Goal: Task Accomplishment & Management: Manage account settings

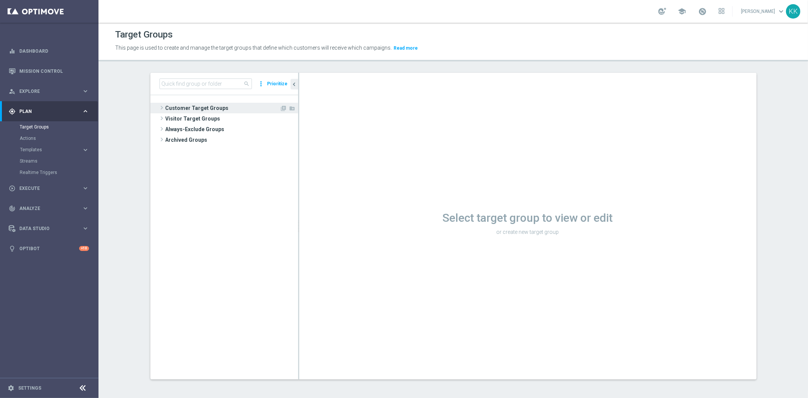
click at [204, 105] on span "Customer Target Groups" at bounding box center [222, 108] width 114 height 11
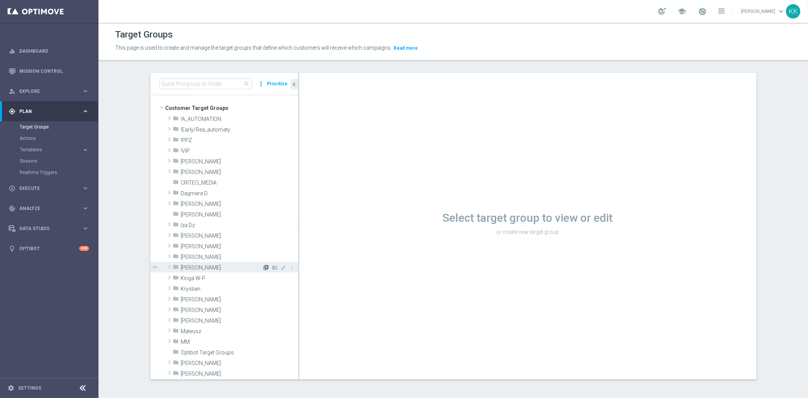
click at [263, 266] on icon "library_add" at bounding box center [266, 267] width 6 height 6
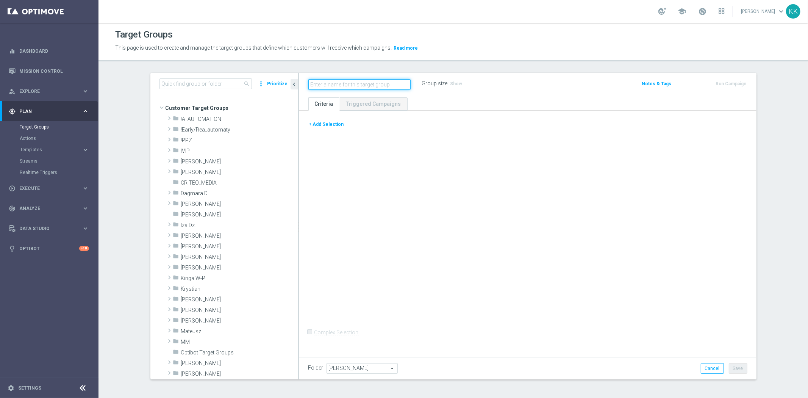
paste input "D_MIN-LOW_TARGET_WAGER_50% do 100 PLN_PTLW_230925_2"
type input "D_MIN-LOW_TARGET_WAGER_50% do 100 PLN_PTLW_230925_2"
click at [326, 129] on div "+ Add Selection" at bounding box center [528, 127] width 450 height 14
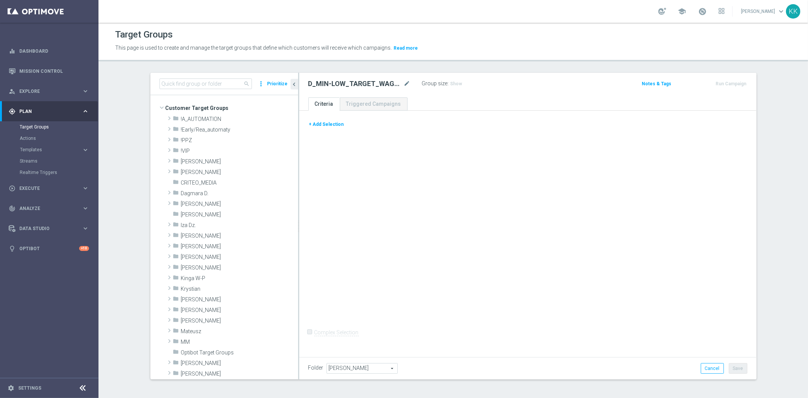
click at [328, 123] on button "+ Add Selection" at bounding box center [326, 124] width 36 height 8
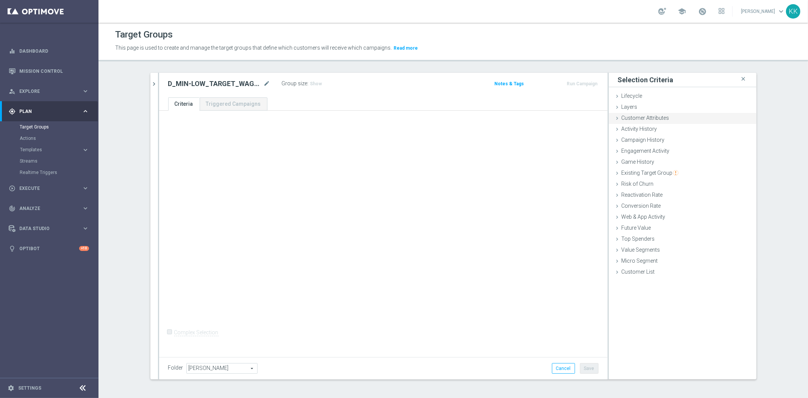
click at [677, 120] on div "Customer Attributes done" at bounding box center [683, 118] width 148 height 11
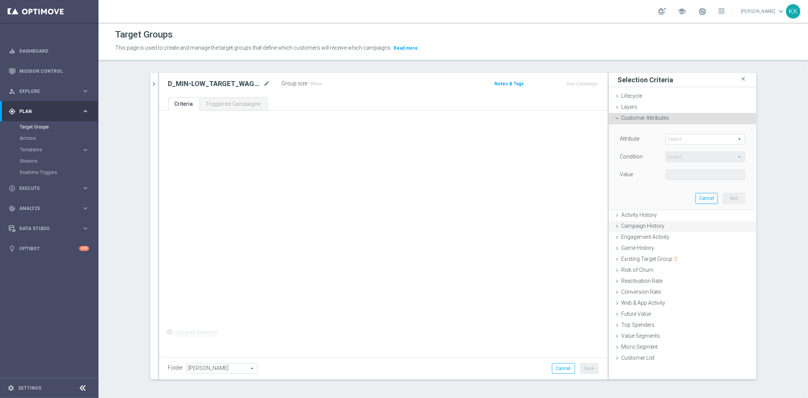
click at [649, 227] on span "Campaign History" at bounding box center [642, 226] width 43 height 6
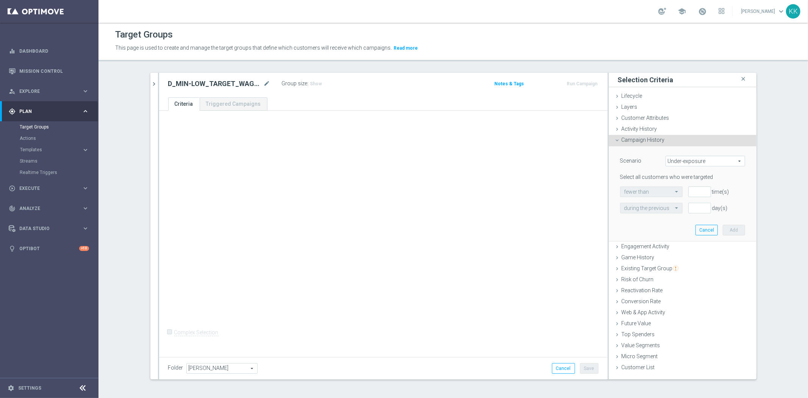
click at [674, 159] on span "Under-exposure" at bounding box center [705, 161] width 79 height 10
click at [684, 209] on span "Custom" at bounding box center [704, 211] width 71 height 6
type input "Custom"
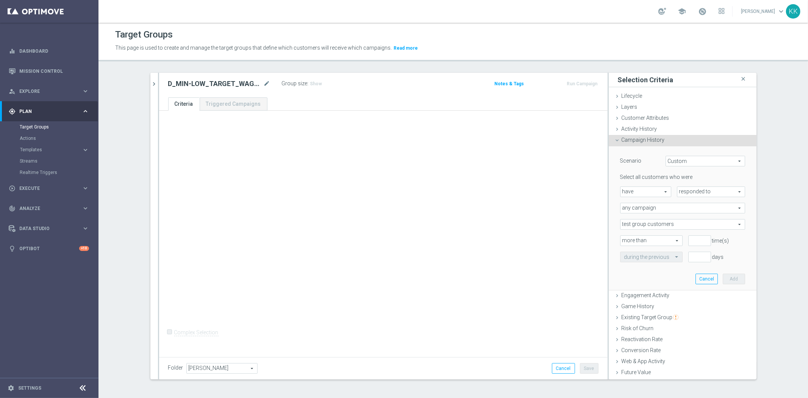
click at [683, 192] on span "responded to" at bounding box center [710, 192] width 67 height 10
click at [686, 213] on span "been targeted with" at bounding box center [711, 212] width 60 height 6
type input "been targeted with"
click at [663, 213] on div "Select all customers who were have have arrow_drop_down search been targeted wi…" at bounding box center [682, 217] width 125 height 88
click at [658, 209] on span "any campaign" at bounding box center [682, 208] width 124 height 10
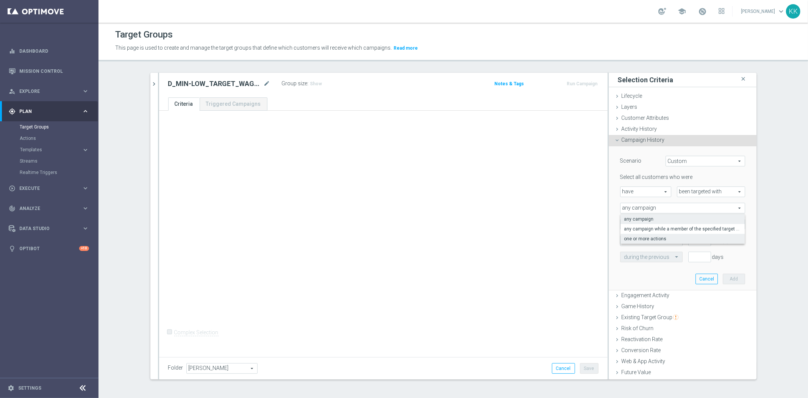
click at [668, 238] on span "one or more actions" at bounding box center [682, 239] width 117 height 6
type input "one or more actions"
click at [659, 224] on span at bounding box center [682, 224] width 124 height 10
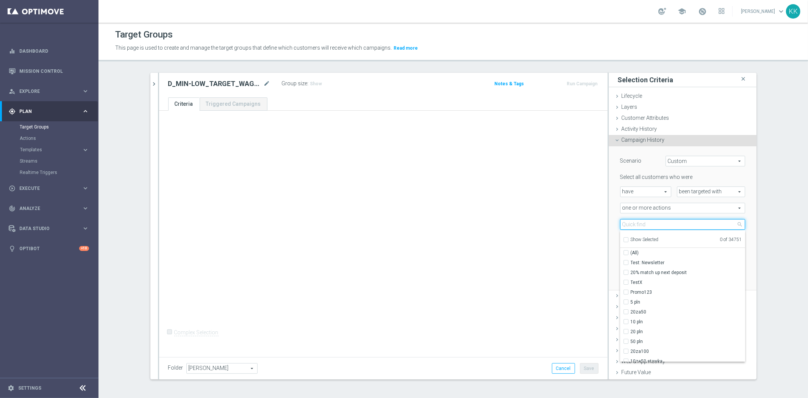
click at [659, 223] on input "search" at bounding box center [682, 224] width 125 height 11
paste input "D_MIN-LOW_TARGET_WAGER_50% do 100 PLN_PTLW_230925_2"
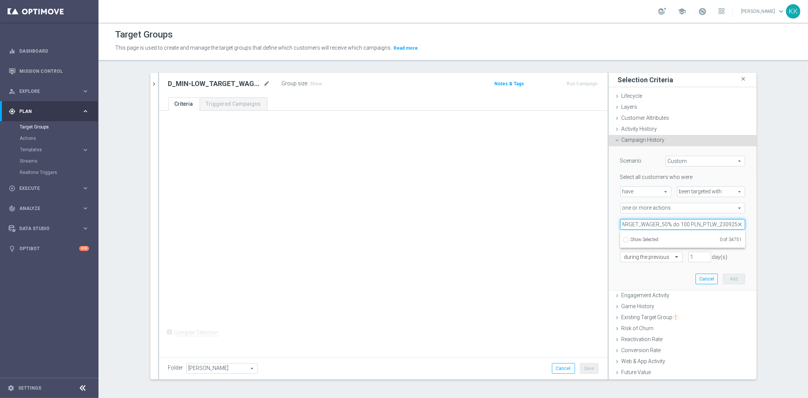
scroll to position [0, 37]
type input "D_MIN-LOW_TARGET_WAGER_50% do 100 PLN_PTLW_230925"
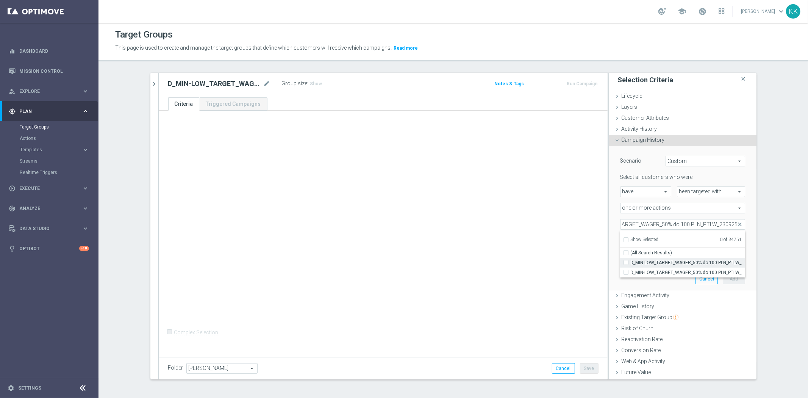
click at [630, 259] on label "D_MIN-LOW_TARGET_WAGER_50% do 100 PLN_PTLW_230925" at bounding box center [687, 262] width 114 height 10
click at [626, 260] on input "D_MIN-LOW_TARGET_WAGER_50% do 100 PLN_PTLW_230925" at bounding box center [628, 262] width 5 height 5
checkbox input "true"
type input "D_MIN-LOW_TARGET_WAGER_50% do 100 PLN_PTLW_230925"
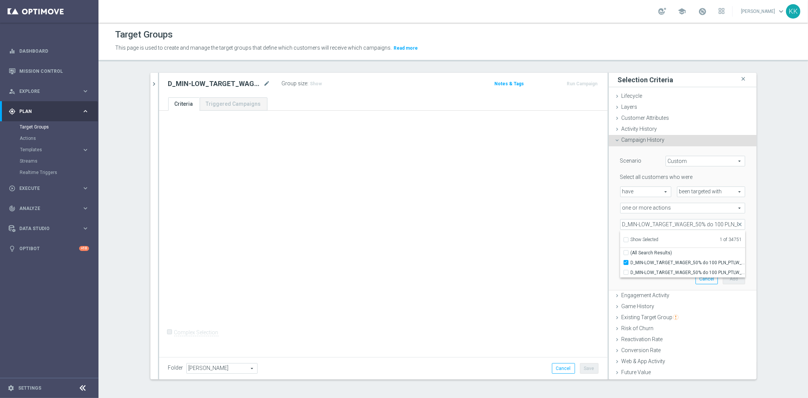
click at [577, 251] on div "+ Add Selection Complex Selection Invalid Expression" at bounding box center [383, 232] width 448 height 243
click at [690, 239] on input "number" at bounding box center [699, 240] width 23 height 11
type input "0"
click at [660, 259] on div at bounding box center [651, 257] width 62 height 7
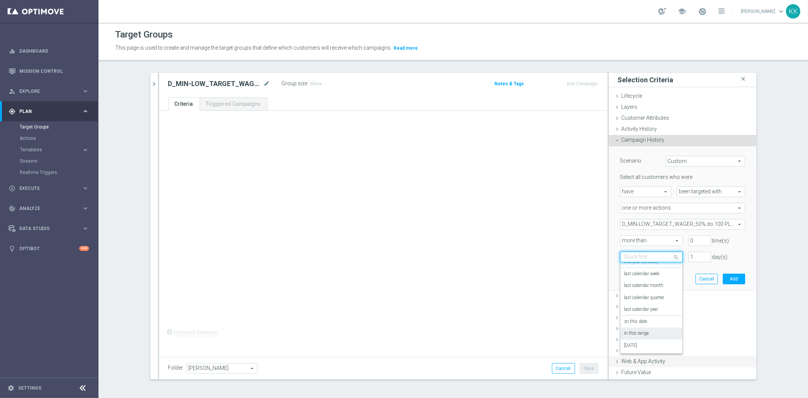
scroll to position [43, 0]
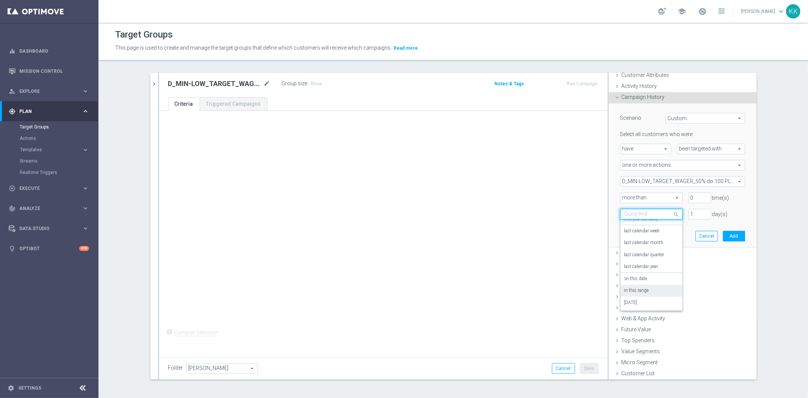
click at [648, 289] on div "in this range" at bounding box center [651, 290] width 54 height 12
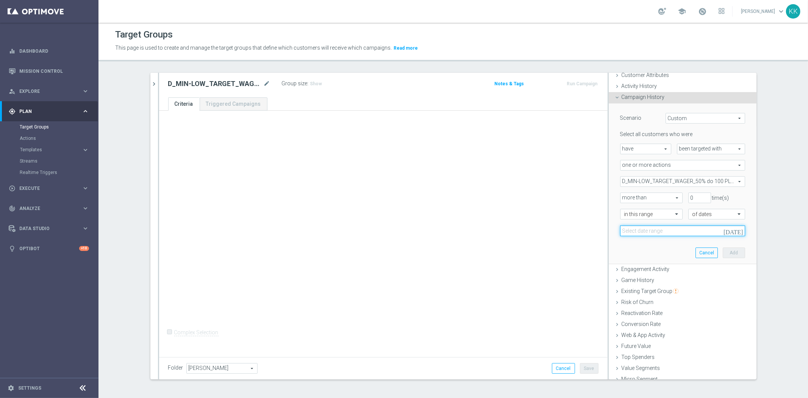
click at [649, 228] on input at bounding box center [682, 230] width 125 height 11
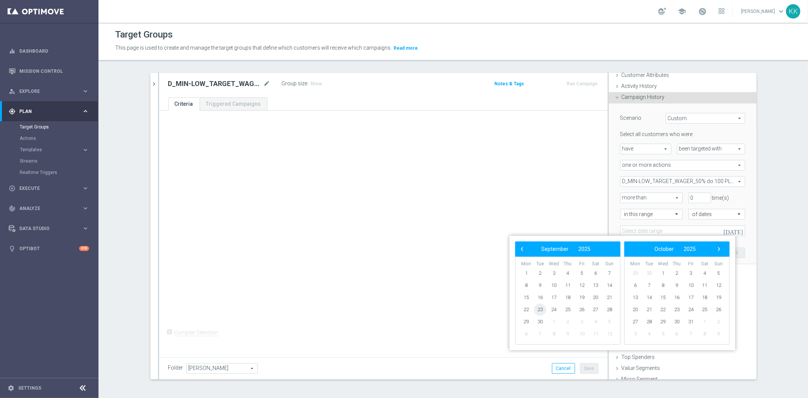
click at [540, 310] on span "23" at bounding box center [540, 309] width 12 height 12
click at [581, 307] on span "26" at bounding box center [582, 309] width 12 height 12
type input "23 Sep 2025 - 26 Sep 2025"
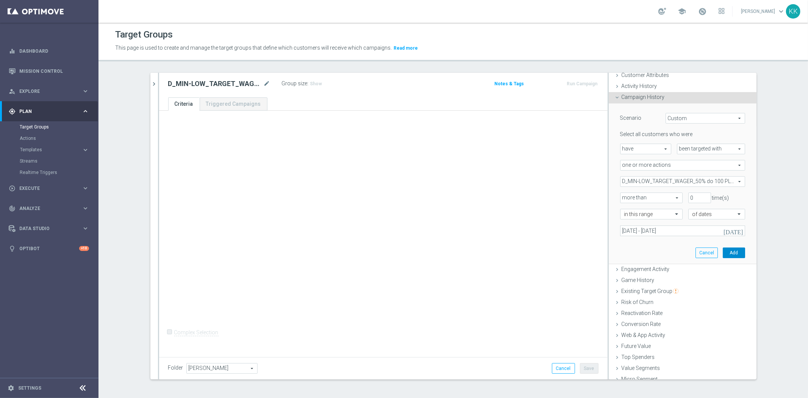
click at [727, 251] on button "Add" at bounding box center [733, 252] width 22 height 11
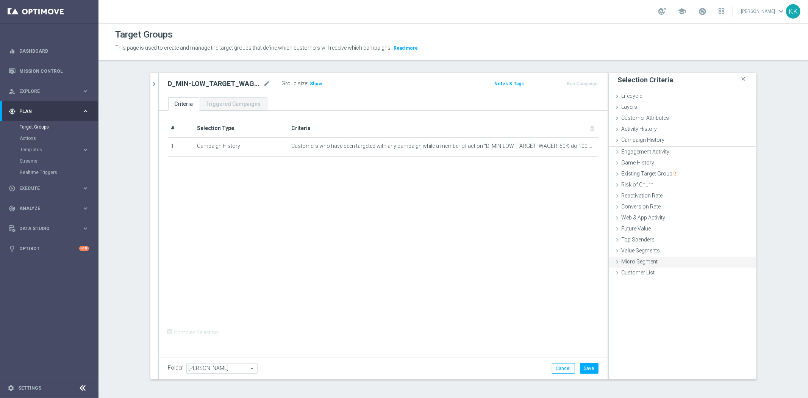
scroll to position [0, 0]
click at [665, 215] on div "Web & App Activity done" at bounding box center [683, 217] width 148 height 11
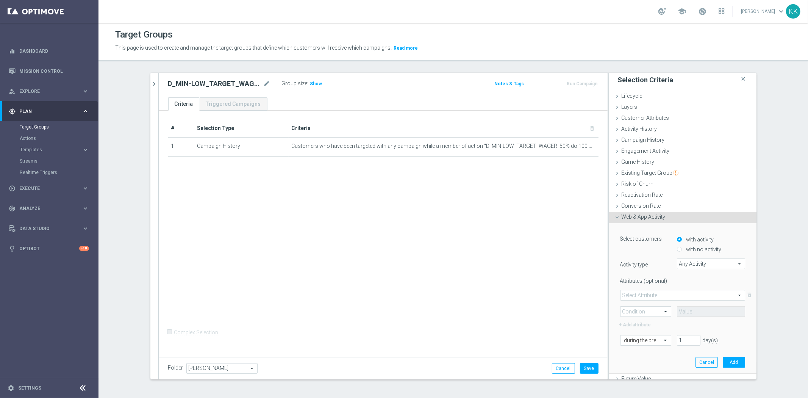
click at [698, 250] on label "with no activity" at bounding box center [702, 249] width 37 height 7
click at [682, 250] on input "with no activity" at bounding box center [679, 249] width 5 height 5
radio input "true"
click at [698, 259] on span "Any Activity" at bounding box center [710, 264] width 67 height 10
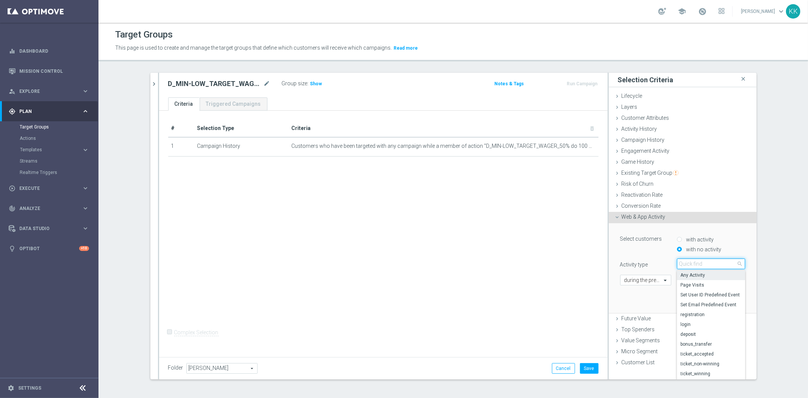
click at [698, 260] on input "search" at bounding box center [711, 263] width 68 height 11
type input "camp"
click at [705, 274] on span "campaign_opt_in" at bounding box center [710, 275] width 61 height 6
type input "campaign_opt_in"
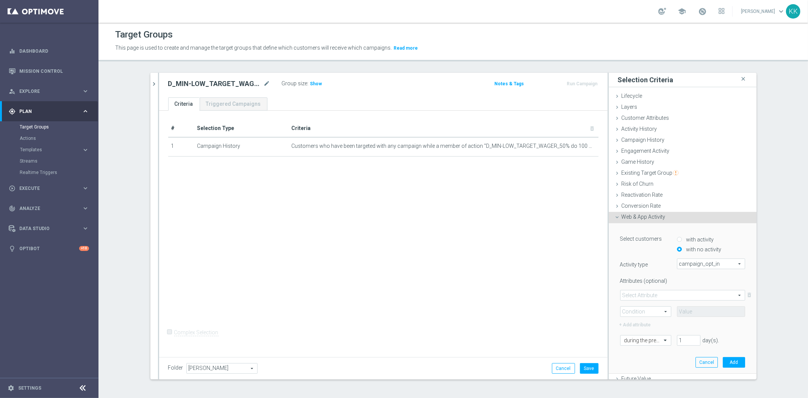
click at [649, 291] on span at bounding box center [682, 295] width 124 height 10
click at [646, 304] on span "campaign_id" at bounding box center [682, 306] width 117 height 6
type input "campaign_id"
click at [642, 309] on span at bounding box center [645, 311] width 50 height 10
click at [643, 322] on span "=" at bounding box center [645, 322] width 43 height 6
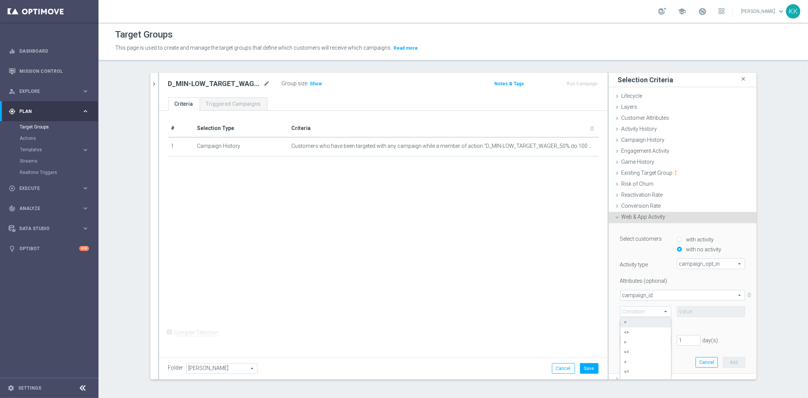
type input "="
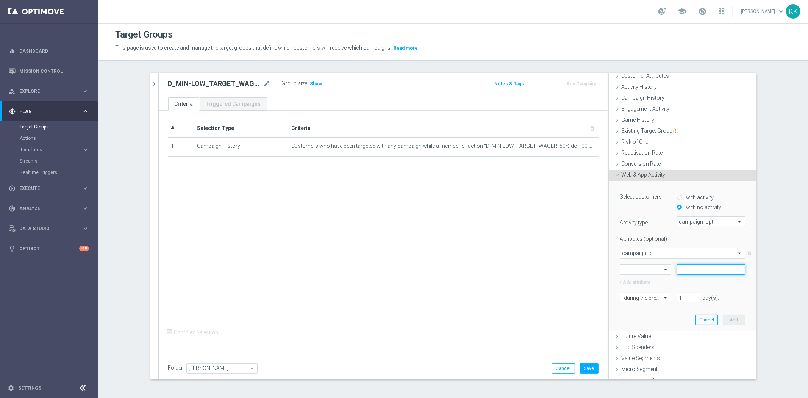
click at [692, 269] on input at bounding box center [711, 269] width 68 height 11
paste input "182431"
type input "182431"
click at [633, 303] on div "Select customers with activity with no activity Activity type campaign_opt_in c…" at bounding box center [682, 256] width 136 height 150
click at [637, 298] on input "text" at bounding box center [638, 298] width 28 height 7
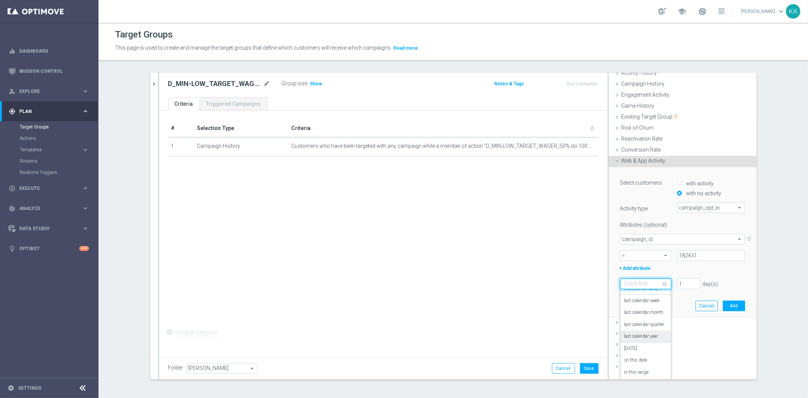
scroll to position [1, 0]
click at [631, 368] on label "in this range" at bounding box center [636, 371] width 25 height 6
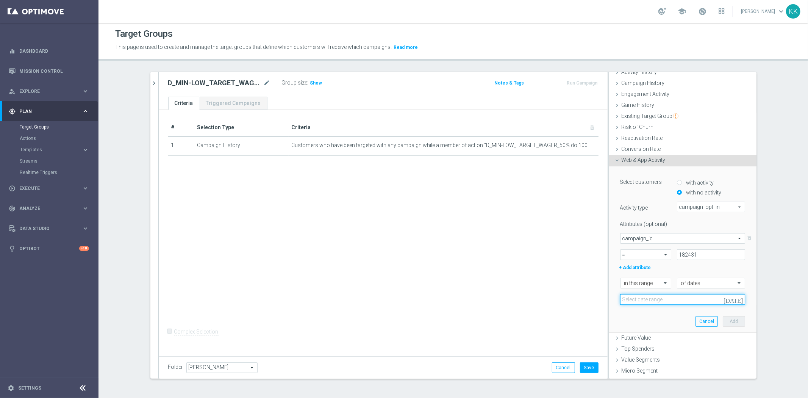
click at [659, 298] on input at bounding box center [682, 299] width 125 height 11
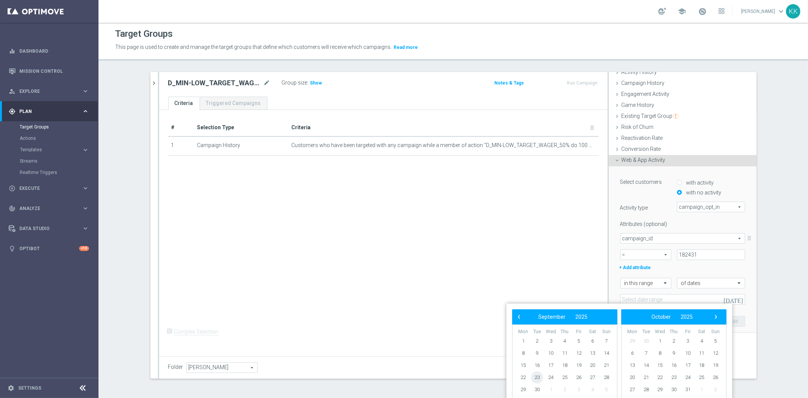
drag, startPoint x: 531, startPoint y: 381, endPoint x: 535, endPoint y: 377, distance: 5.6
click at [535, 377] on span "23" at bounding box center [537, 377] width 12 height 12
click at [582, 376] on span "26" at bounding box center [579, 377] width 12 height 12
type input "23 Sep 2025 - 26 Sep 2025"
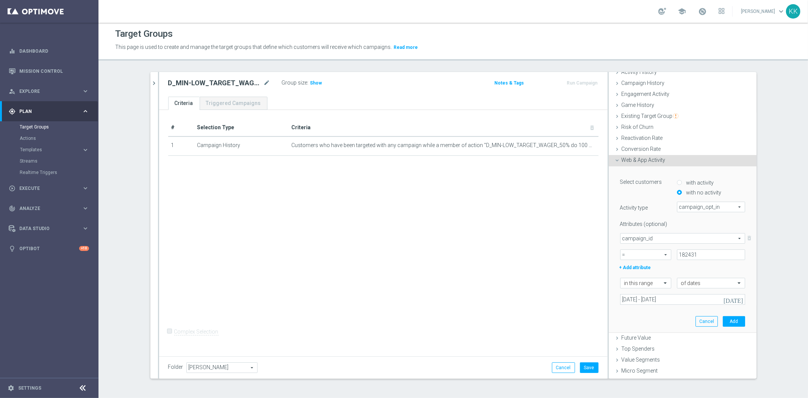
click at [726, 313] on div "Select customers with activity with no activity Activity type campaign_opt_in c…" at bounding box center [682, 249] width 136 height 166
click at [725, 316] on button "Add" at bounding box center [733, 321] width 22 height 11
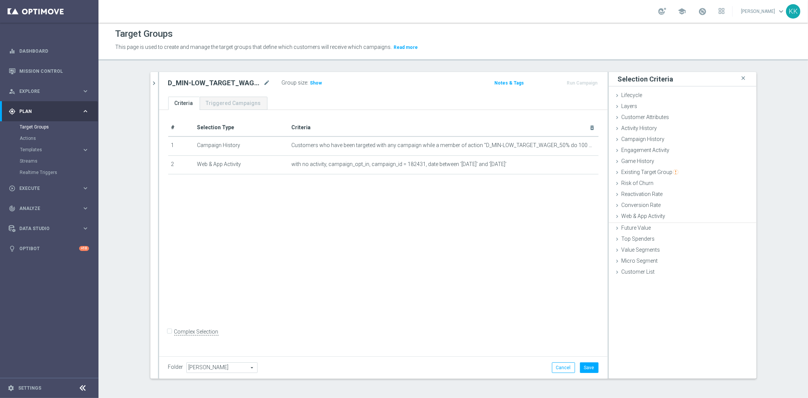
scroll to position [0, 0]
click at [646, 109] on div "Layers done" at bounding box center [683, 106] width 148 height 11
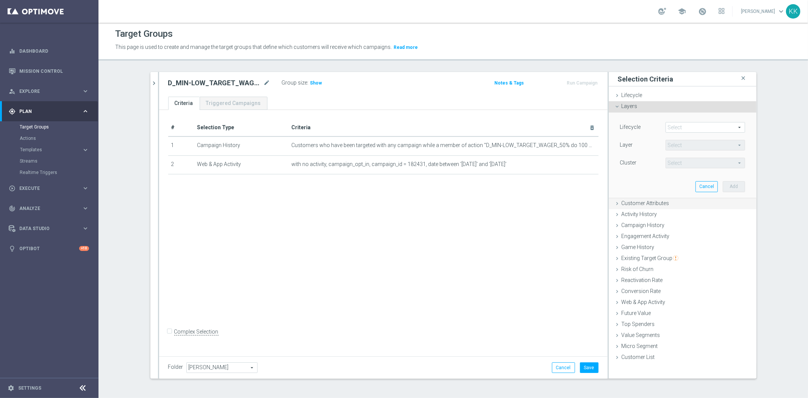
click at [656, 203] on span "Customer Attributes" at bounding box center [645, 203] width 48 height 6
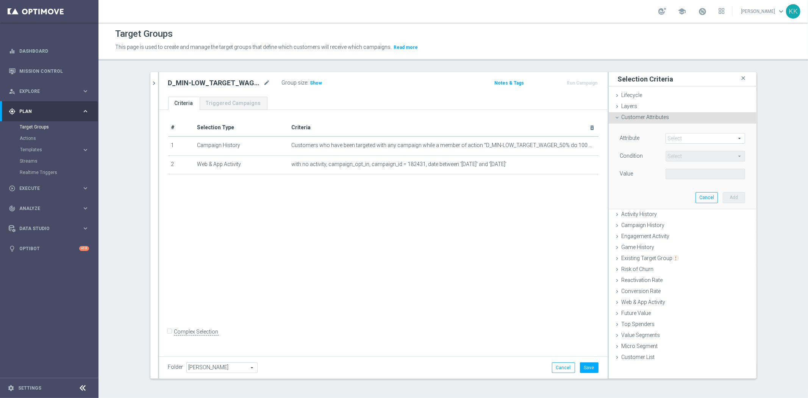
click at [678, 138] on span at bounding box center [705, 138] width 79 height 10
click at [0, 0] on input "search" at bounding box center [0, 0] width 0 height 0
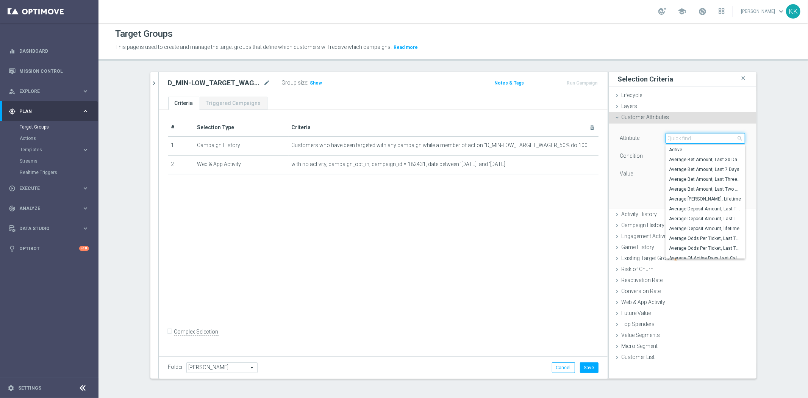
click at [679, 137] on input "search" at bounding box center [705, 138] width 80 height 11
type input "mark"
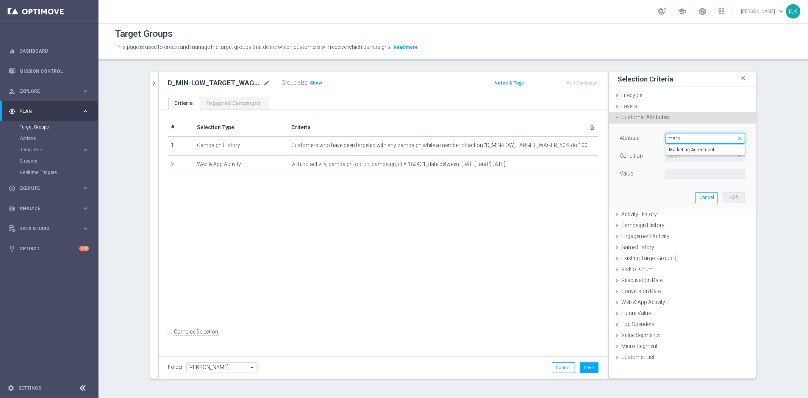
click at [686, 142] on input "mark" at bounding box center [705, 138] width 80 height 11
click at [687, 151] on span "Marketing Agreement" at bounding box center [705, 150] width 72 height 6
type input "Marketing Agreement"
type input "Equals"
click at [689, 173] on span at bounding box center [705, 174] width 79 height 10
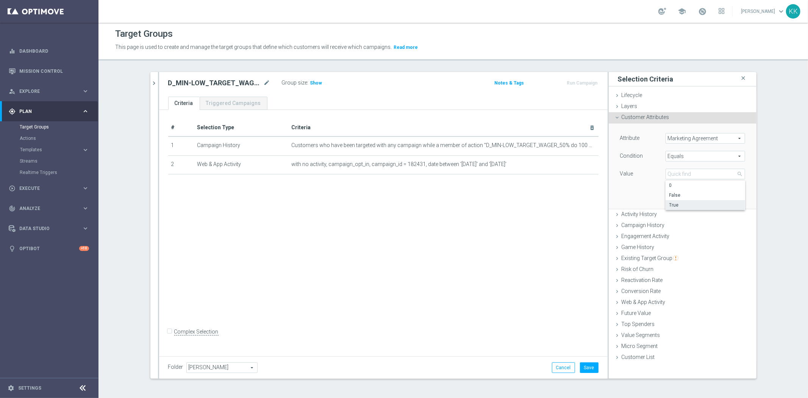
click at [685, 206] on span "True" at bounding box center [705, 205] width 72 height 6
type input "True"
click at [731, 200] on button "Add" at bounding box center [733, 197] width 22 height 11
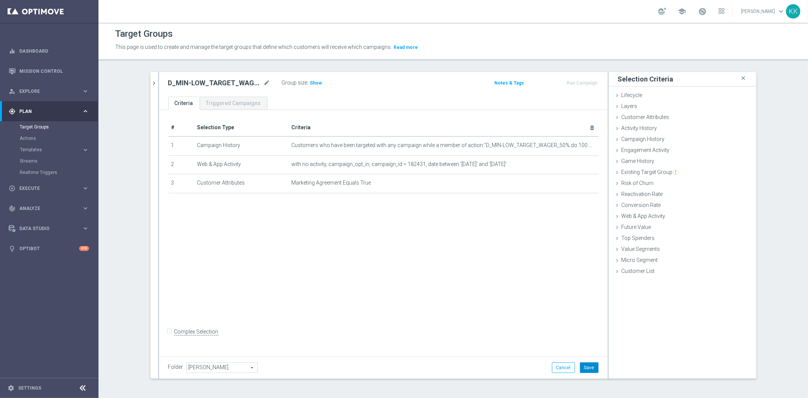
click at [591, 367] on button "Save" at bounding box center [589, 367] width 19 height 11
click at [310, 83] on span "Show" at bounding box center [316, 82] width 12 height 5
click at [152, 76] on button "chevron_right" at bounding box center [154, 83] width 8 height 22
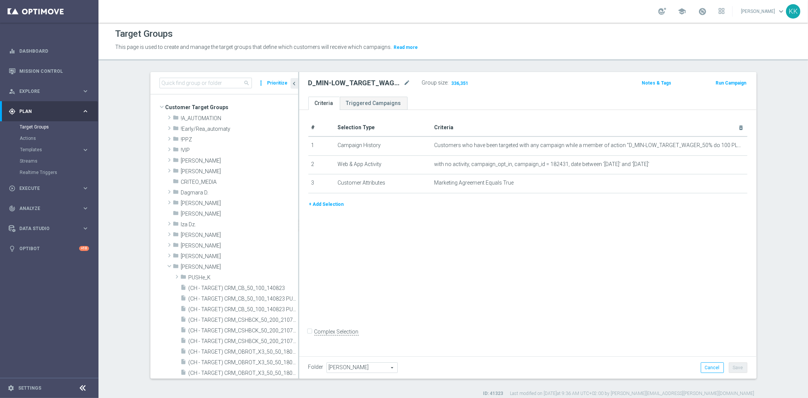
click at [357, 82] on h2 "D_MIN-LOW_TARGET_WAGER_50% do 100 PLN_PTLW_230925_2" at bounding box center [355, 82] width 94 height 9
click at [355, 82] on h2 "D_MIN-LOW_TARGET_WAGER_50% do 100 PLN_PTLW_230925_2" at bounding box center [355, 82] width 94 height 9
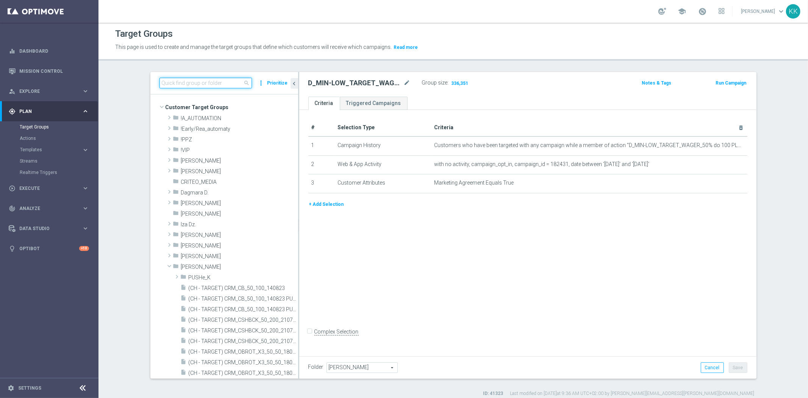
click at [181, 84] on input at bounding box center [205, 83] width 92 height 11
paste input "D_MIN-LOW_TARGET_WAGER_50% do 100 PLN_PTLW_230925_2"
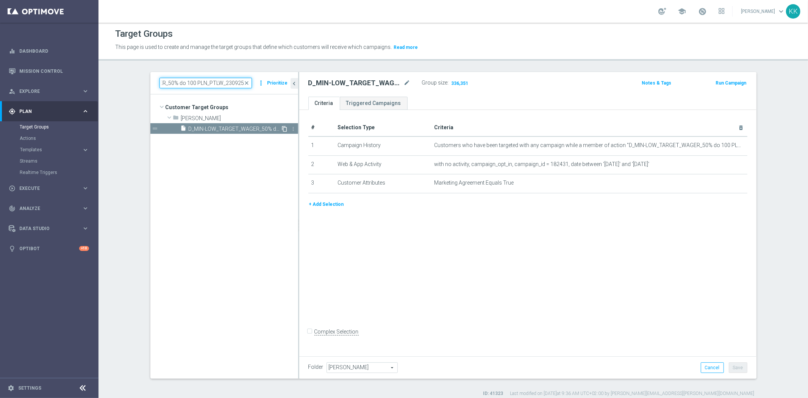
type input "D_MIN-LOW_TARGET_WAGER_50% do 100 PLN_PTLW_230925_2"
click at [282, 128] on icon "content_copy" at bounding box center [285, 129] width 6 height 6
click at [404, 83] on icon "mode_edit" at bounding box center [407, 82] width 7 height 9
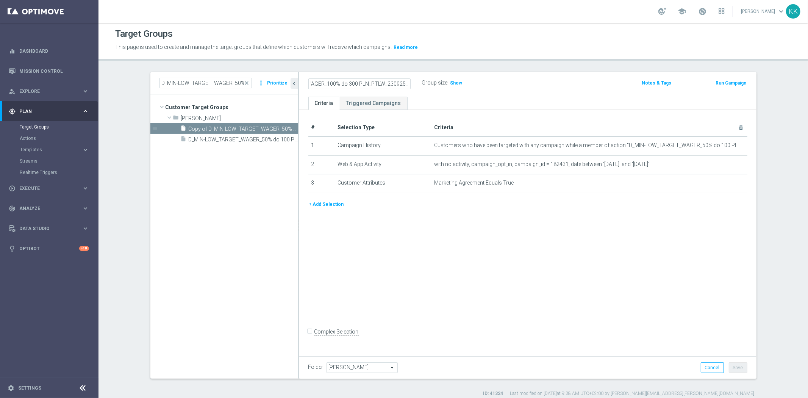
type input "D_MED-HIGH_TARGET_WAGER_100% do 300 PLN_PTLW_230925_2"
click at [506, 68] on div "Target Groups This page is used to create and manage the target groups that def…" at bounding box center [452, 210] width 709 height 375
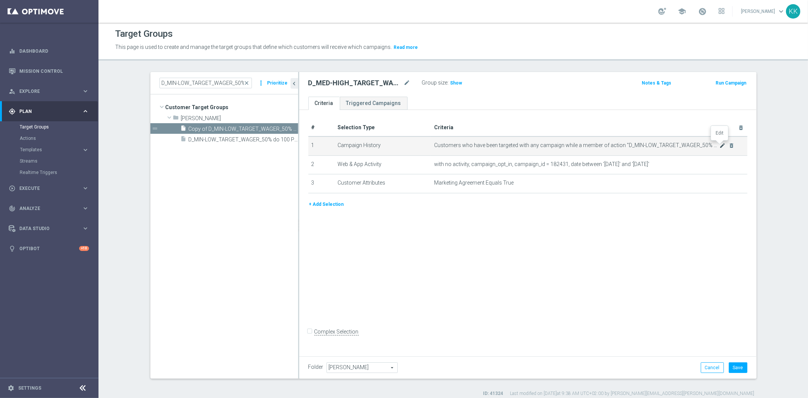
click at [719, 145] on icon "mode_edit" at bounding box center [722, 145] width 6 height 6
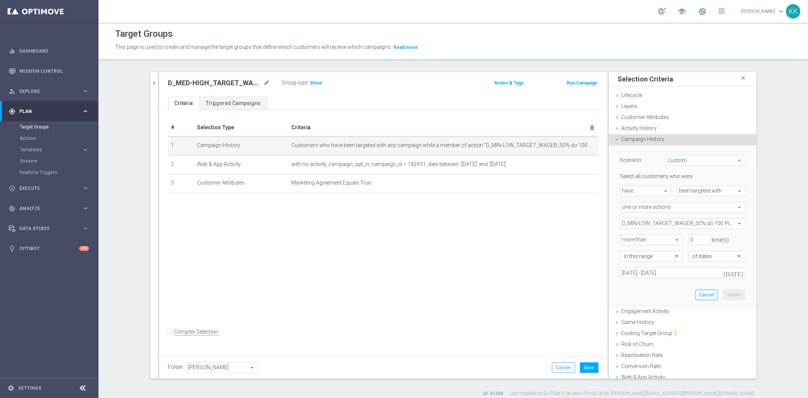
click at [668, 225] on span "D_MIN-LOW_TARGET_WAGER_50% do 100 PLN_PTLW_230925" at bounding box center [682, 223] width 124 height 10
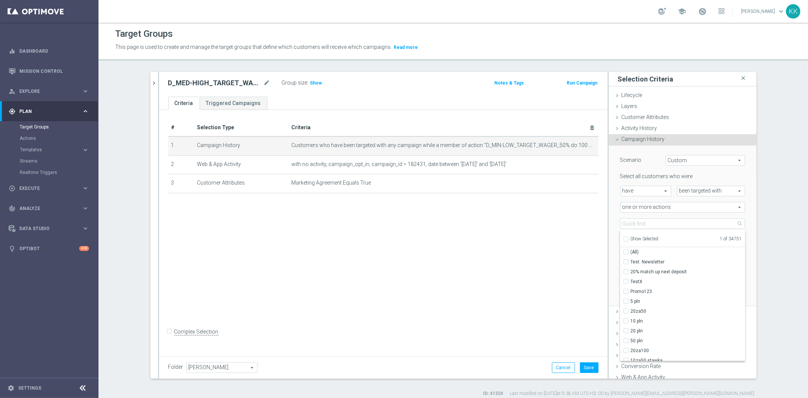
click at [623, 239] on input "Show Selected" at bounding box center [625, 239] width 5 height 5
checkbox input "true"
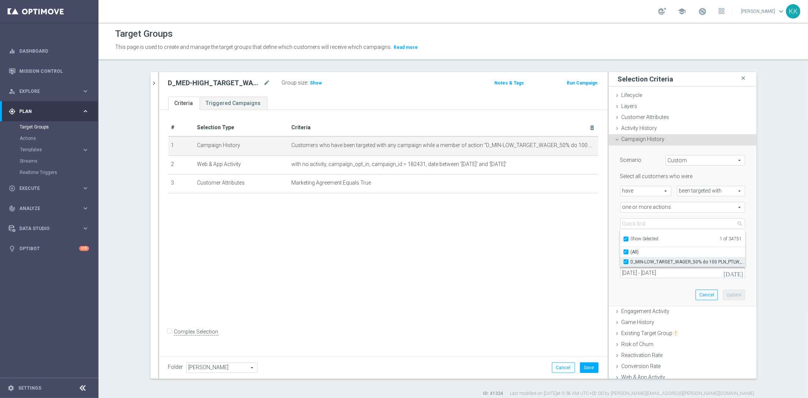
click at [626, 260] on input "D_MIN-LOW_TARGET_WAGER_50% do 100 PLN_PTLW_230925" at bounding box center [628, 261] width 5 height 5
checkbox input "false"
type input "Select Action"
checkbox input "false"
click at [623, 239] on input "Show Selected" at bounding box center [625, 239] width 5 height 5
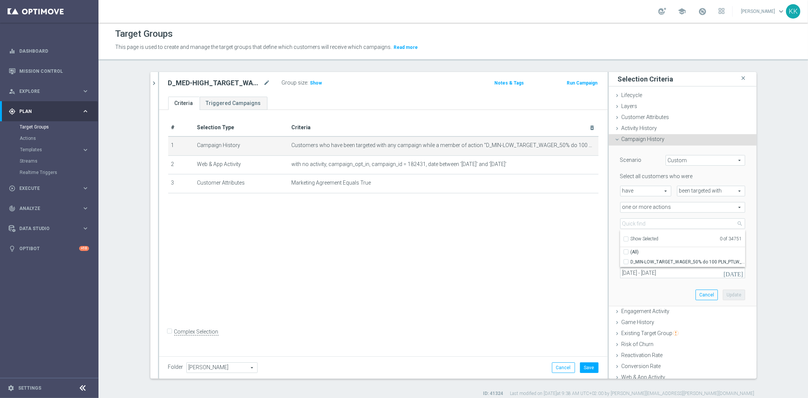
checkbox input "false"
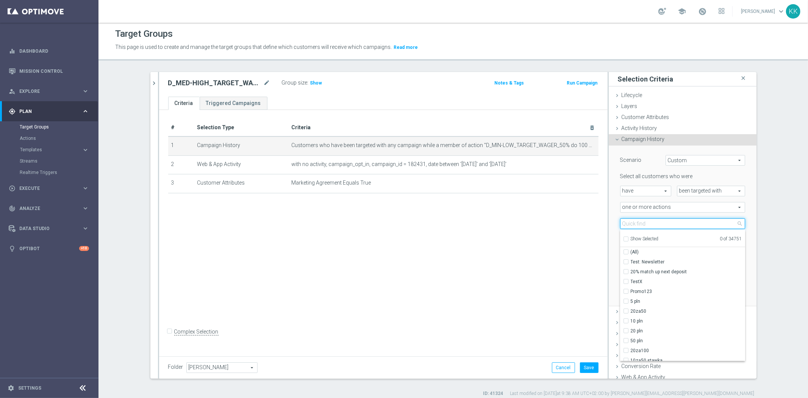
click at [626, 224] on input "search" at bounding box center [682, 223] width 125 height 11
paste input "D_MED-HIGH_TARGET_WAGER_100% do 300 PLN_PTLW_230925_2"
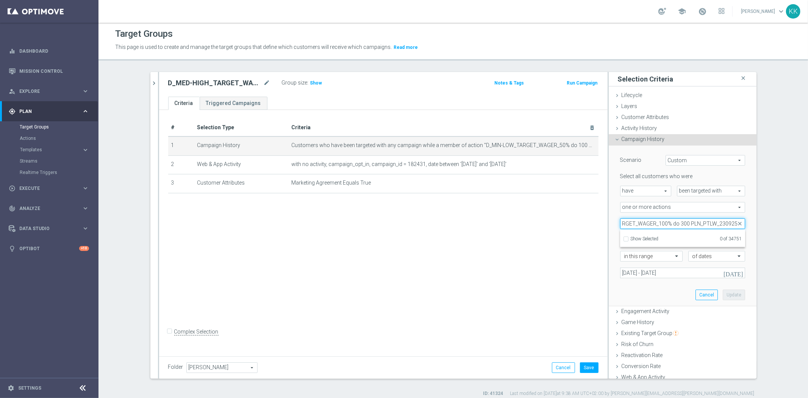
scroll to position [0, 43]
type input "D_MED-HIGH_TARGET_WAGER_100% do 300 PLN_PTLW_230925"
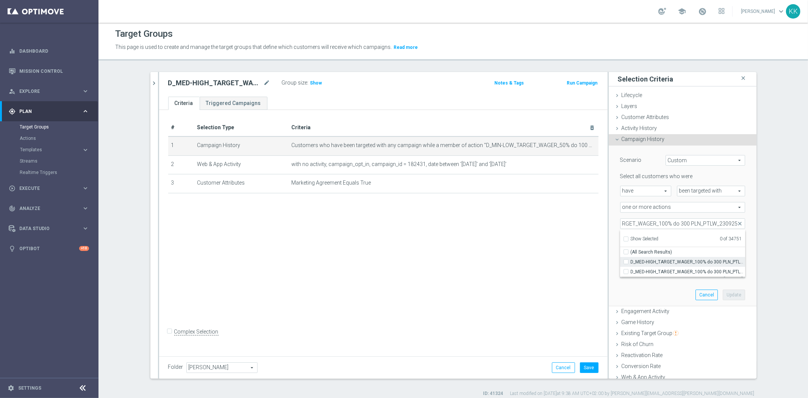
click at [626, 260] on input "D_MED-HIGH_TARGET_WAGER_100% do 300 PLN_PTLW_230925" at bounding box center [628, 261] width 5 height 5
checkbox input "true"
type input "D_MED-HIGH_TARGET_WAGER_100% do 300 PLN_PTLW_230925"
click at [573, 262] on div "# Selection Type Criteria delete_forever 1 Campaign History Customers who have …" at bounding box center [383, 231] width 448 height 243
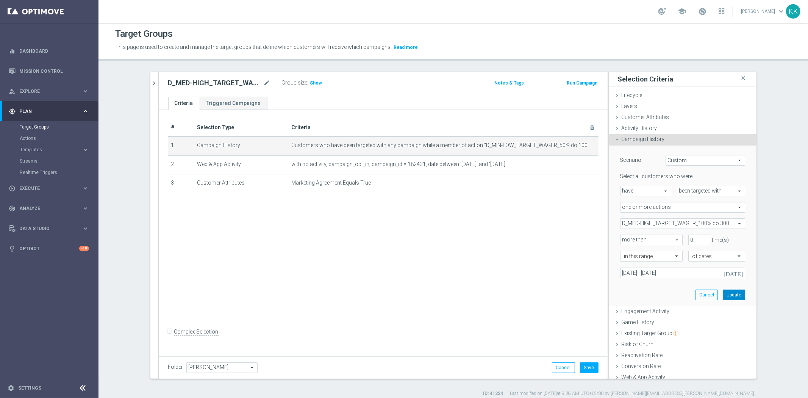
click at [729, 296] on button "Update" at bounding box center [733, 294] width 22 height 11
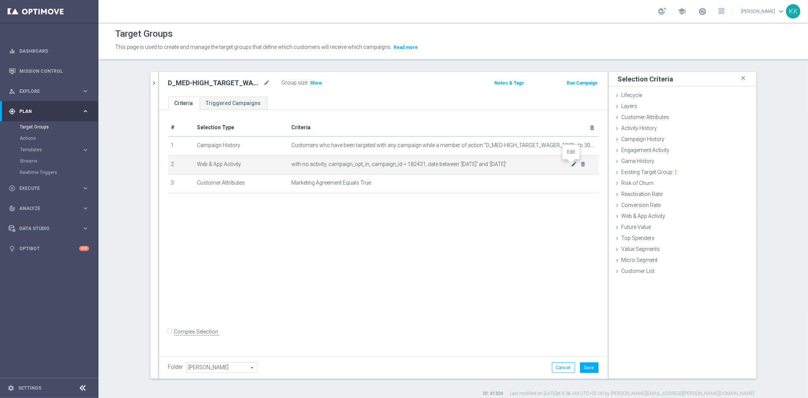
click at [571, 163] on icon "mode_edit" at bounding box center [574, 164] width 6 height 6
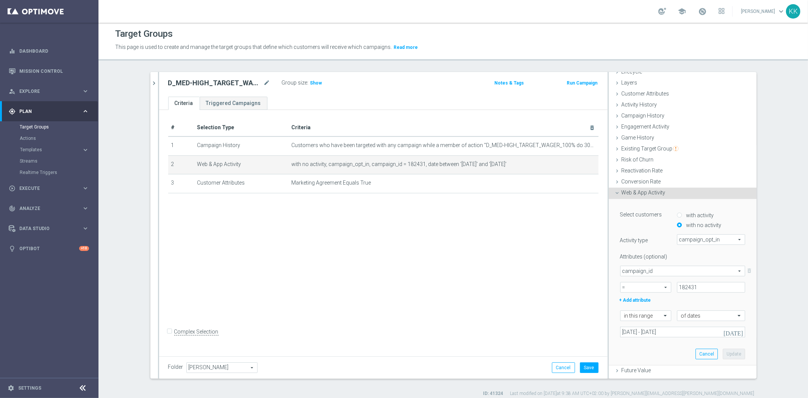
scroll to position [65, 0]
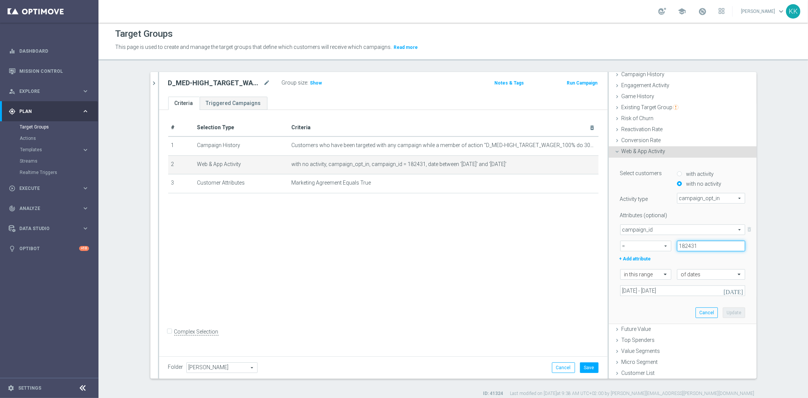
click at [703, 243] on input "182431" at bounding box center [711, 245] width 68 height 11
type input "182432"
click at [731, 311] on button "Update" at bounding box center [733, 312] width 22 height 11
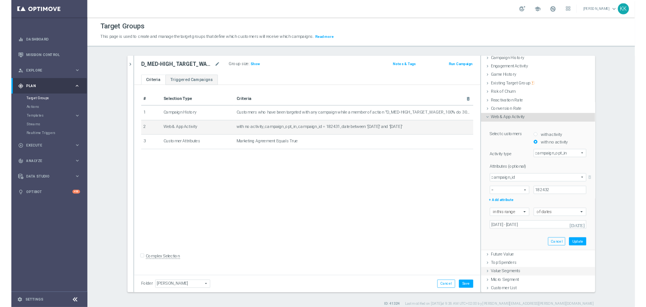
scroll to position [0, 0]
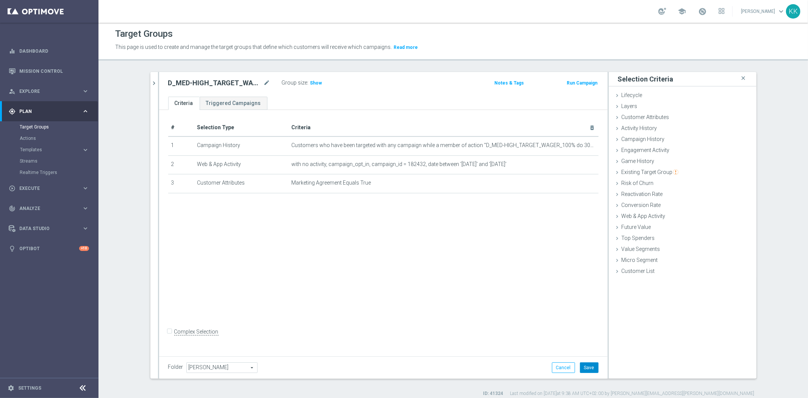
click at [594, 368] on button "Save" at bounding box center [589, 367] width 19 height 11
click at [310, 83] on span "Show" at bounding box center [316, 82] width 12 height 5
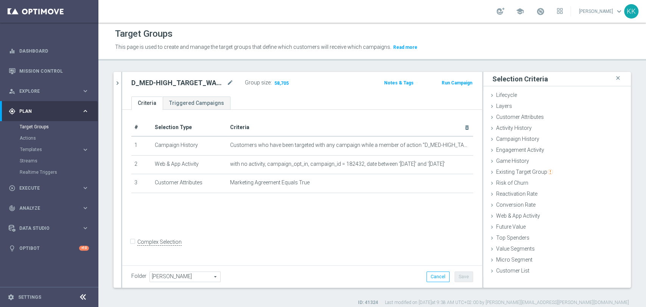
scroll to position [1, 0]
drag, startPoint x: 35, startPoint y: 128, endPoint x: 41, endPoint y: 129, distance: 6.5
click at [35, 128] on link "Target Groups" at bounding box center [49, 127] width 59 height 6
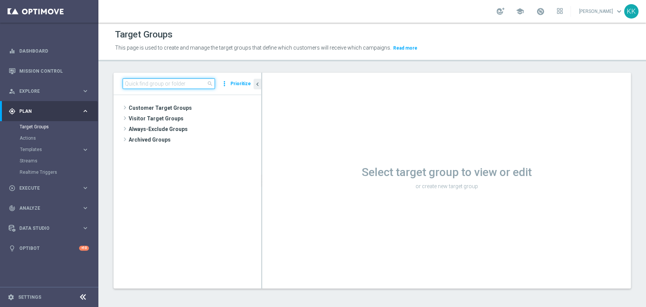
click at [156, 79] on input at bounding box center [169, 83] width 92 height 11
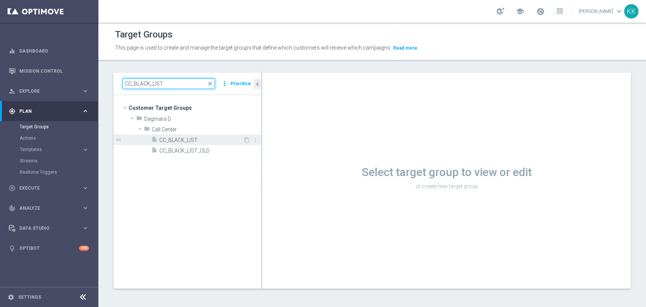
type input "CC_BLACK_LIST"
click at [204, 139] on span "CC_BLACK_LIST" at bounding box center [201, 140] width 84 height 6
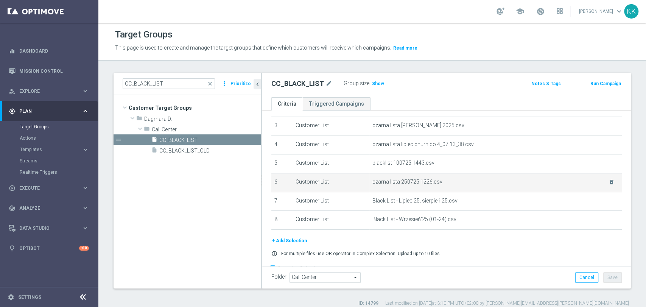
scroll to position [78, 0]
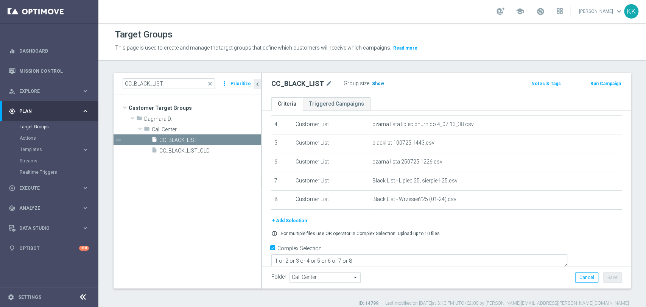
click at [380, 82] on h3 "Show" at bounding box center [378, 84] width 14 height 8
click at [55, 150] on span "Templates" at bounding box center [47, 149] width 54 height 5
click at [39, 158] on link "Optimail" at bounding box center [50, 161] width 55 height 6
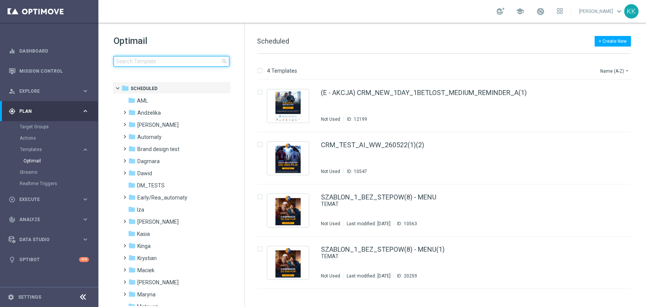
click at [177, 62] on input at bounding box center [172, 61] width 116 height 11
click at [27, 128] on link "Target Groups" at bounding box center [49, 127] width 59 height 6
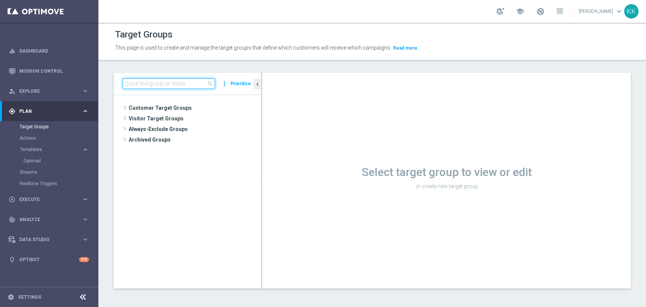
click at [145, 86] on input at bounding box center [169, 83] width 92 height 11
paste input "D_ALL_TARGET_ZBR_CC 100% do 500 PLN 1 LE_220925"
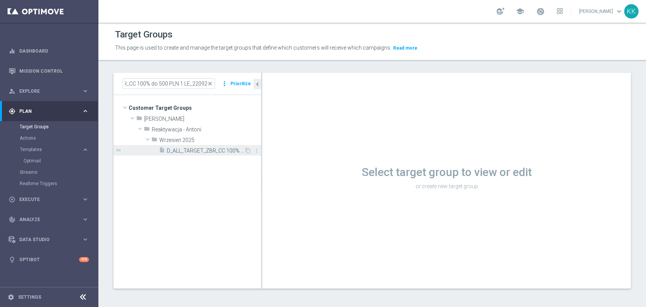
click at [204, 151] on span "D_ALL_TARGET_ZBR_CC 100% do 500 PLN 1 LE_220925" at bounding box center [205, 151] width 77 height 6
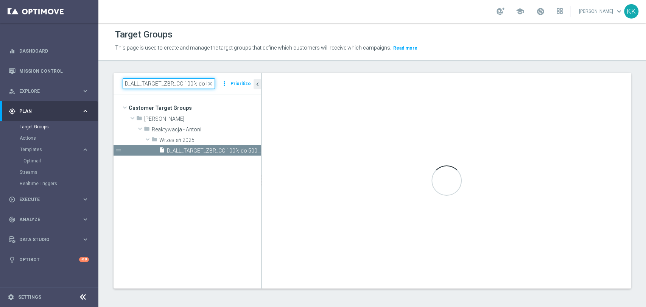
click at [464, 86] on as-split "D_ALL_TARGET_ZBR_CC 100% do 500 PLN 1 LE_220925 close more_vert Prioritize Cust…" at bounding box center [373, 181] width 518 height 216
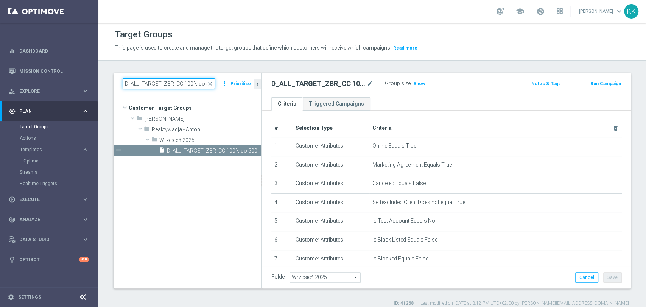
click at [197, 86] on input "D_ALL_TARGET_ZBR_CC 100% do 500 PLN 1 LE_220925" at bounding box center [169, 83] width 92 height 11
click at [202, 85] on input "D_ALL_TARGET_ZBR_CC 100% do 500 PLN 1 LE_220925" at bounding box center [169, 83] width 92 height 11
drag, startPoint x: 197, startPoint y: 83, endPoint x: 365, endPoint y: 84, distance: 167.8
click at [365, 84] on as-split "D_ALL_TARGET_ZBR_CC 100% do 500 PLN 1 LE_220925 close more_vert Prioritize Cust…" at bounding box center [373, 181] width 518 height 216
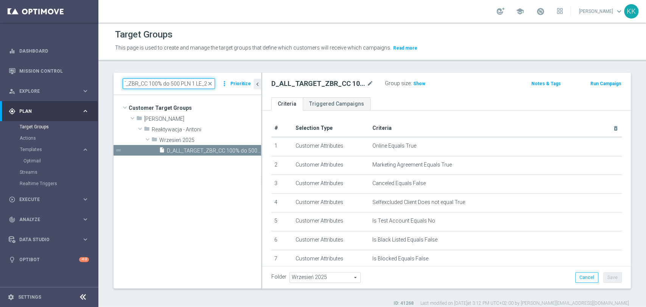
scroll to position [0, 27]
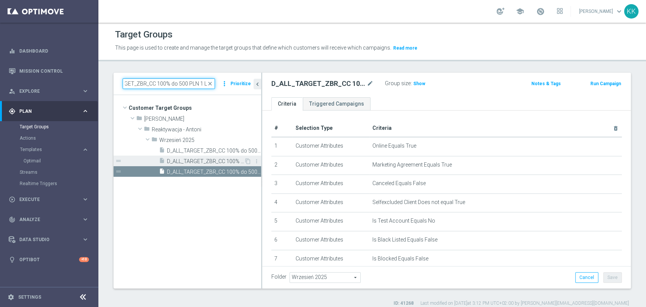
type input "D_ALL_TARGET_ZBR_CC 100% do 500 PLN 1 LE"
click at [234, 159] on span "D_ALL_TARGET_ZBR_CC 100% do 500 PLN 1 LE WT push_220925" at bounding box center [205, 161] width 77 height 6
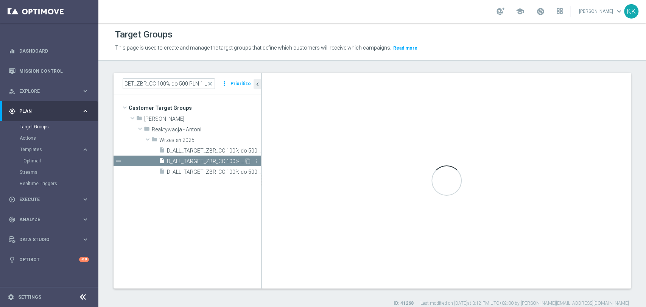
scroll to position [0, 0]
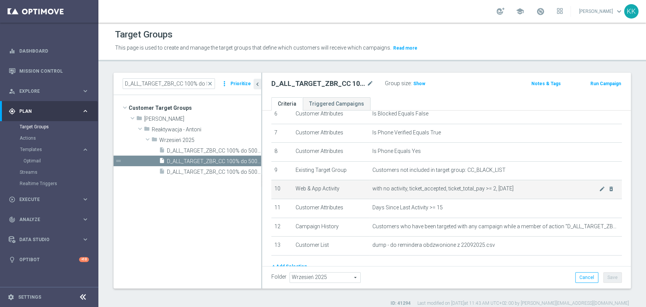
scroll to position [172, 0]
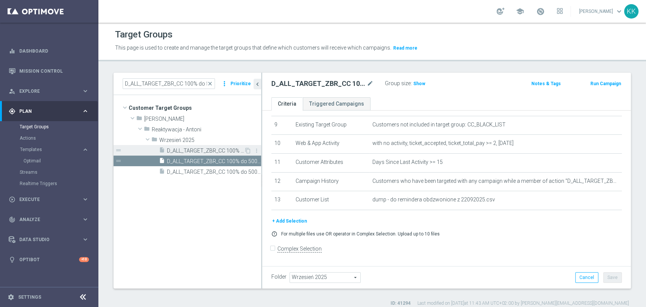
click at [196, 150] on span "D_ALL_TARGET_ZBR_CC 100% do 500 PLN 1 LE CZW sms_220925" at bounding box center [205, 151] width 77 height 6
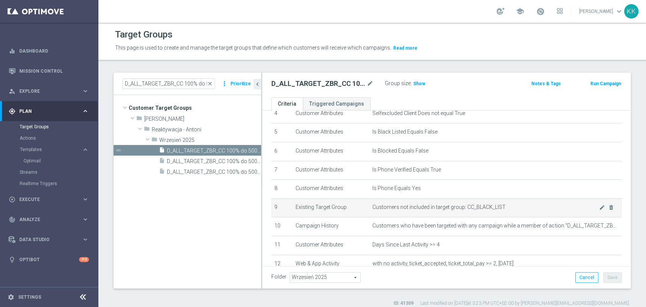
scroll to position [141, 0]
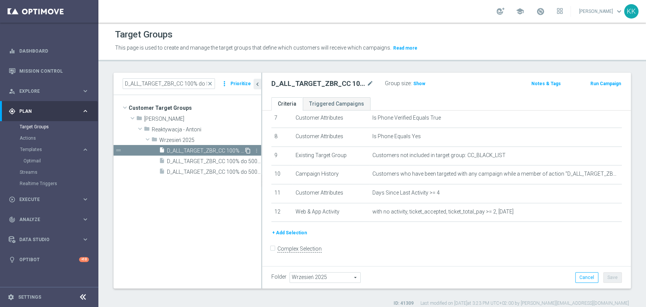
click at [248, 150] on icon "content_copy" at bounding box center [248, 151] width 6 height 6
click at [188, 85] on input "D_ALL_TARGET_ZBR_CC 100% do 500 PLN 1 LE" at bounding box center [169, 83] width 92 height 11
click at [369, 84] on icon "mode_edit" at bounding box center [370, 83] width 7 height 9
type input "REA_ALL_TARGET_CASHBACK_CC LM 100% do 200 PLN SB PUSH_250925"
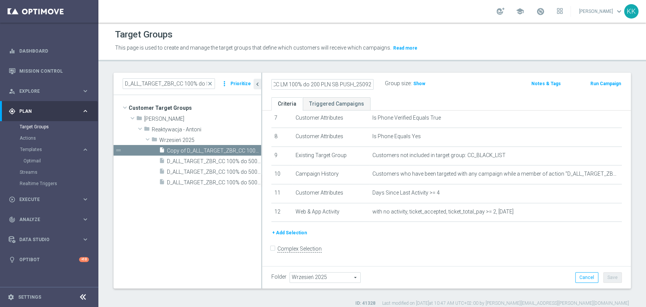
click at [460, 68] on div "Target Groups This page is used to create and manage the target groups that def…" at bounding box center [372, 165] width 548 height 284
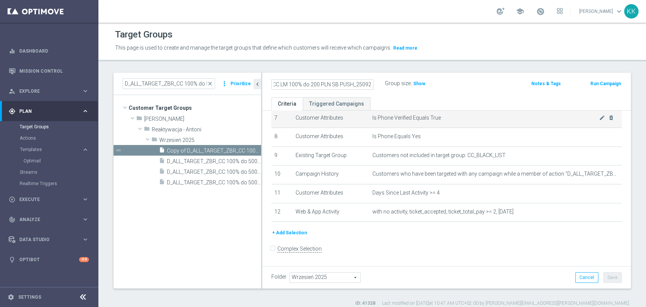
scroll to position [0, 0]
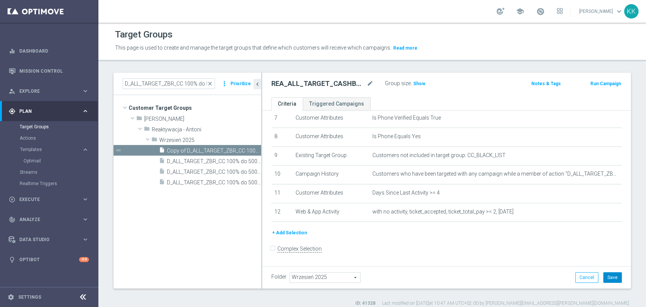
click at [612, 273] on button "Save" at bounding box center [613, 277] width 19 height 11
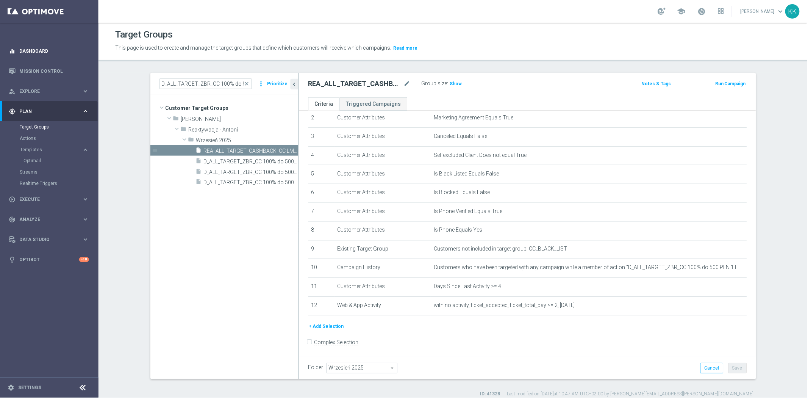
scroll to position [47, 0]
click at [365, 367] on span "Wrzesień 2025" at bounding box center [362, 368] width 70 height 10
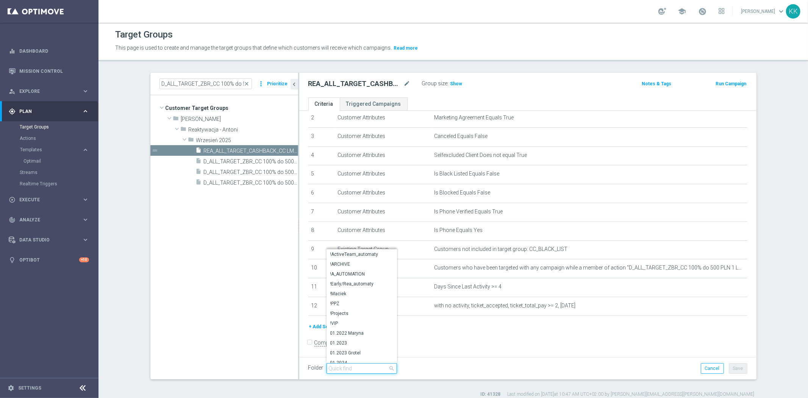
click at [368, 366] on input "search" at bounding box center [361, 368] width 70 height 11
type input "kasia"
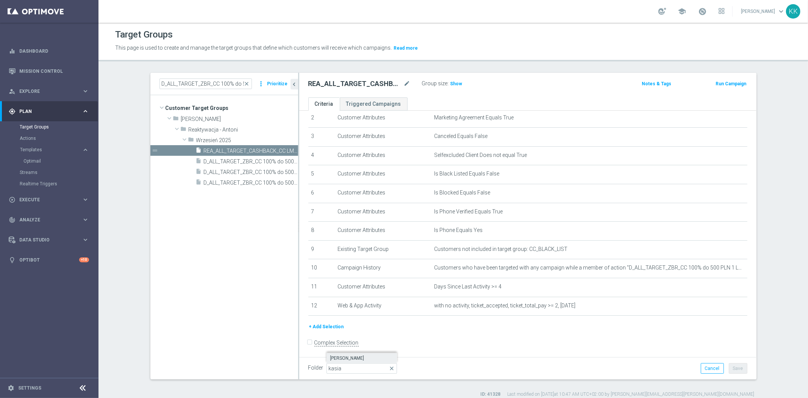
click at [365, 357] on span "[PERSON_NAME]" at bounding box center [361, 358] width 63 height 6
type input "[PERSON_NAME]"
click at [736, 367] on button "Save" at bounding box center [738, 368] width 19 height 11
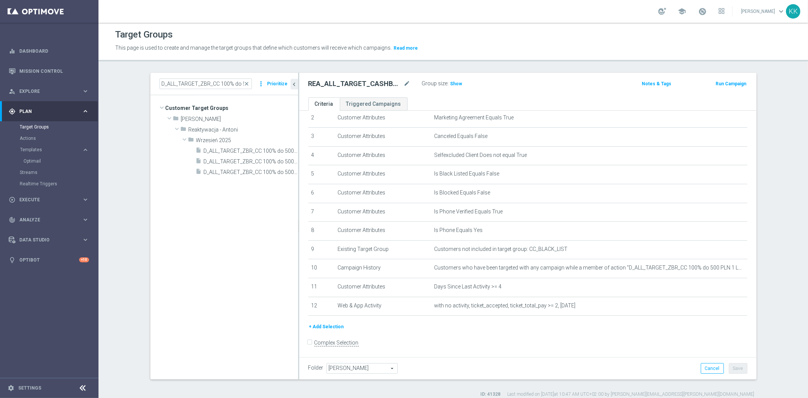
click at [231, 78] on div "D_ALL_TARGET_ZBR_CC 100% do 500 PLN 1 LE close more_vert Prioritize" at bounding box center [224, 84] width 148 height 22
drag, startPoint x: 232, startPoint y: 81, endPoint x: 453, endPoint y: 72, distance: 220.5
click at [433, 73] on as-split "D_ALL_TARGET_ZBR_CC 100% do 500 PLN 1 LE close more_vert Prioritize Customer Ta…" at bounding box center [453, 226] width 606 height 306
type input "D_ALL_TARGET_ZBR_CC 100%"
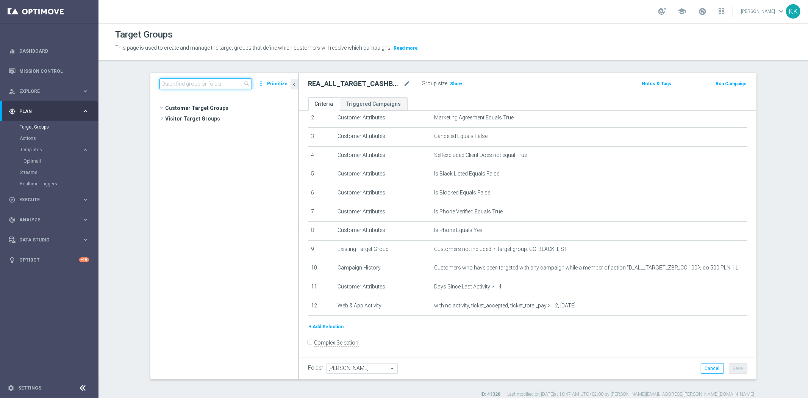
scroll to position [6740, 0]
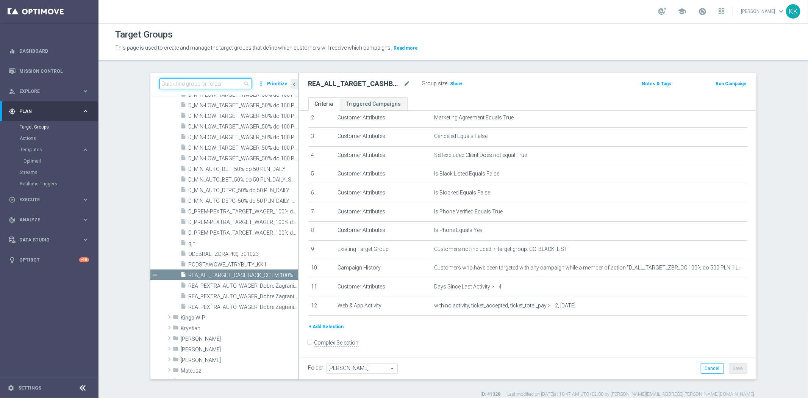
paste input "REA_ALL_TARGET_CASHBACK_CC LM 100% do 200 PLN SB PUSH_250925"
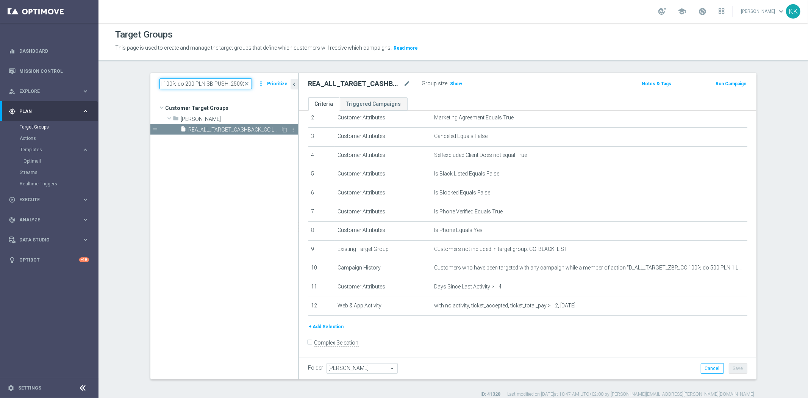
type input "REA_ALL_TARGET_CASHBACK_CC LM 100% do 200 PLN SB PUSH_250925"
click at [210, 129] on span "REA_ALL_TARGET_CASHBACK_CC LM 100% do 200 PLN SB PUSH_250925" at bounding box center [235, 129] width 92 height 6
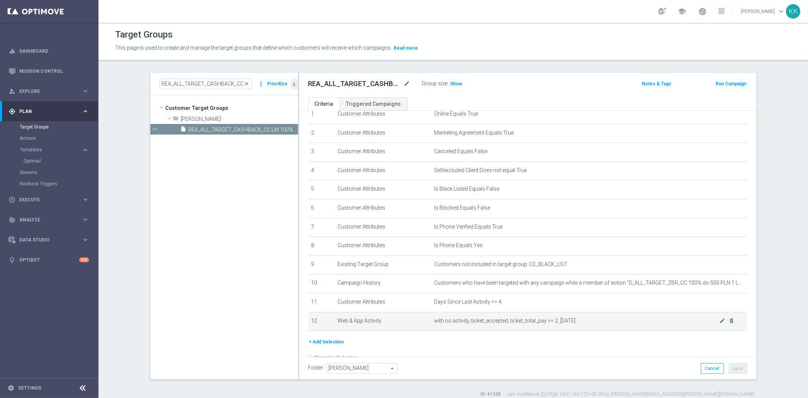
scroll to position [47, 0]
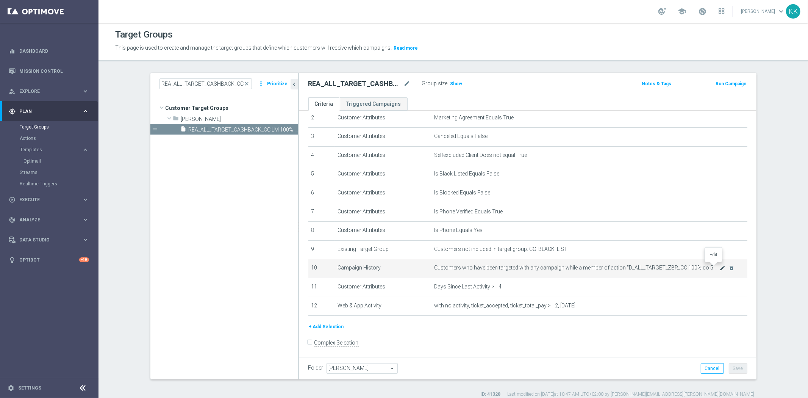
click at [719, 266] on icon "mode_edit" at bounding box center [722, 268] width 6 height 6
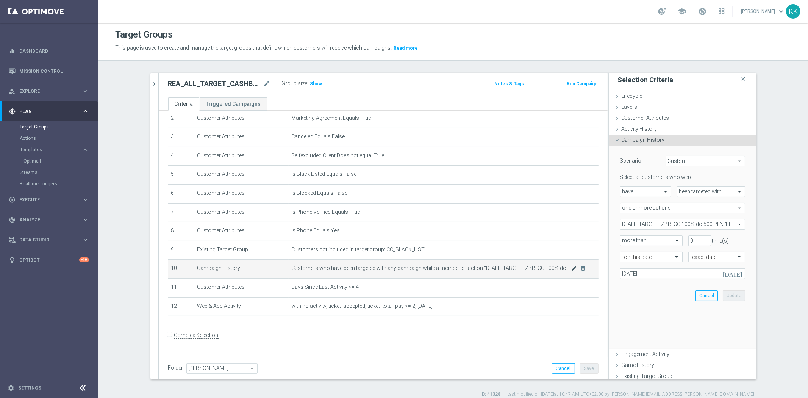
scroll to position [39, 0]
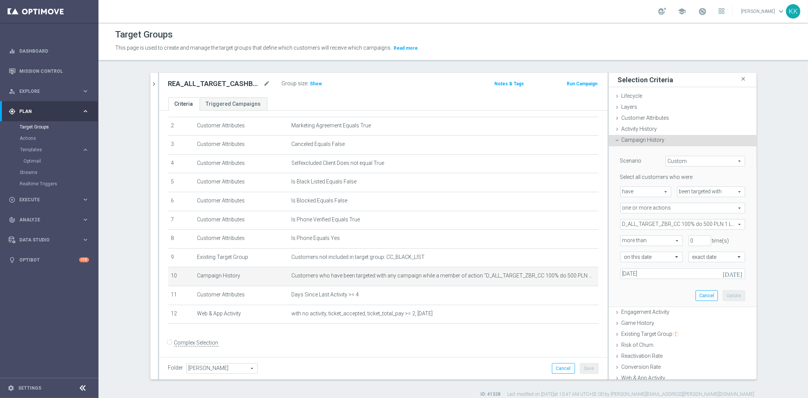
click at [652, 217] on div "Select all customers who were have have arrow_drop_down search been targeted wi…" at bounding box center [682, 225] width 125 height 105
click at [652, 220] on span "D_ALL_TARGET_ZBR_CC 100% do 500 PLN 1 LE_220925" at bounding box center [682, 224] width 124 height 10
click at [624, 239] on input "Show Selected" at bounding box center [625, 240] width 5 height 5
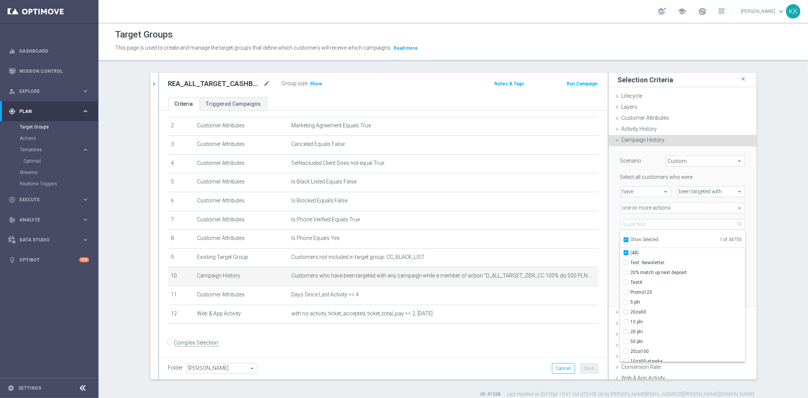
checkbox input "true"
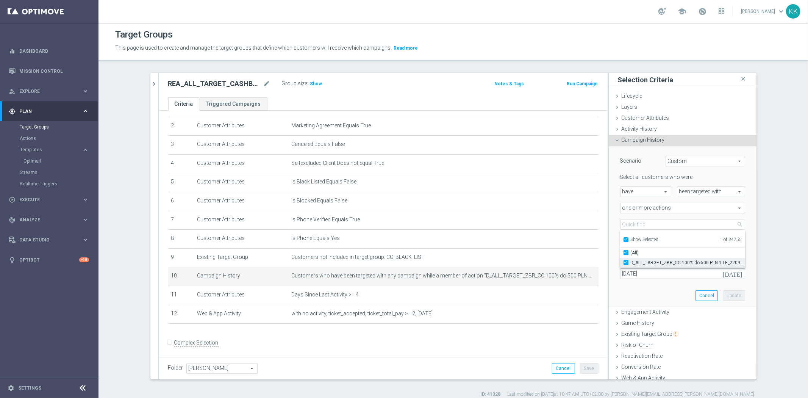
click at [626, 262] on input "D_ALL_TARGET_ZBR_CC 100% do 500 PLN 1 LE_220925" at bounding box center [628, 262] width 5 height 5
checkbox input "false"
type input "Select Action"
checkbox input "false"
click at [630, 237] on label "Show Selected" at bounding box center [644, 240] width 28 height 7
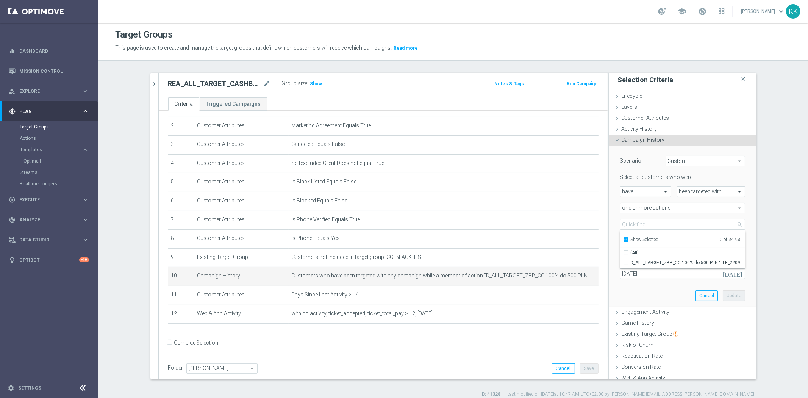
click at [623, 238] on input "Show Selected" at bounding box center [625, 240] width 5 height 5
checkbox input "false"
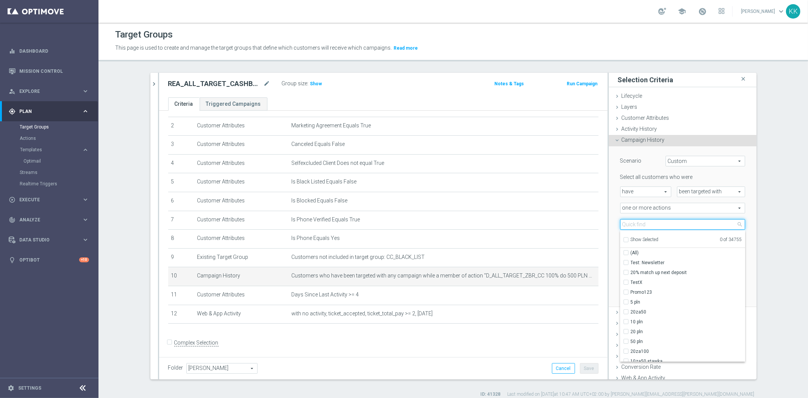
click at [626, 226] on input "search" at bounding box center [682, 224] width 125 height 11
paste input "REA_ALL_TARGET_CASHBACK_CC LM 100% do 200 PLN SB PUSH_250925"
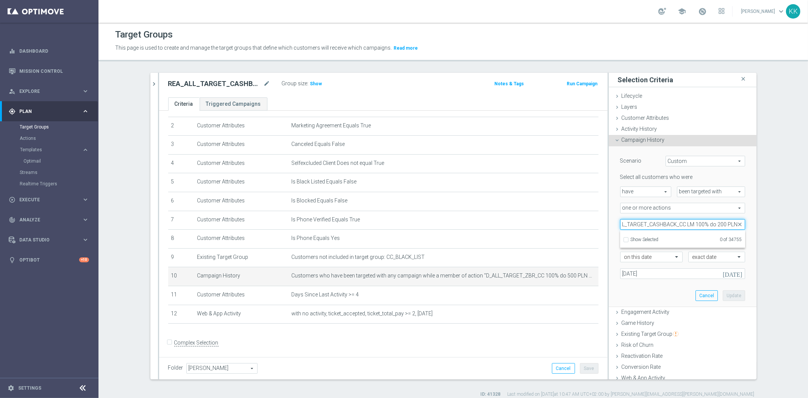
scroll to position [0, 24]
type input "REA_ALL_TARGET_CASHBACK_CC LM 100% do 200 PLN"
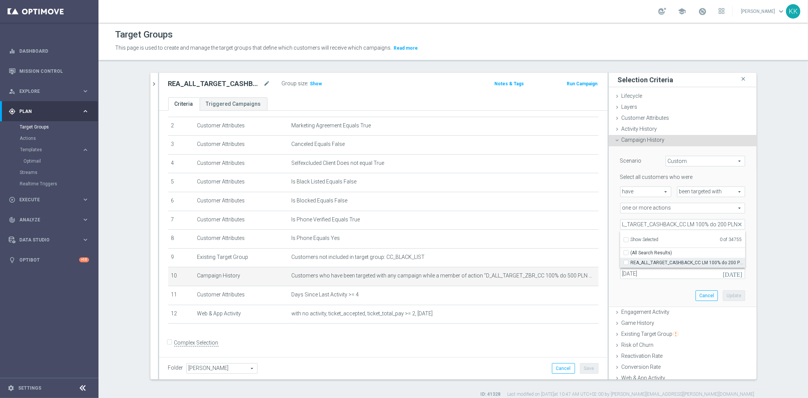
click at [630, 260] on label "REA_ALL_TARGET_CASHBACK_CC LM 100% do 200 PLN_250925" at bounding box center [687, 262] width 114 height 10
click at [626, 260] on input "REA_ALL_TARGET_CASHBACK_CC LM 100% do 200 PLN_250925" at bounding box center [628, 262] width 5 height 5
checkbox input "true"
type input "REA_ALL_TARGET_CASHBACK_CC LM 100% do 200 PLN_250925"
checkbox input "true"
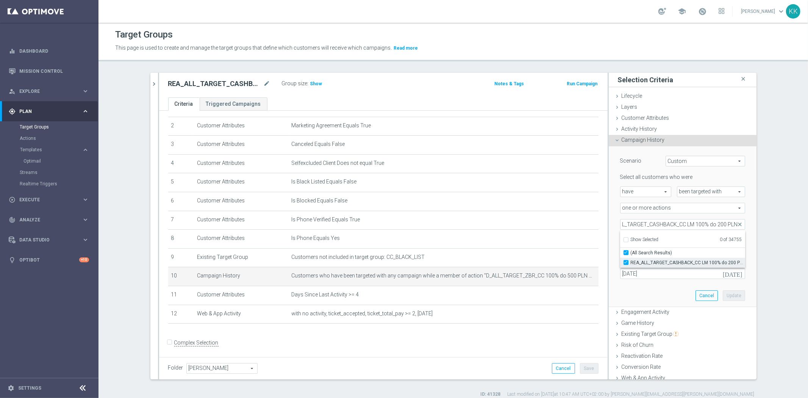
scroll to position [0, 0]
click at [620, 245] on ul "Show Selected 1 of 34755" at bounding box center [682, 238] width 125 height 17
click at [609, 248] on div "Scenario Custom Custom arrow_drop_down search Select all customers who were hav…" at bounding box center [683, 226] width 148 height 161
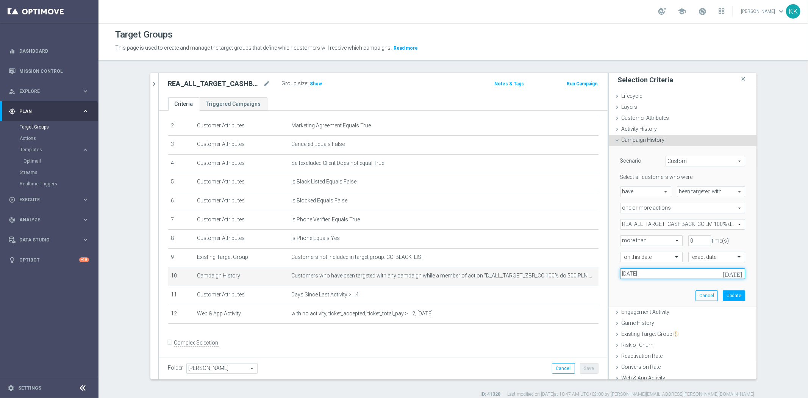
click at [633, 274] on input "22 Sep 2025" at bounding box center [682, 273] width 125 height 11
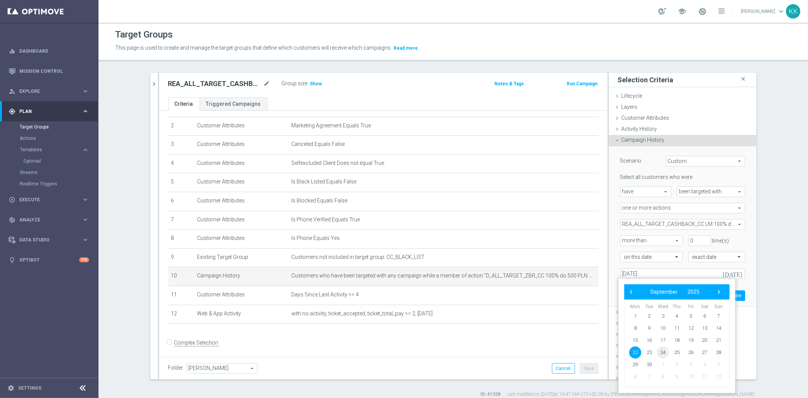
click at [660, 350] on span "24" at bounding box center [663, 352] width 12 height 12
type input "24 Sep 2025"
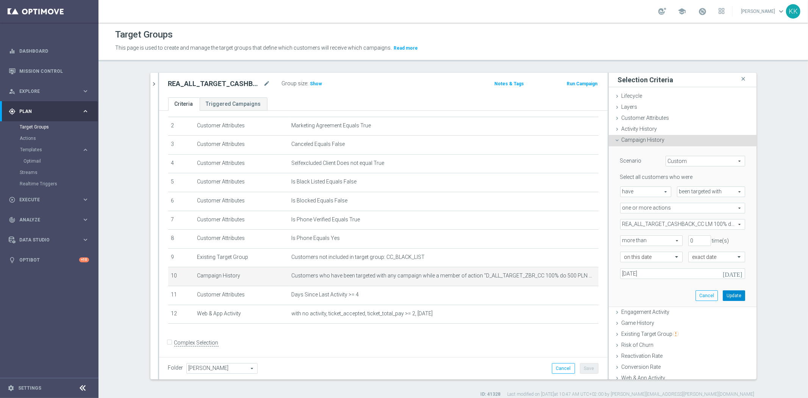
click at [722, 296] on button "Update" at bounding box center [733, 295] width 22 height 11
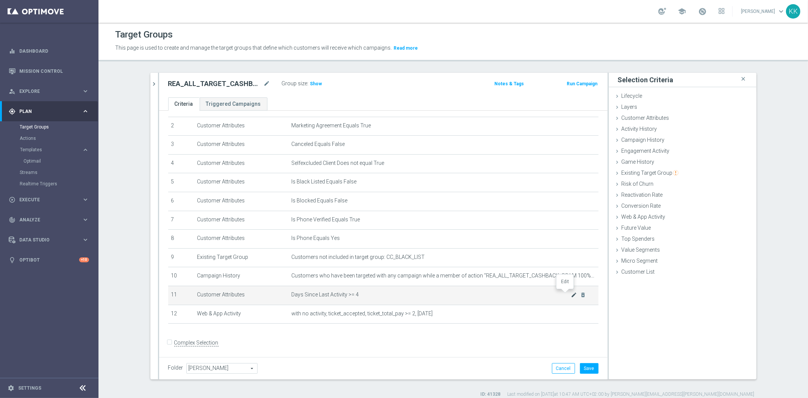
click at [571, 293] on icon "mode_edit" at bounding box center [574, 295] width 6 height 6
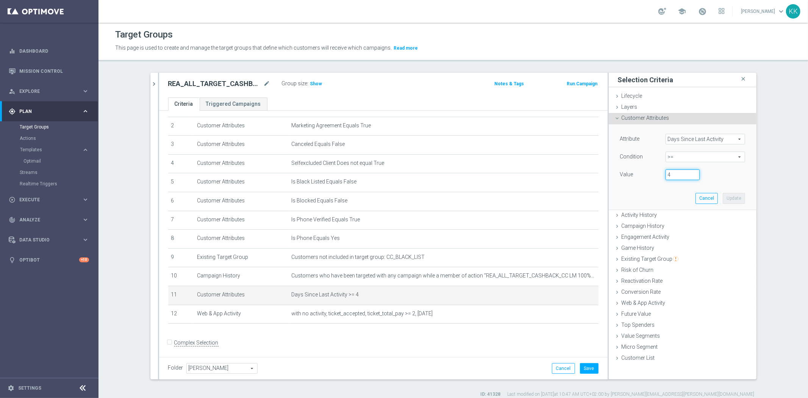
click at [651, 176] on div "Value 4" at bounding box center [682, 175] width 136 height 12
type input "3"
click at [727, 195] on button "Update" at bounding box center [733, 198] width 22 height 11
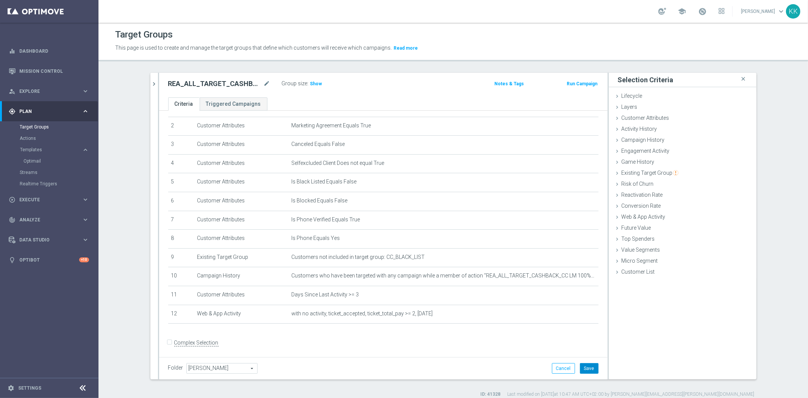
click at [588, 371] on button "Save" at bounding box center [589, 368] width 19 height 11
click at [316, 78] on div "Group size : Show" at bounding box center [320, 82] width 76 height 9
click at [315, 80] on h3 "Show" at bounding box center [316, 84] width 14 height 8
click at [571, 275] on icon "mode_edit" at bounding box center [574, 276] width 6 height 6
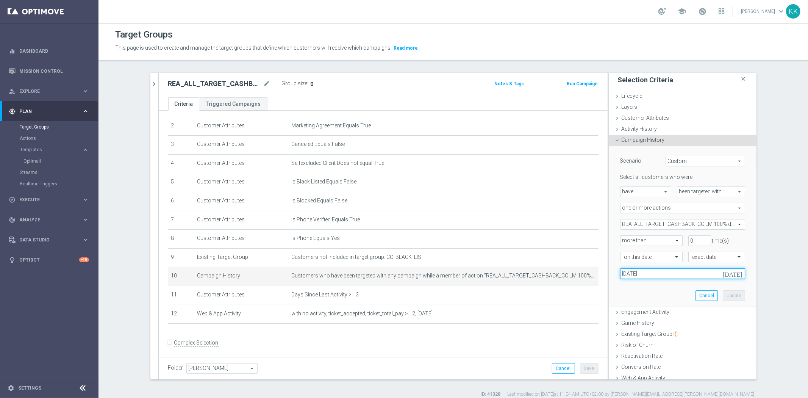
click at [664, 268] on input "24 Sep 2025" at bounding box center [682, 273] width 125 height 11
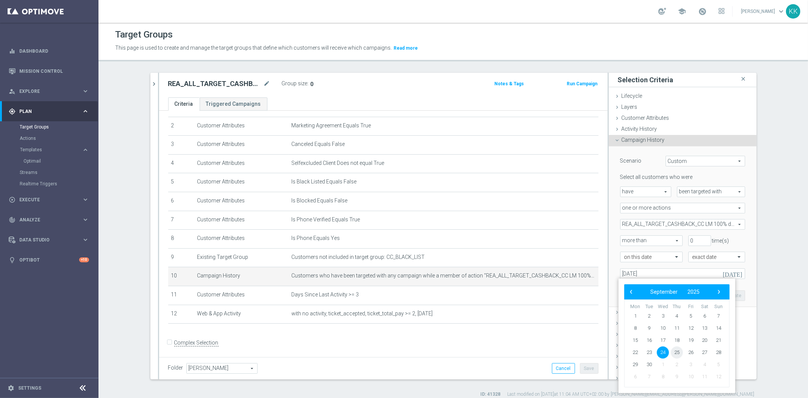
click at [679, 351] on span "25" at bounding box center [677, 352] width 12 height 12
type input "25 Sep 2025"
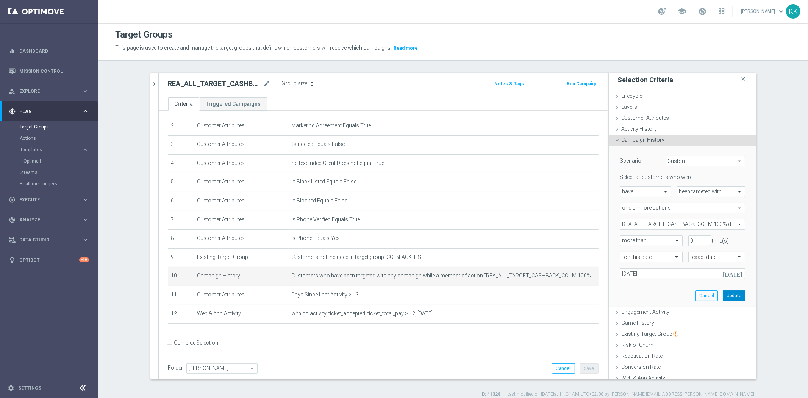
click at [722, 290] on button "Update" at bounding box center [733, 295] width 22 height 11
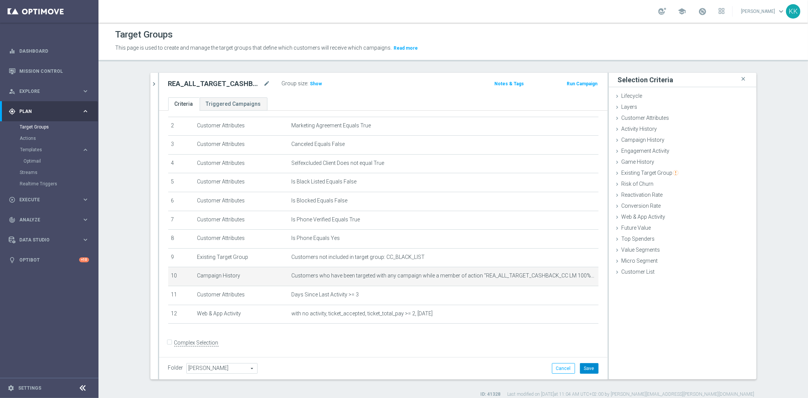
click at [587, 364] on button "Save" at bounding box center [589, 368] width 19 height 11
click at [313, 84] on span "Show" at bounding box center [316, 83] width 12 height 5
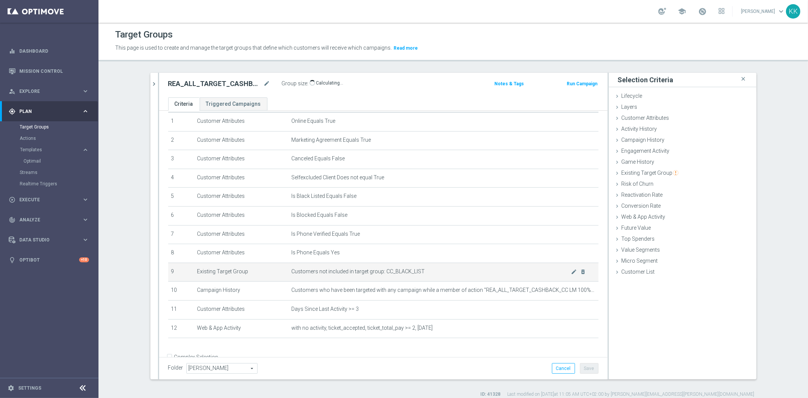
scroll to position [39, 0]
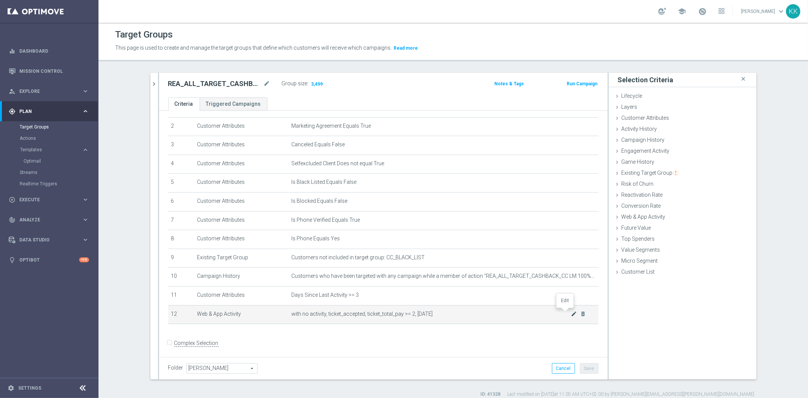
click at [571, 311] on icon "mode_edit" at bounding box center [574, 314] width 6 height 6
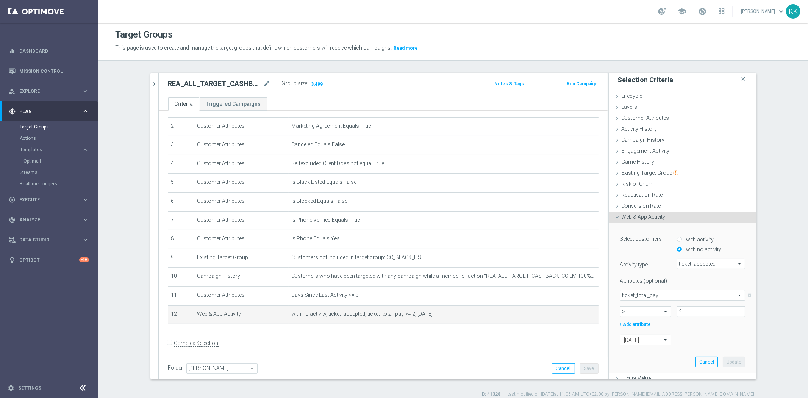
click at [699, 264] on span "ticket_accepted" at bounding box center [710, 264] width 67 height 10
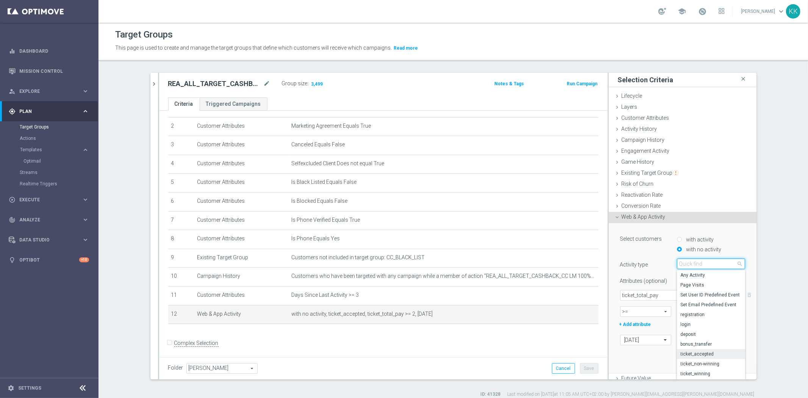
click at [700, 264] on input "search" at bounding box center [711, 263] width 68 height 11
type input "camp"
click at [702, 275] on span "campaign_opt_in" at bounding box center [710, 275] width 61 height 6
type input "campaign_opt_in"
type input "Select Attribute"
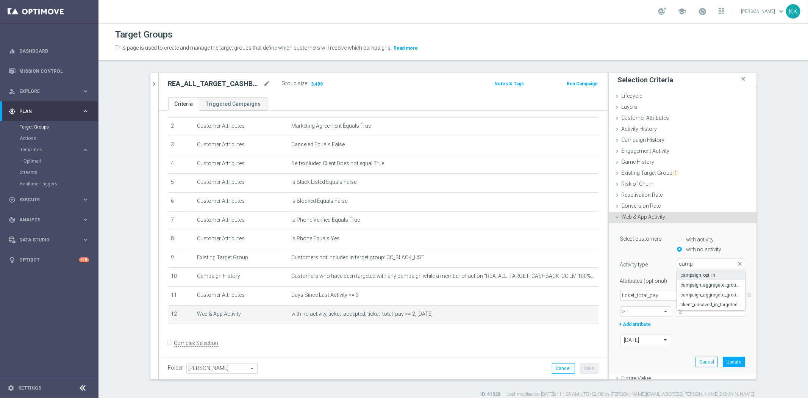
type input "Condition"
click at [696, 293] on span "ticket_total_pay" at bounding box center [682, 295] width 124 height 10
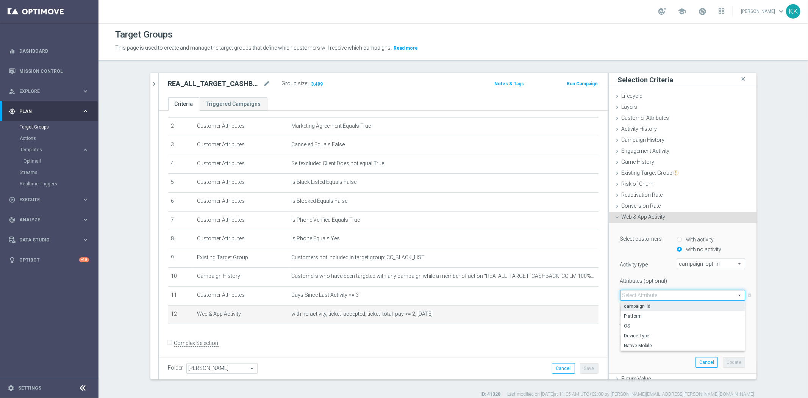
click at [671, 305] on span "campaign_id" at bounding box center [682, 306] width 117 height 6
type input "campaign_id"
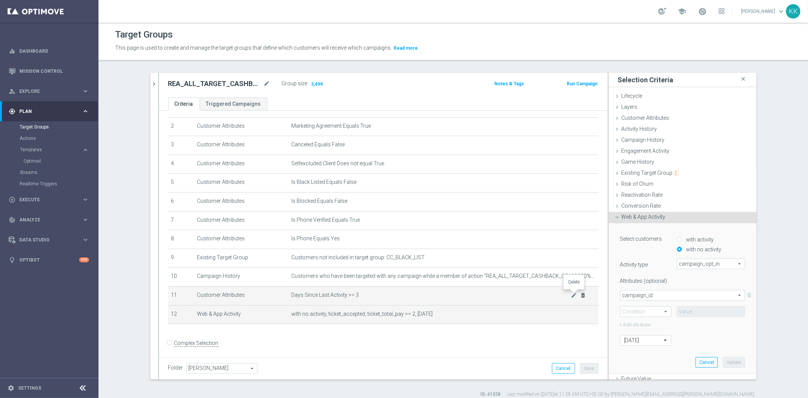
click at [580, 292] on icon "delete_forever" at bounding box center [583, 295] width 6 height 6
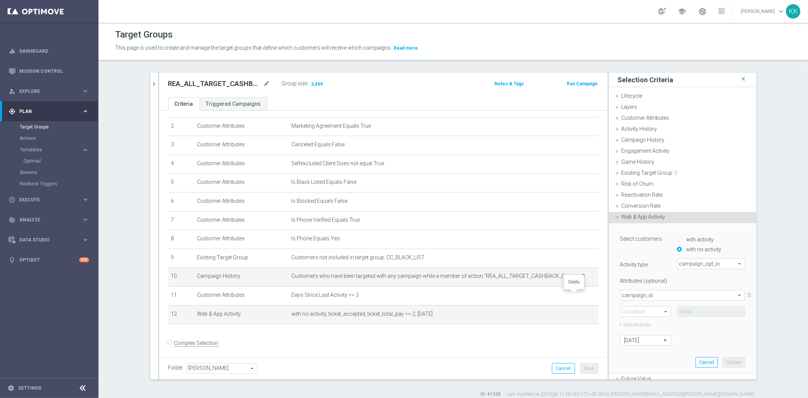
scroll to position [20, 0]
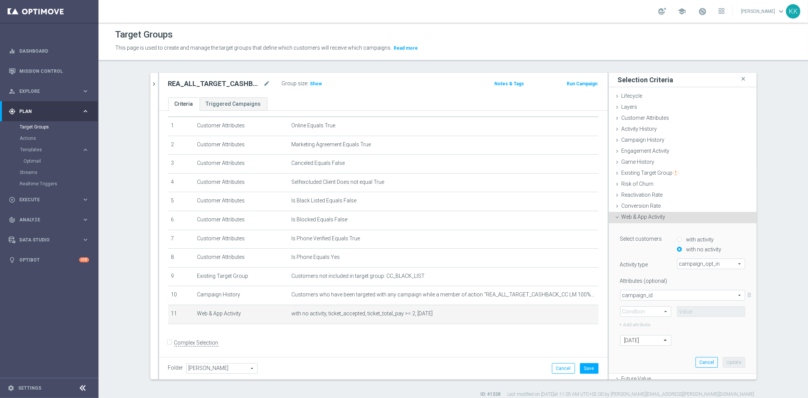
click at [651, 312] on span ">=" at bounding box center [645, 311] width 50 height 10
click at [641, 322] on span "=" at bounding box center [645, 322] width 43 height 6
type input "="
click at [695, 314] on input at bounding box center [711, 311] width 68 height 11
paste input "183183"
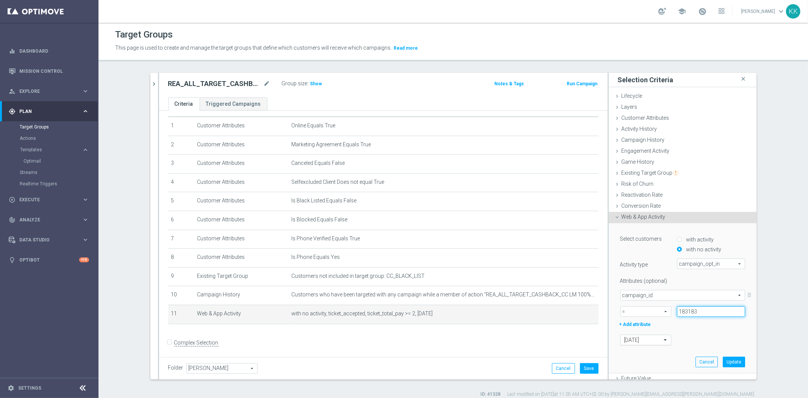
type input "183183"
click at [639, 334] on div "[DATE]" at bounding box center [645, 339] width 51 height 11
click at [639, 327] on label "in this range" at bounding box center [636, 327] width 25 height 6
click at [640, 353] on input at bounding box center [682, 356] width 125 height 11
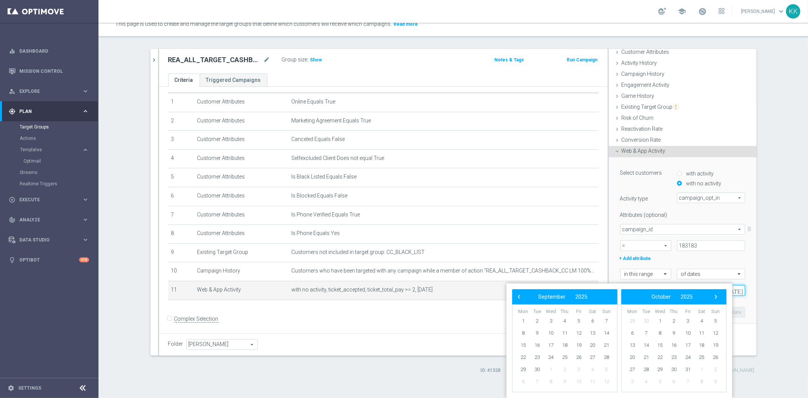
scroll to position [11, 0]
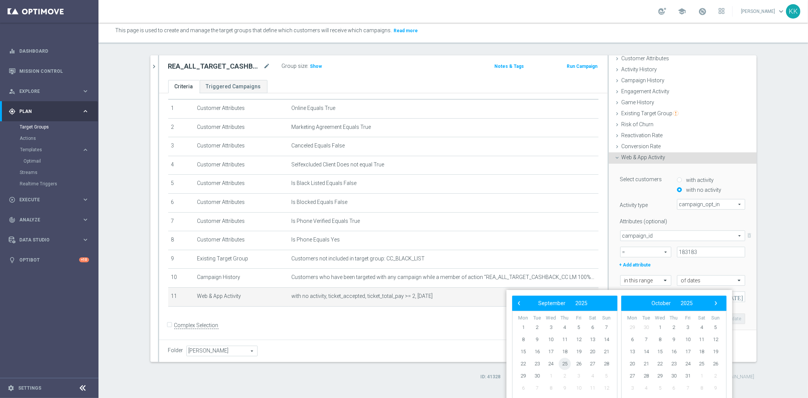
click at [566, 362] on span "25" at bounding box center [565, 363] width 12 height 12
click at [592, 362] on span "27" at bounding box center [592, 363] width 12 height 12
type input "[DATE] - [DATE]"
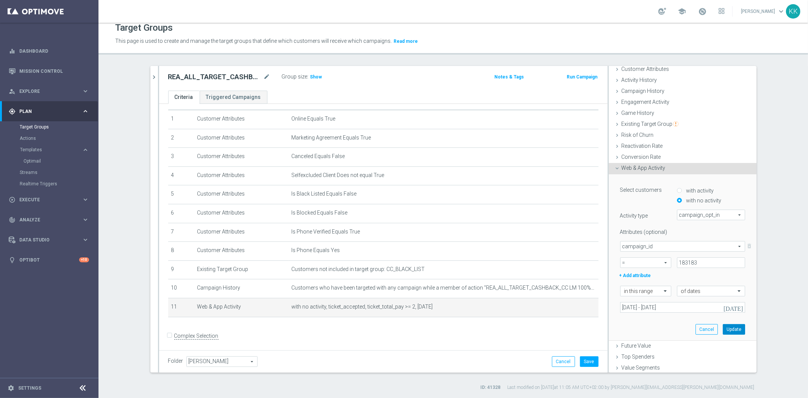
click at [722, 328] on button "Update" at bounding box center [733, 329] width 22 height 11
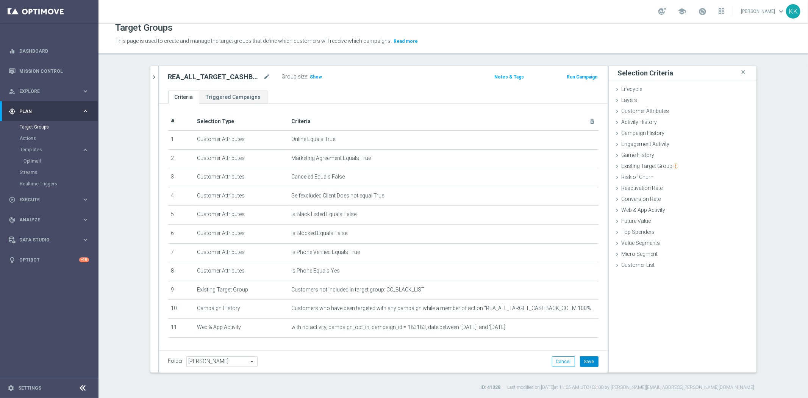
click at [590, 358] on button "Save" at bounding box center [589, 361] width 19 height 11
click at [316, 78] on span "Show" at bounding box center [316, 76] width 12 height 5
click at [34, 161] on link "Optimail" at bounding box center [50, 161] width 55 height 6
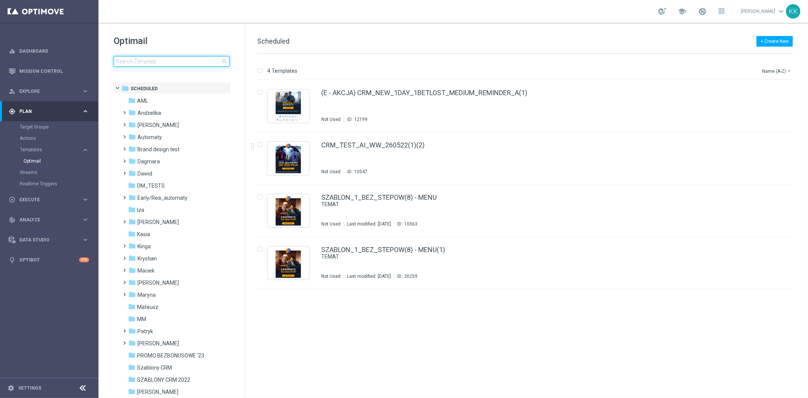
click at [158, 57] on input at bounding box center [172, 61] width 116 height 11
click at [192, 64] on input at bounding box center [172, 61] width 116 height 11
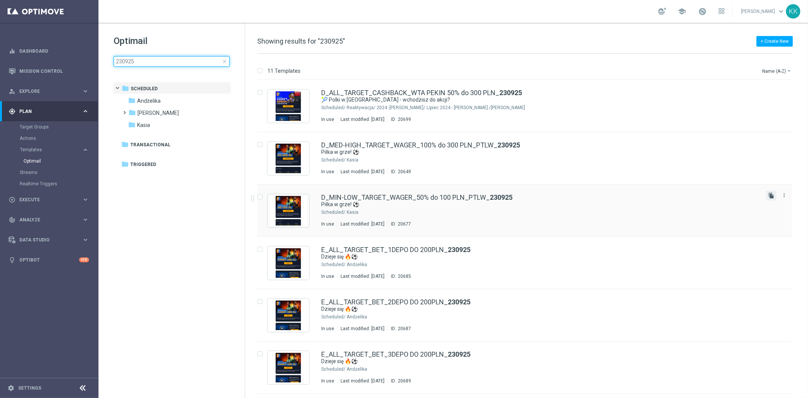
type input "230925"
click at [769, 195] on icon "file_copy" at bounding box center [771, 195] width 6 height 6
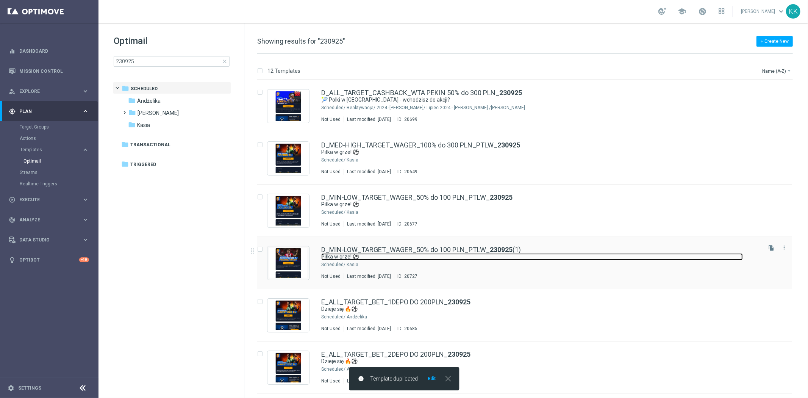
click at [487, 253] on link "Piłka w grze! ⚽" at bounding box center [531, 256] width 421 height 7
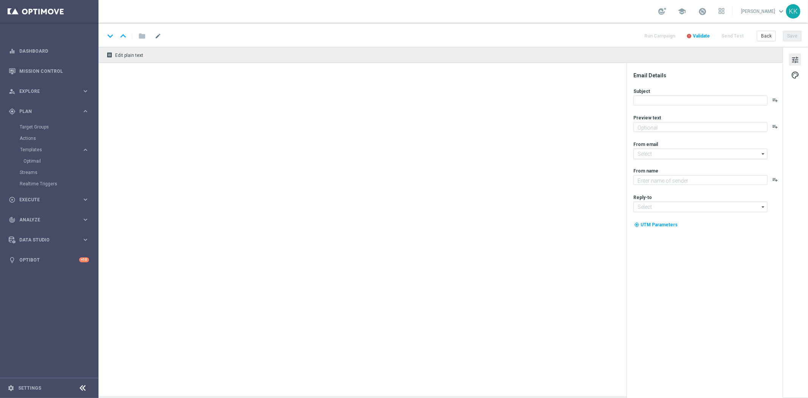
type textarea "Typuj z bonusem do 100 zł 💸"
type textarea "STS"
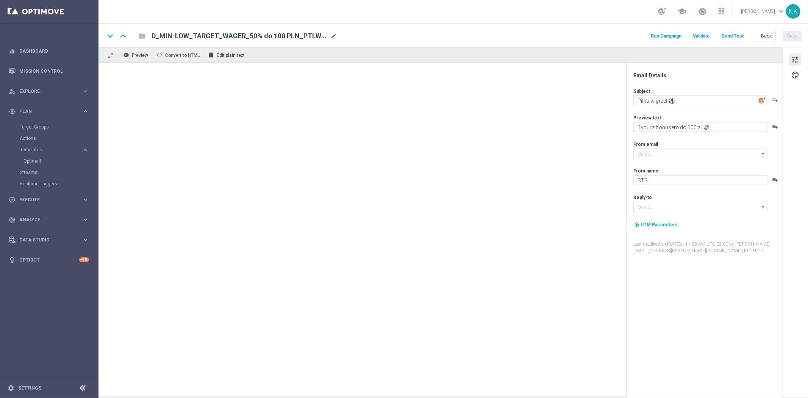
type input "[EMAIL_ADDRESS][DOMAIN_NAME]"
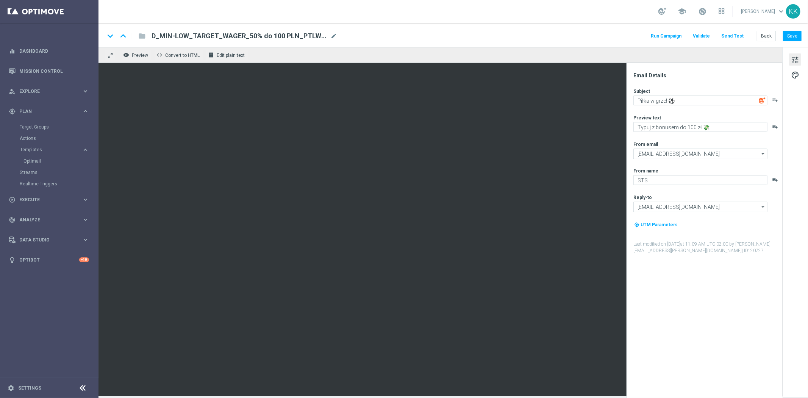
click at [337, 33] on div "keyboard_arrow_down keyboard_arrow_up folder D_MIN-LOW_TARGET_WAGER_50% do 100 …" at bounding box center [453, 36] width 697 height 10
click at [335, 35] on span "mode_edit" at bounding box center [333, 36] width 7 height 7
drag, startPoint x: 315, startPoint y: 34, endPoint x: -138, endPoint y: 28, distance: 452.6
click at [0, 28] on html "equalizer Dashboard Mission Control" at bounding box center [404, 199] width 808 height 398
paste input "_2"
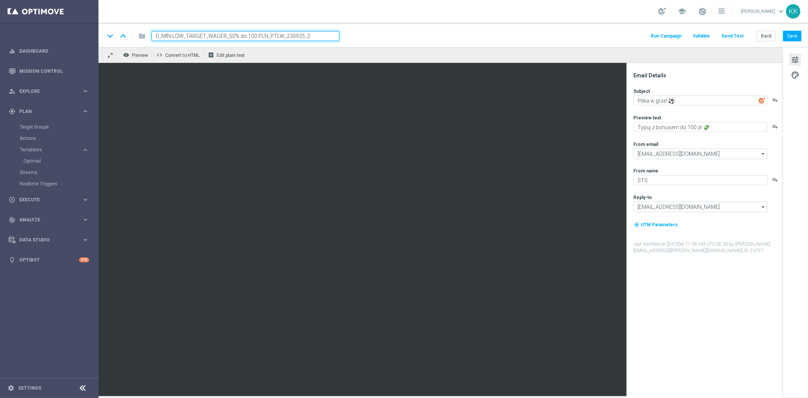
type input "D_MIN-LOW_TARGET_WAGER_50% do 100 PLN_PTLW_230925_2"
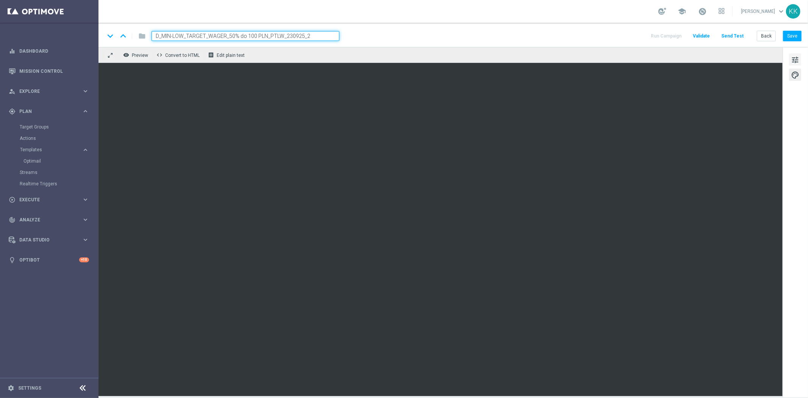
click at [789, 63] on button "tune" at bounding box center [795, 59] width 12 height 12
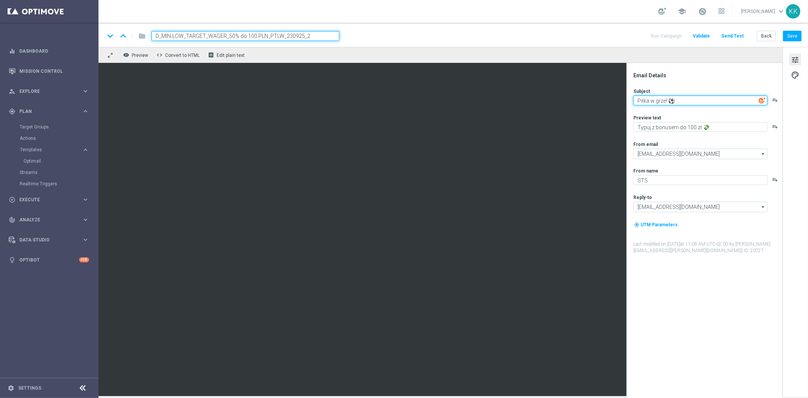
paste textarea "Do 100/300 zł więcej na ligowe emocje ⚽💥"
click at [658, 98] on textarea "Do 100/300 zł więcej na ligowe emocje ⚽💥" at bounding box center [700, 100] width 134 height 10
click at [671, 98] on textarea "Do 100/300 zł więcej na ligowe emocje ⚽💥" at bounding box center [700, 100] width 134 height 10
click at [676, 101] on textarea "Do 100 zł więcej na ligowe emocje ⚽💥" at bounding box center [700, 100] width 134 height 10
type textarea "Do 100 zł ekstra na ligowe emocje ⚽💥"
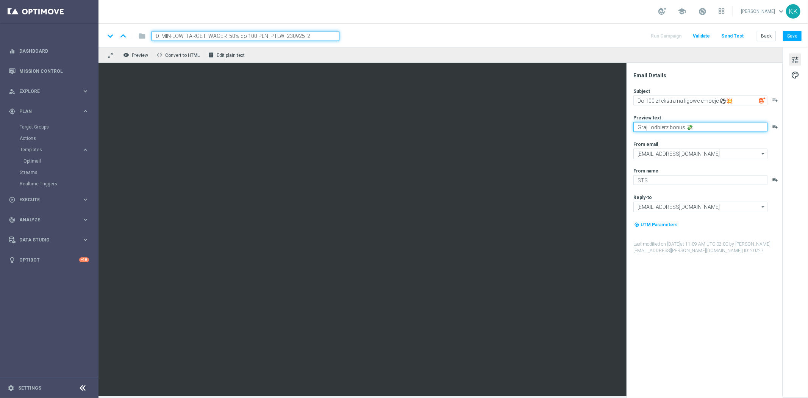
type textarea "Graj i odbierz bonus 💸"
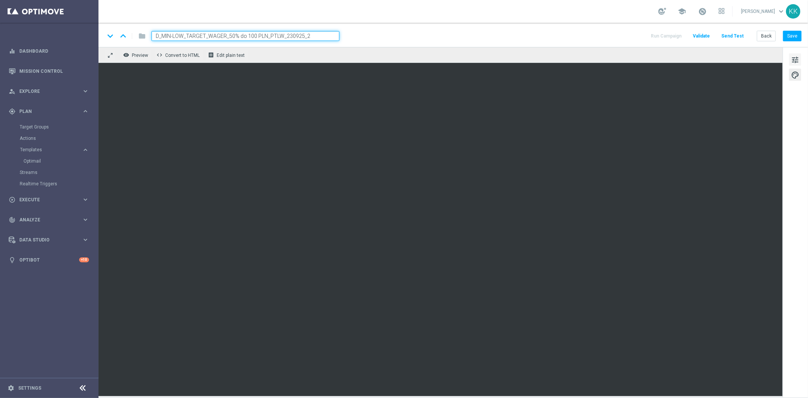
click at [791, 59] on span "tune" at bounding box center [795, 60] width 8 height 10
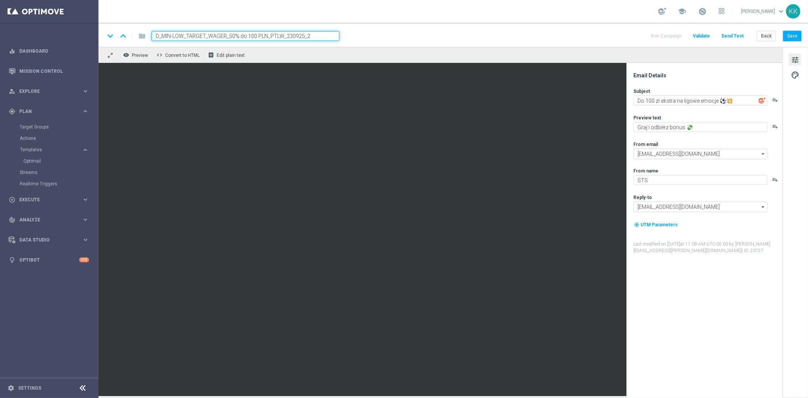
click at [788, 73] on div "tune palette" at bounding box center [794, 222] width 25 height 350
click at [792, 73] on span "palette" at bounding box center [795, 75] width 8 height 10
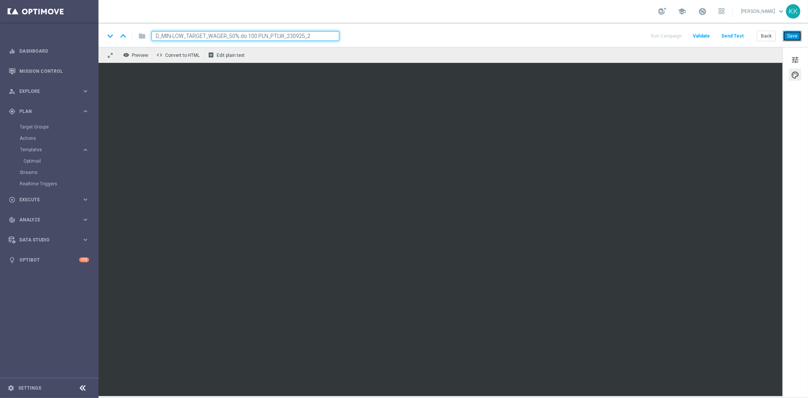
click at [796, 33] on button "Save" at bounding box center [792, 36] width 19 height 11
click at [797, 34] on button "Save" at bounding box center [792, 36] width 19 height 11
click at [793, 57] on span "tune" at bounding box center [795, 60] width 8 height 10
drag, startPoint x: 793, startPoint y: 59, endPoint x: 789, endPoint y: 64, distance: 6.2
click at [793, 59] on span "tune" at bounding box center [795, 60] width 8 height 10
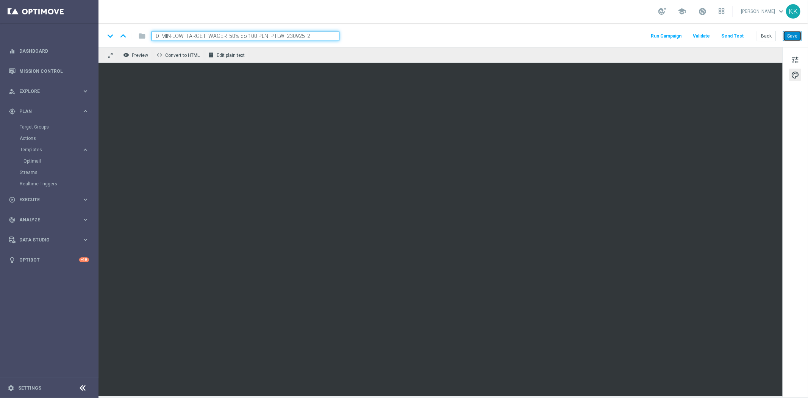
click at [793, 31] on button "Save" at bounding box center [792, 36] width 19 height 11
click at [735, 33] on button "Send Test" at bounding box center [732, 36] width 25 height 10
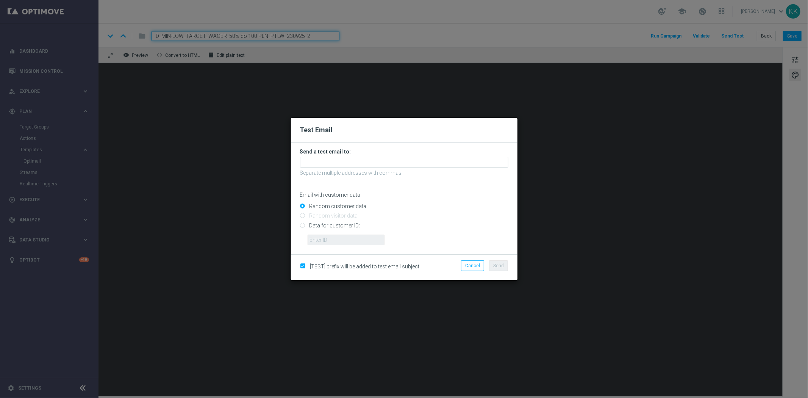
click at [320, 169] on p "Separate multiple addresses with commas" at bounding box center [404, 172] width 208 height 7
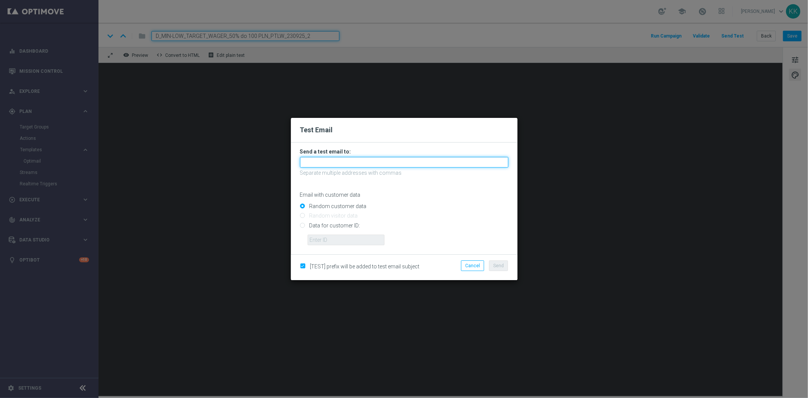
click at [324, 164] on input "text" at bounding box center [404, 162] width 208 height 11
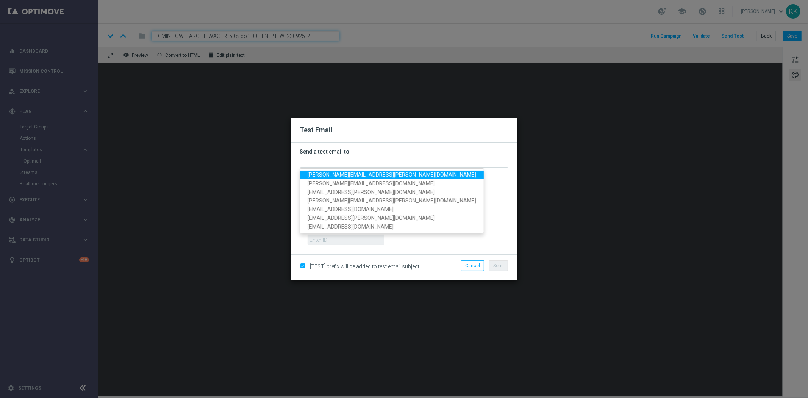
click at [324, 173] on span "[PERSON_NAME][EMAIL_ADDRESS][PERSON_NAME][DOMAIN_NAME]" at bounding box center [391, 175] width 169 height 6
type input "[PERSON_NAME][EMAIL_ADDRESS][PERSON_NAME][DOMAIN_NAME]"
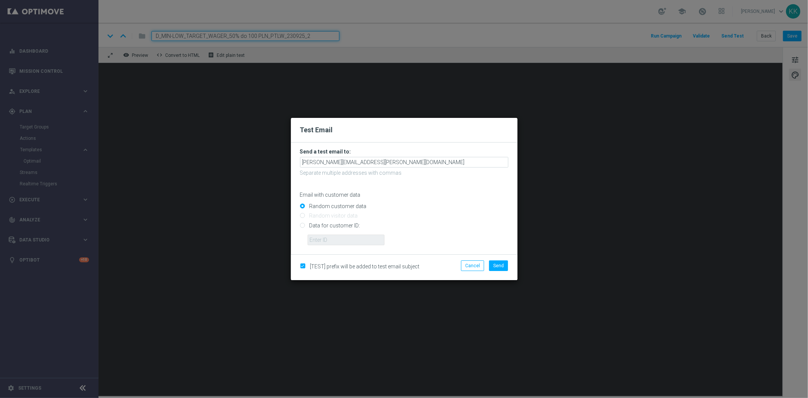
click at [505, 258] on div "[TEST] prefix will be added to test email subject Cancel Send" at bounding box center [404, 267] width 226 height 26
click at [505, 263] on button "Send" at bounding box center [498, 265] width 19 height 11
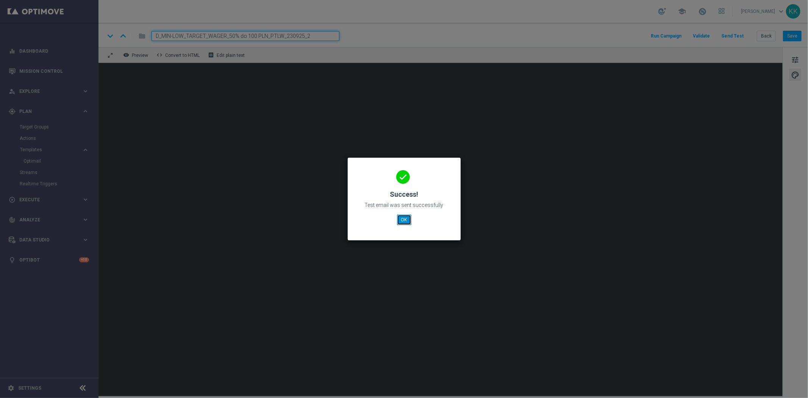
click at [410, 217] on button "OK" at bounding box center [404, 219] width 14 height 11
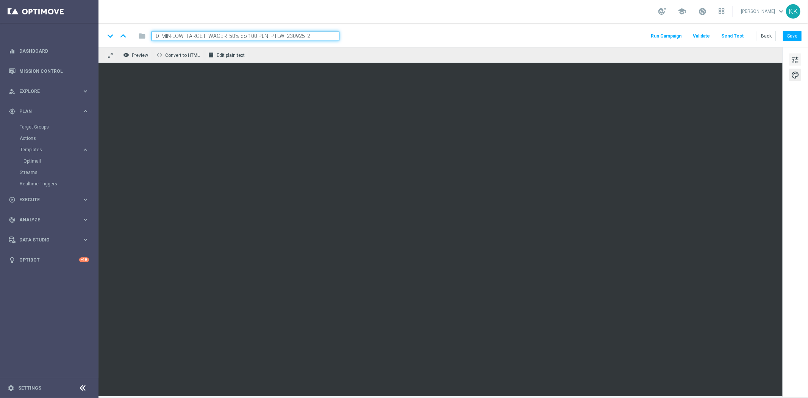
click at [794, 50] on div "tune palette" at bounding box center [794, 222] width 25 height 350
click at [800, 62] on button "tune" at bounding box center [795, 59] width 12 height 12
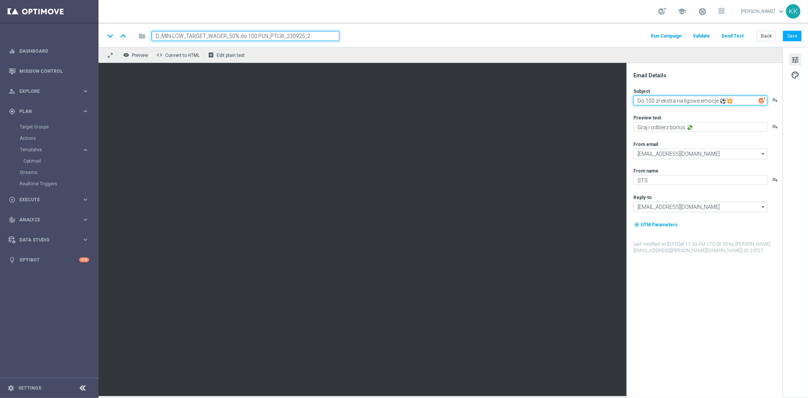
click at [723, 99] on textarea "Do 100 zł ekstra na ligowe emocje ⚽💥" at bounding box center [700, 100] width 134 height 10
type textarea "Do 100 zł ekstra na ligowe emocje ⚽ 💥"
click at [796, 35] on button "Save" at bounding box center [792, 36] width 19 height 11
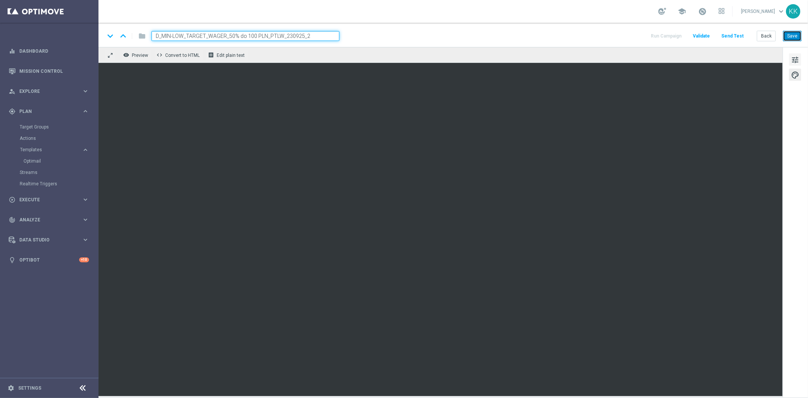
click at [796, 36] on button "Save" at bounding box center [792, 36] width 19 height 11
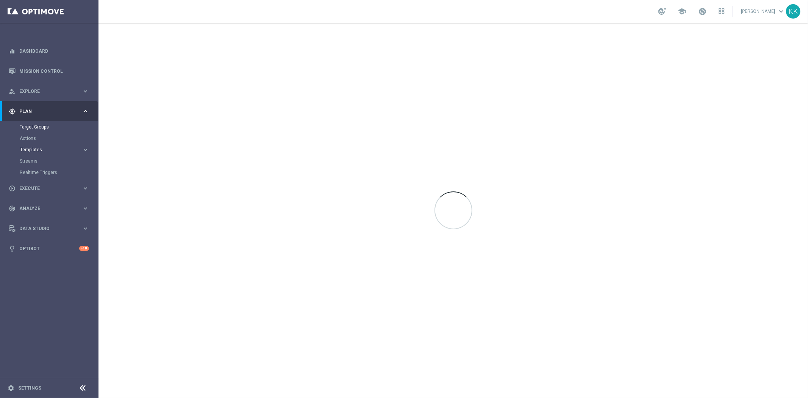
click at [36, 149] on span "Templates" at bounding box center [47, 149] width 54 height 5
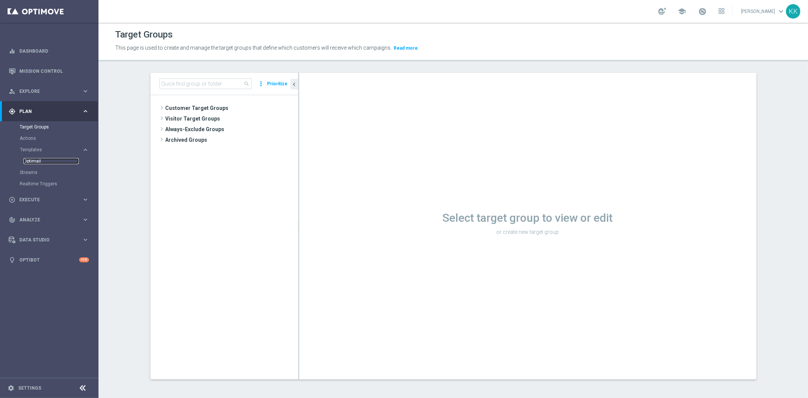
click at [34, 160] on link "Optimail" at bounding box center [50, 161] width 55 height 6
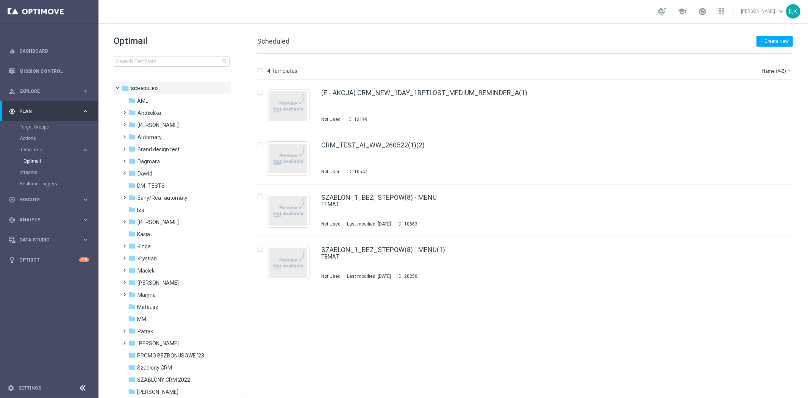
click at [178, 69] on div "Optimail search folder 1 Folder folder Scheduled more_vert folder AML more_vert" at bounding box center [171, 70] width 146 height 94
click at [178, 68] on div "Optimail search folder 1 Folder folder Scheduled more_vert folder AML more_vert" at bounding box center [171, 70] width 146 height 94
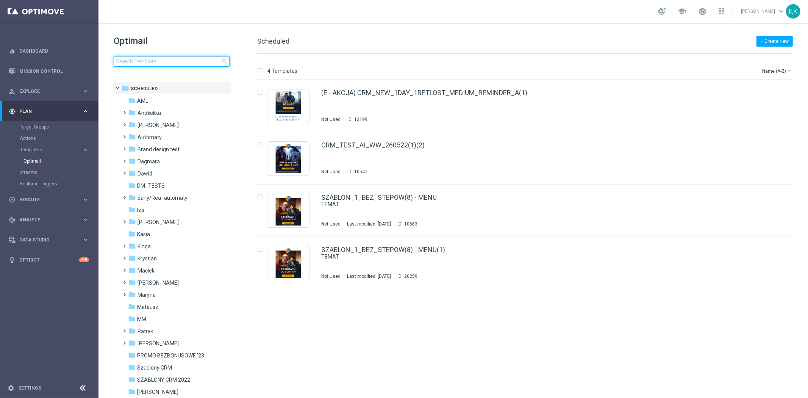
click at [179, 65] on input at bounding box center [172, 61] width 116 height 11
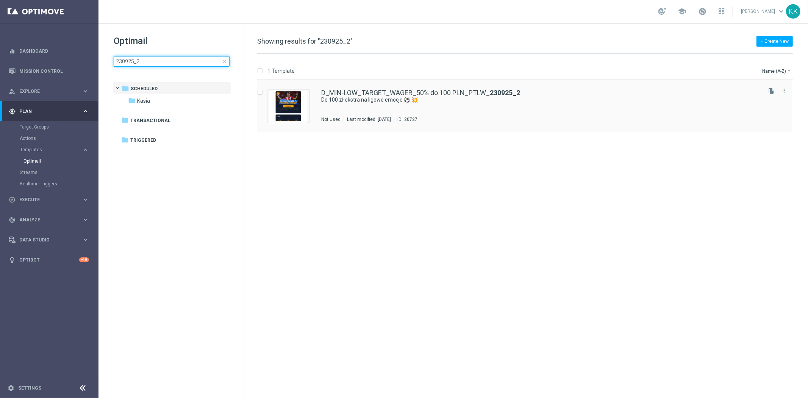
type input "230925_2"
click at [461, 112] on div "D_MIN-LOW_TARGET_WAGER_50% do 100 PLN_PTLW_ 230925_2 Do 100 zł ekstra na ligowe…" at bounding box center [540, 105] width 439 height 33
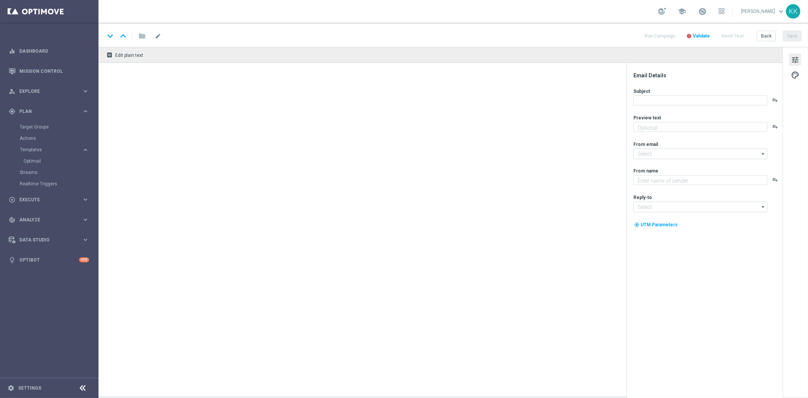
type textarea "Graj i odbierz bonus 💸"
type input "[EMAIL_ADDRESS][DOMAIN_NAME]"
type textarea "STS"
type input "[EMAIL_ADDRESS][DOMAIN_NAME]"
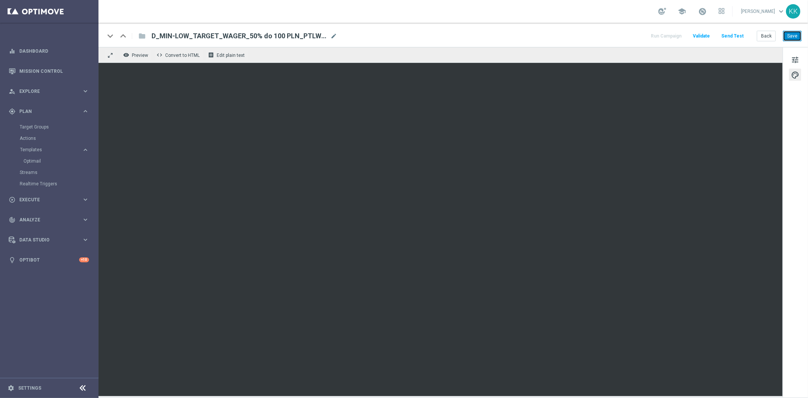
click at [793, 37] on button "Save" at bounding box center [792, 36] width 19 height 11
click at [793, 61] on span "tune" at bounding box center [795, 60] width 8 height 10
click at [789, 39] on button "Save" at bounding box center [792, 36] width 19 height 11
click at [796, 62] on span "tune" at bounding box center [795, 60] width 8 height 10
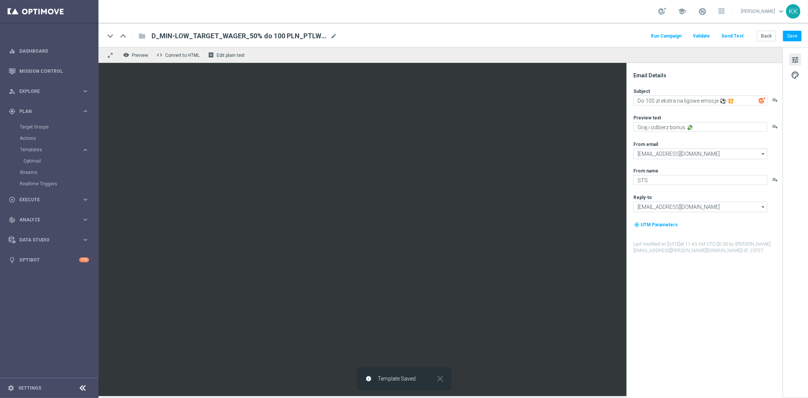
click at [786, 80] on div "tune palette" at bounding box center [794, 222] width 25 height 350
click at [788, 76] on div "tune palette" at bounding box center [794, 222] width 25 height 350
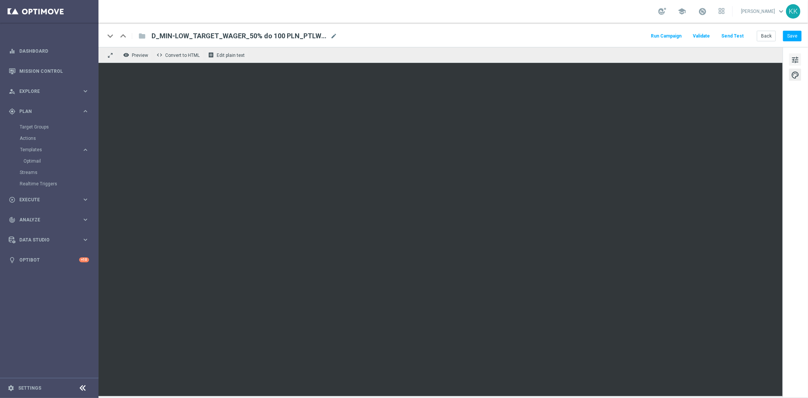
click at [790, 62] on button "tune" at bounding box center [795, 59] width 12 height 12
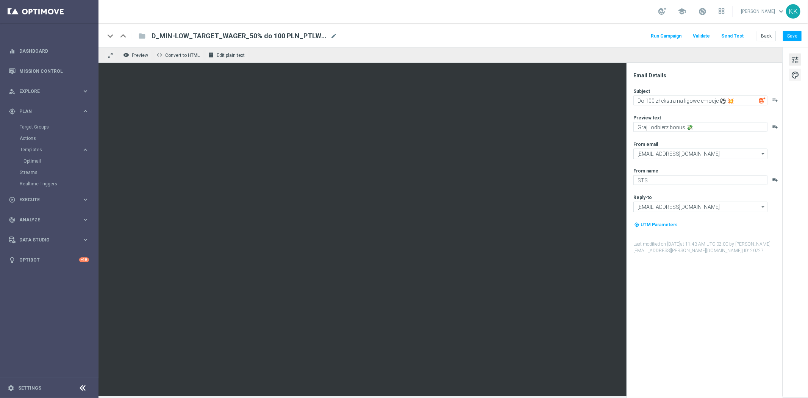
click at [798, 75] on span "palette" at bounding box center [795, 75] width 8 height 10
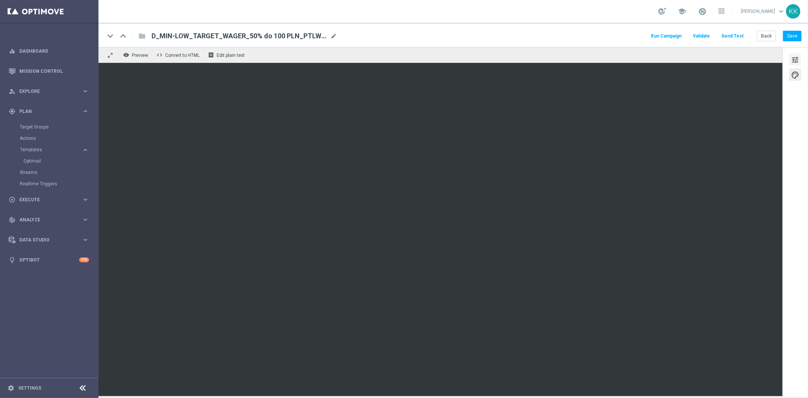
drag, startPoint x: 801, startPoint y: 50, endPoint x: 799, endPoint y: 54, distance: 4.1
click at [799, 52] on div "tune palette" at bounding box center [794, 222] width 25 height 350
click at [796, 57] on span "tune" at bounding box center [795, 60] width 8 height 10
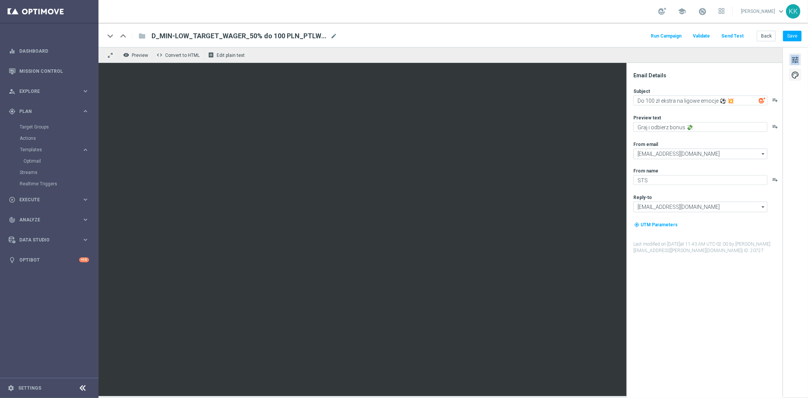
click at [795, 78] on span "palette" at bounding box center [795, 75] width 8 height 10
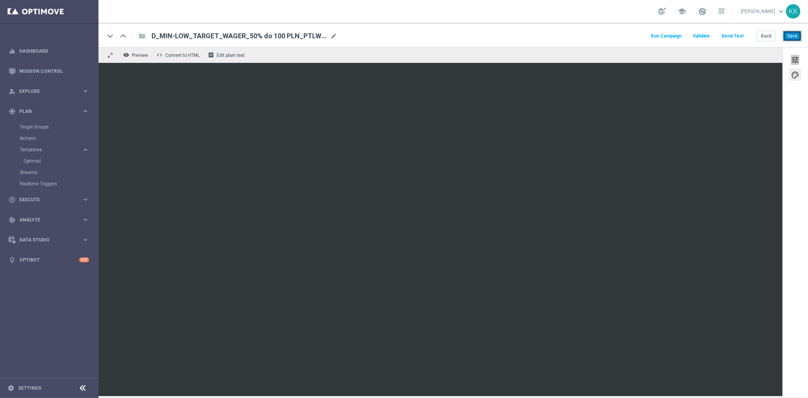
click at [784, 36] on button "Save" at bounding box center [792, 36] width 19 height 11
click at [767, 36] on button "Back" at bounding box center [766, 36] width 19 height 11
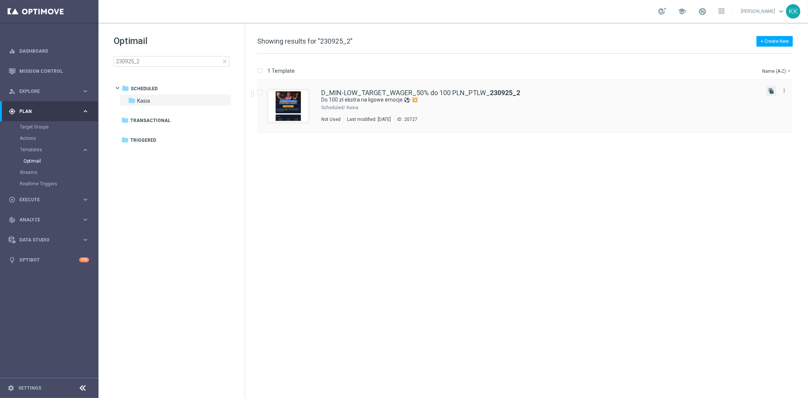
click at [768, 89] on icon "file_copy" at bounding box center [771, 91] width 6 height 6
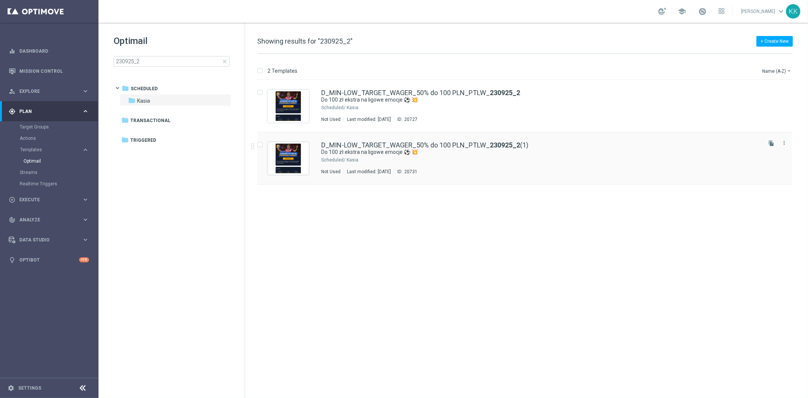
click at [583, 158] on div "Kasia" at bounding box center [553, 160] width 414 height 6
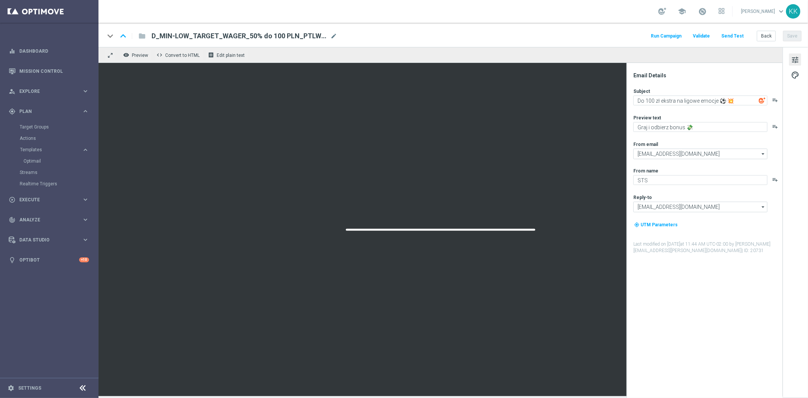
click at [334, 39] on div "D_MIN-LOW_TARGET_WAGER_50% do 100 PLN_PTLW_230925_2(1) mode_edit" at bounding box center [244, 36] width 186 height 10
click at [332, 39] on input "D_MIN-LOW_TARGET_WAGER_50% do 100 PLN_PTLW_230925_2(1)" at bounding box center [245, 36] width 188 height 10
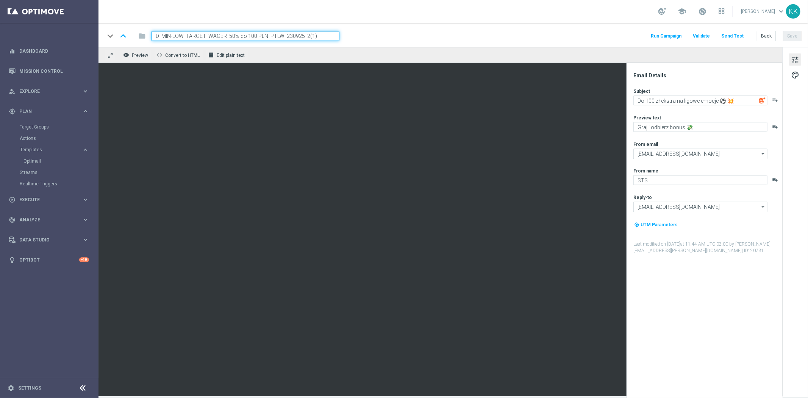
click at [328, 38] on input "D_MIN-LOW_TARGET_WAGER_50% do 100 PLN_PTLW_230925_2(1)" at bounding box center [245, 36] width 188 height 10
paste input "ED-HIGH_TARGET_WAGER_100% do 300 PLN_PTLW_230925_2"
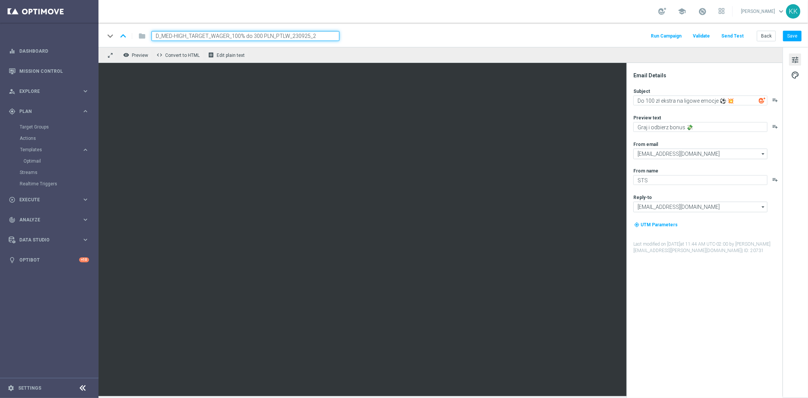
type input "D_MED-HIGH_TARGET_WAGER_100% do 300 PLN_PTLW_230925_2"
click at [423, 30] on div "keyboard_arrow_down keyboard_arrow_up folder D_MED-HIGH_TARGET_WAGER_100% do 30…" at bounding box center [452, 35] width 709 height 24
click at [652, 100] on textarea "Do 100 zł ekstra na ligowe emocje ⚽ 💥" at bounding box center [700, 100] width 134 height 10
type textarea "Do 300 zł ekstra na ligowe emocje ⚽ 💥"
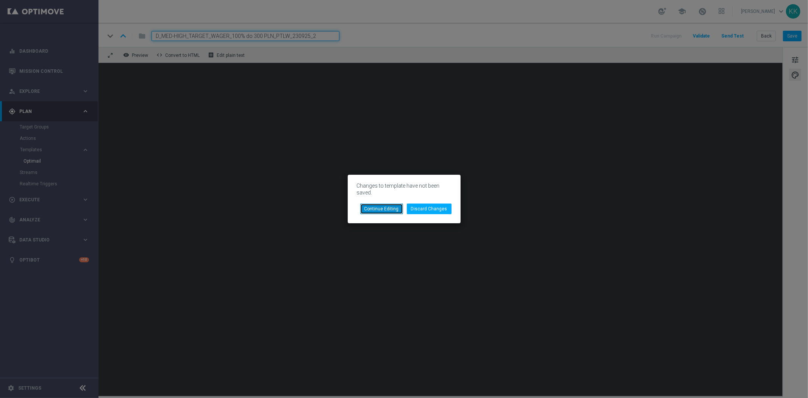
click at [385, 209] on button "Continue Editing" at bounding box center [381, 208] width 43 height 11
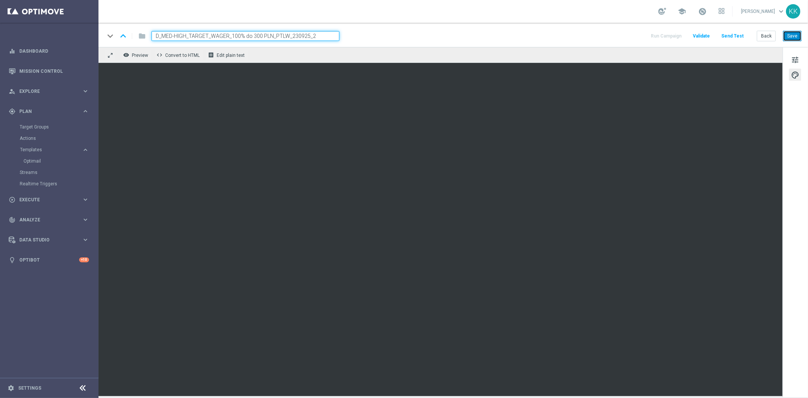
click at [789, 39] on button "Save" at bounding box center [792, 36] width 19 height 11
click at [791, 61] on span "tune" at bounding box center [795, 60] width 8 height 10
click at [789, 42] on div "keyboard_arrow_down keyboard_arrow_up folder D_MED-HIGH_TARGET_WAGER_100% do 30…" at bounding box center [452, 35] width 709 height 24
click at [791, 33] on button "Save" at bounding box center [792, 36] width 19 height 11
click at [766, 37] on button "Back" at bounding box center [766, 36] width 19 height 11
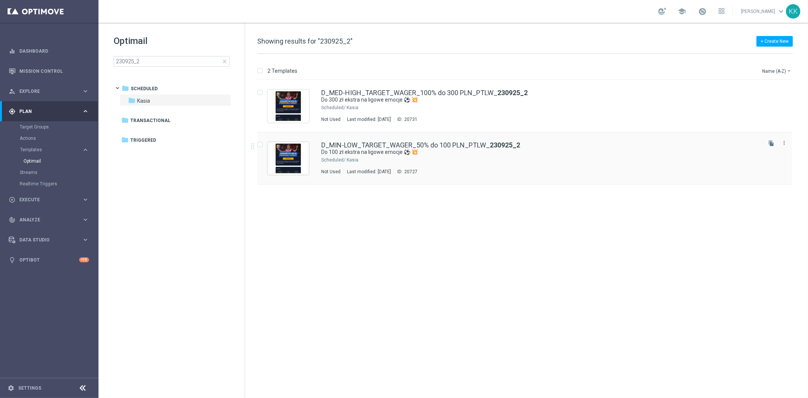
click at [473, 163] on div "Kasia" at bounding box center [553, 160] width 414 height 6
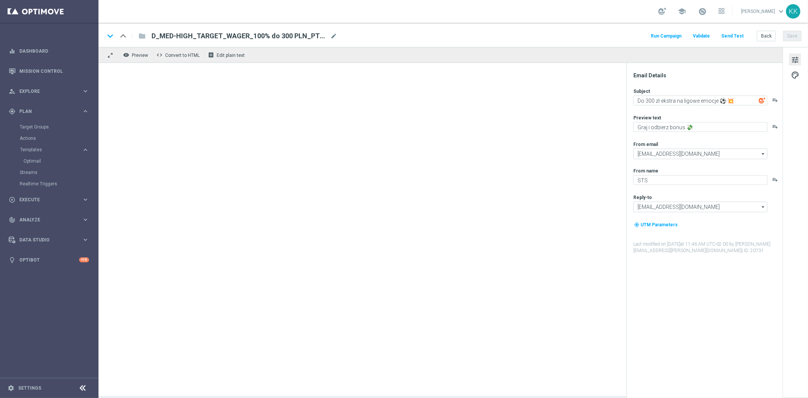
type textarea "Do 100 zł ekstra na ligowe emocje ⚽ 💥"
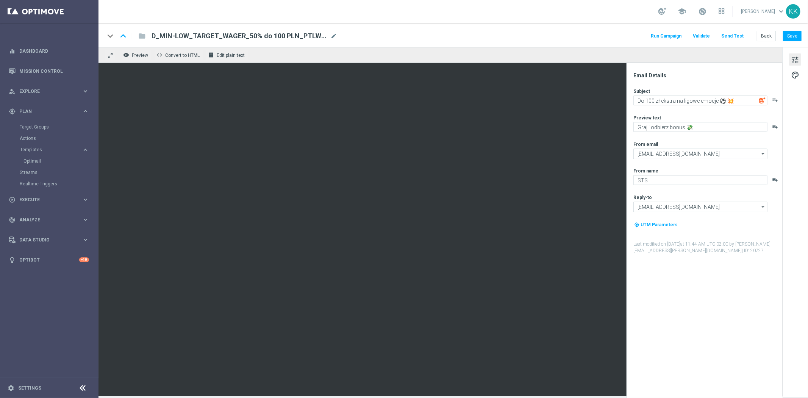
click at [729, 41] on div "keyboard_arrow_down keyboard_arrow_up folder D_MIN-LOW_TARGET_WAGER_50% do 100 …" at bounding box center [452, 35] width 709 height 24
click at [729, 39] on button "Send Test" at bounding box center [732, 36] width 25 height 10
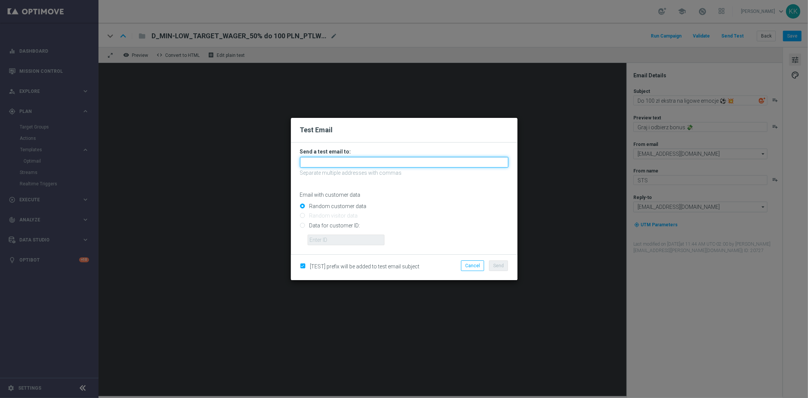
click at [387, 163] on input "text" at bounding box center [404, 162] width 208 height 11
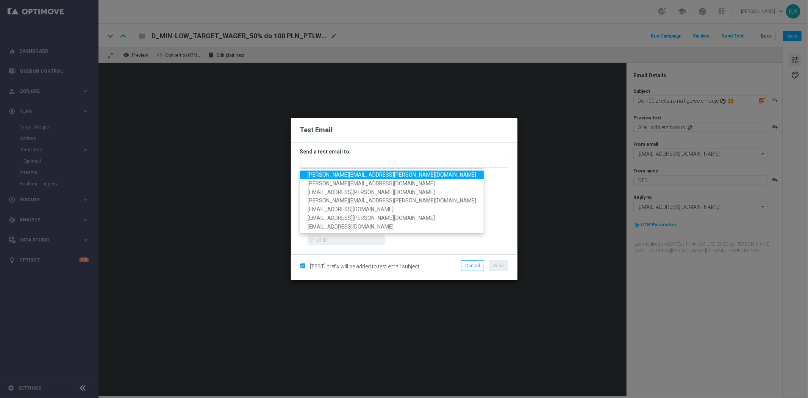
click at [362, 175] on span "[PERSON_NAME][EMAIL_ADDRESS][PERSON_NAME][DOMAIN_NAME]" at bounding box center [391, 175] width 169 height 6
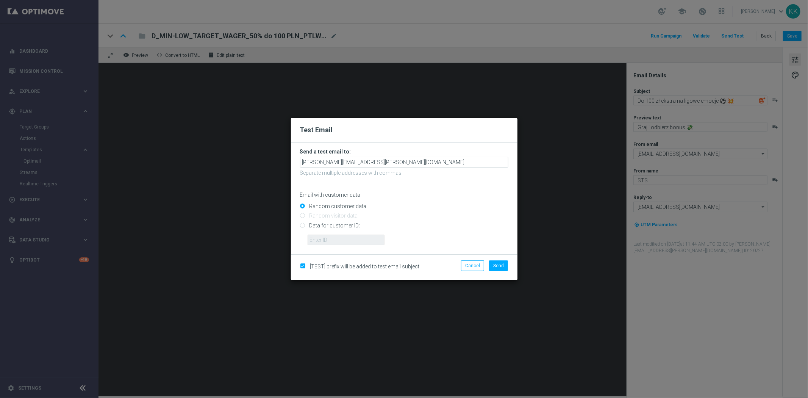
click at [397, 153] on h3 "Send a test email to:" at bounding box center [404, 151] width 208 height 7
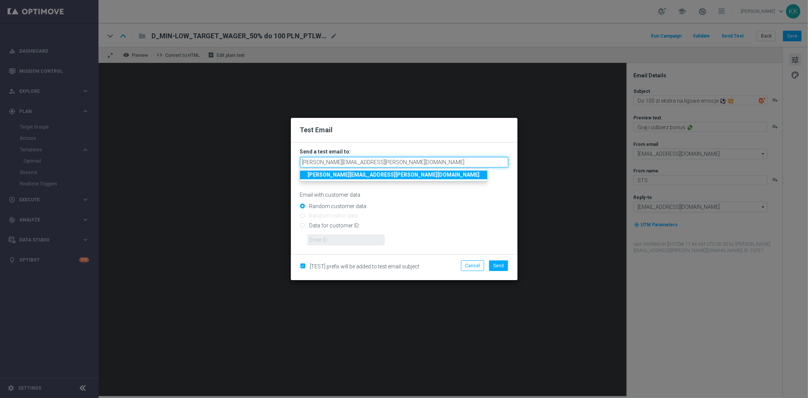
click at [394, 159] on input "[PERSON_NAME][EMAIL_ADDRESS][PERSON_NAME][DOMAIN_NAME]" at bounding box center [404, 162] width 208 height 11
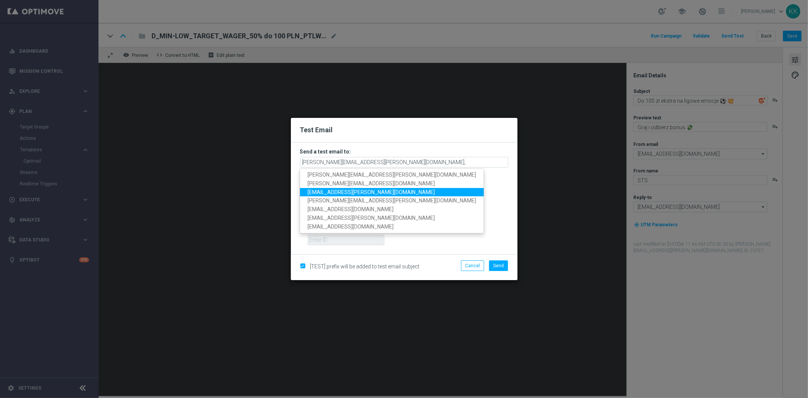
click at [352, 189] on span "[EMAIL_ADDRESS][PERSON_NAME][DOMAIN_NAME]" at bounding box center [370, 192] width 127 height 6
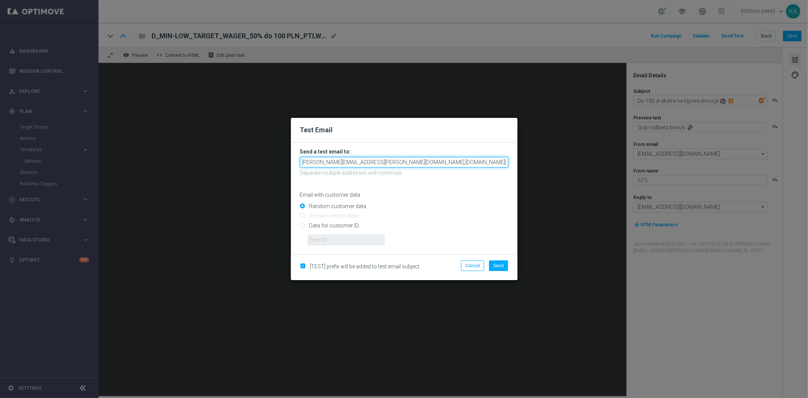
click at [463, 165] on input "[PERSON_NAME][EMAIL_ADDRESS][PERSON_NAME][DOMAIN_NAME],[DOMAIN_NAME][EMAIL_ADDR…" at bounding box center [404, 162] width 208 height 11
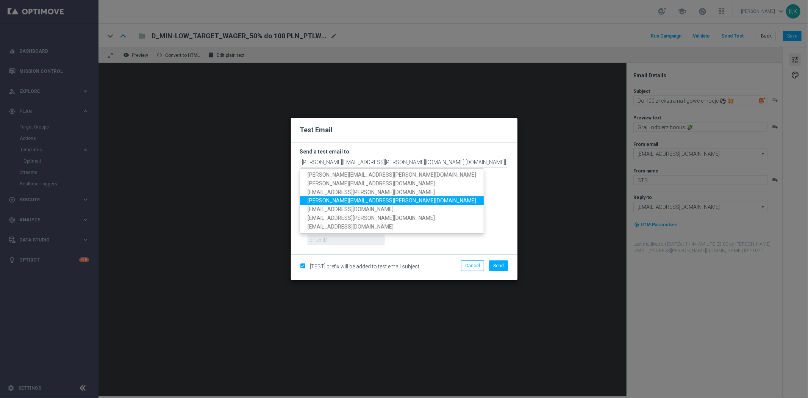
click at [351, 200] on span "[PERSON_NAME][EMAIL_ADDRESS][PERSON_NAME][DOMAIN_NAME]" at bounding box center [391, 200] width 169 height 6
type input "[PERSON_NAME][EMAIL_ADDRESS][PERSON_NAME][DOMAIN_NAME],[DOMAIN_NAME][EMAIL_ADDR…"
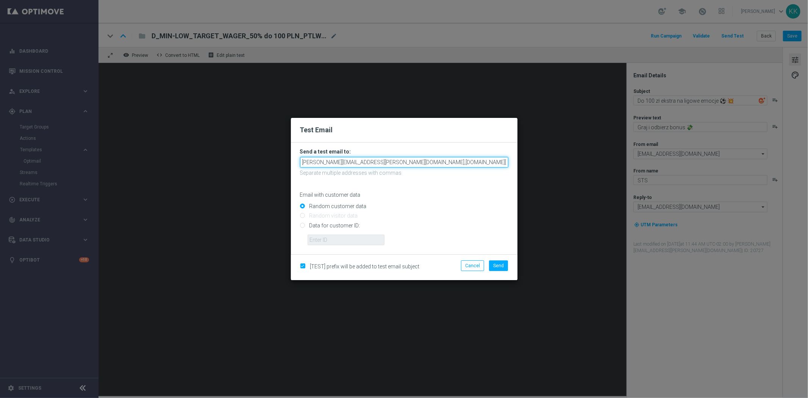
click at [422, 164] on input "[PERSON_NAME][EMAIL_ADDRESS][PERSON_NAME][DOMAIN_NAME],[DOMAIN_NAME][EMAIL_ADDR…" at bounding box center [404, 162] width 208 height 11
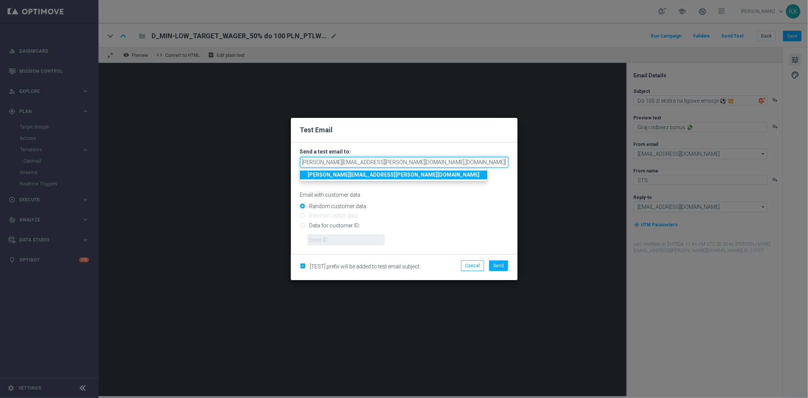
click at [422, 164] on input "[PERSON_NAME][EMAIL_ADDRESS][PERSON_NAME][DOMAIN_NAME],[DOMAIN_NAME][EMAIL_ADDR…" at bounding box center [404, 162] width 208 height 11
click at [495, 263] on span "Send" at bounding box center [498, 265] width 11 height 5
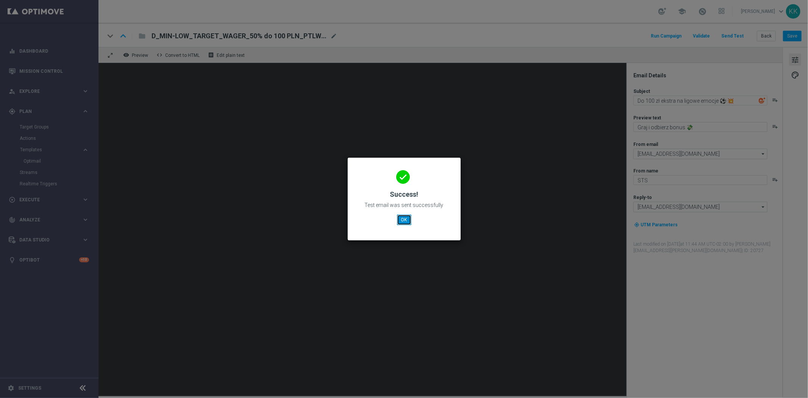
click at [410, 217] on button "OK" at bounding box center [404, 219] width 14 height 11
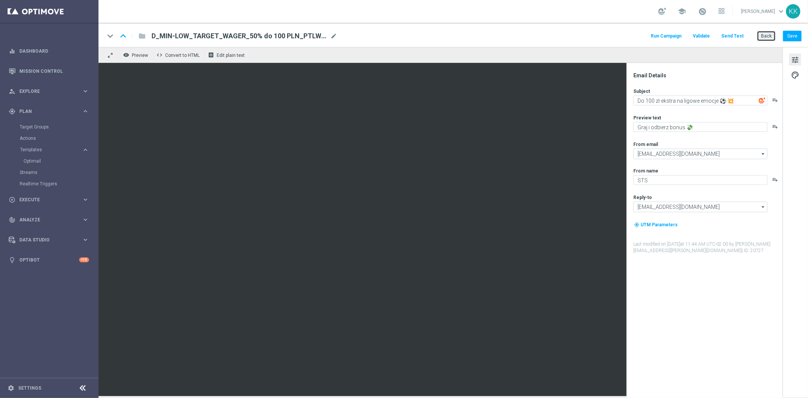
click at [768, 39] on button "Back" at bounding box center [766, 36] width 19 height 11
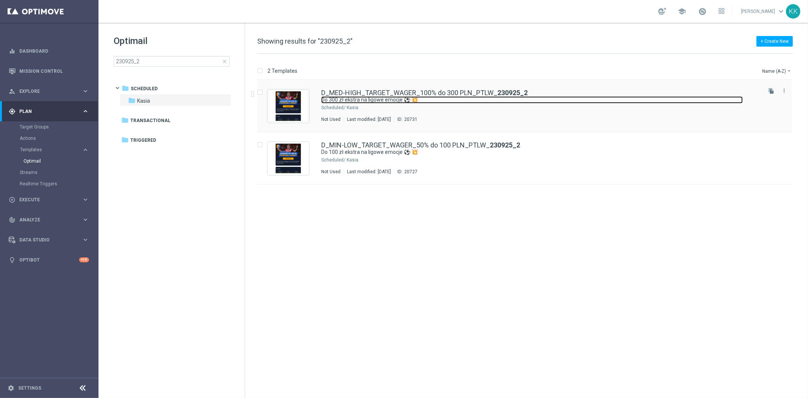
click at [380, 99] on link "Do 300 zł ekstra na ligowe emocje ⚽ 💥" at bounding box center [531, 99] width 421 height 7
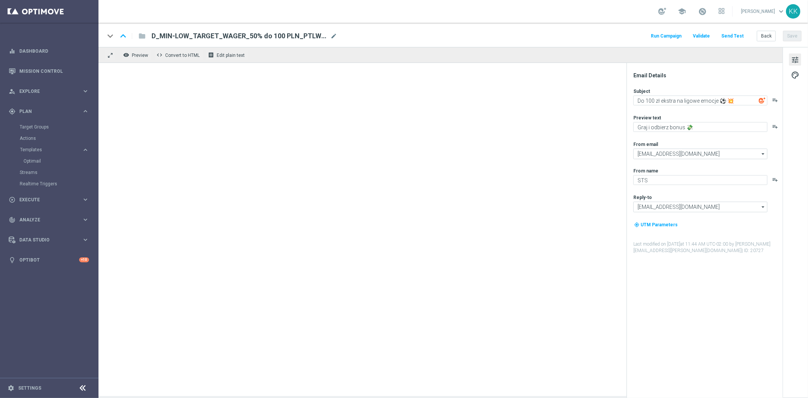
type textarea "Do 300 zł ekstra na ligowe emocje ⚽ 💥"
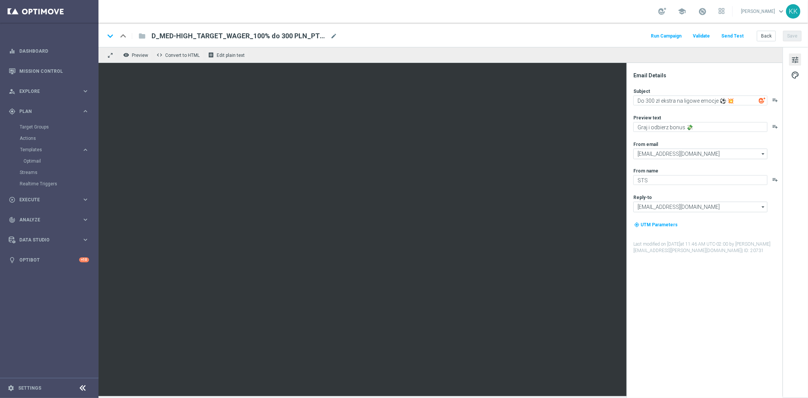
click at [733, 36] on button "Send Test" at bounding box center [732, 36] width 25 height 10
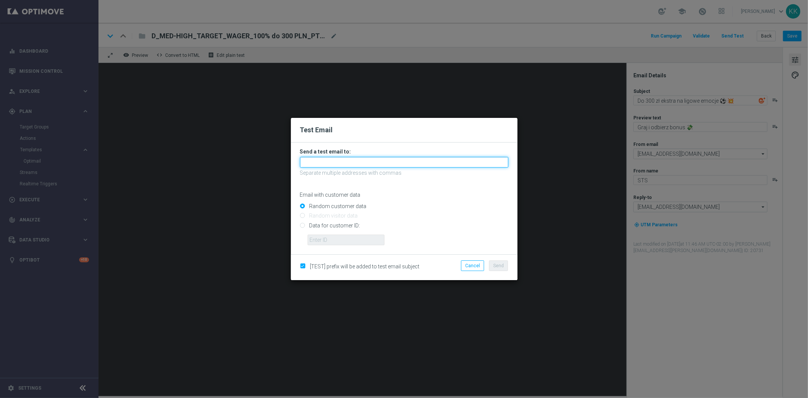
click at [345, 163] on input "text" at bounding box center [404, 162] width 208 height 11
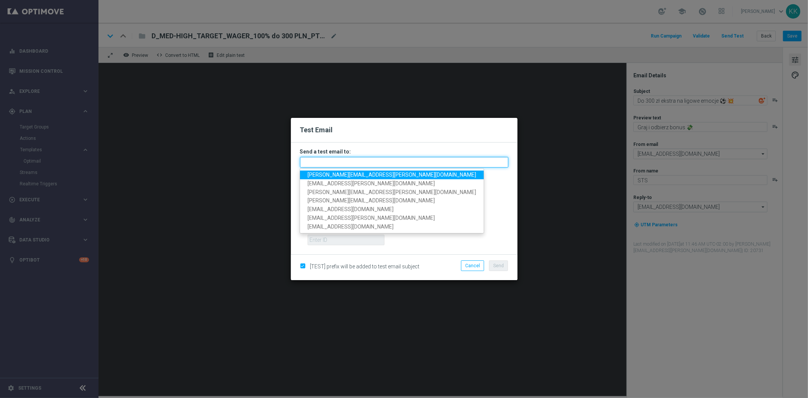
paste input "[PERSON_NAME][EMAIL_ADDRESS][PERSON_NAME][DOMAIN_NAME],[DOMAIN_NAME][EMAIL_ADDR…"
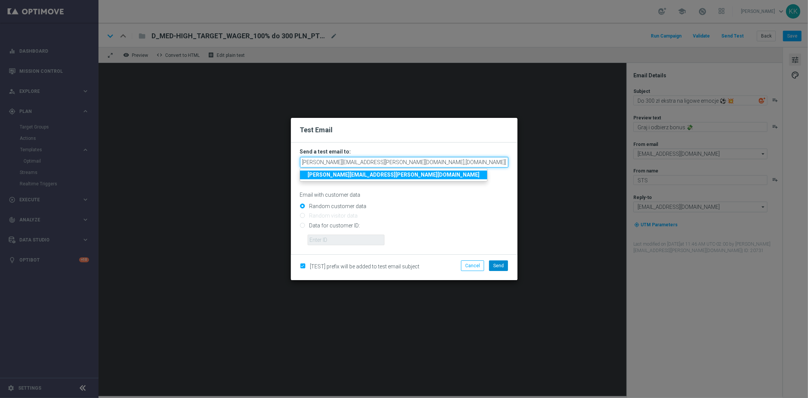
type input "[PERSON_NAME][EMAIL_ADDRESS][PERSON_NAME][DOMAIN_NAME],[DOMAIN_NAME][EMAIL_ADDR…"
click at [500, 263] on span "Send" at bounding box center [498, 265] width 11 height 5
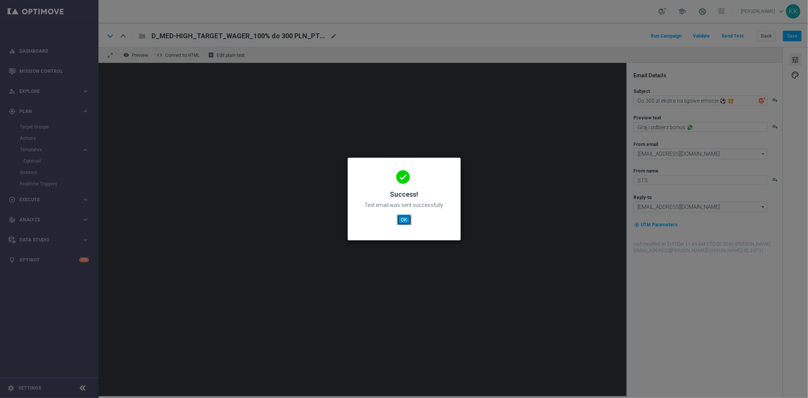
click at [400, 222] on button "OK" at bounding box center [404, 219] width 14 height 11
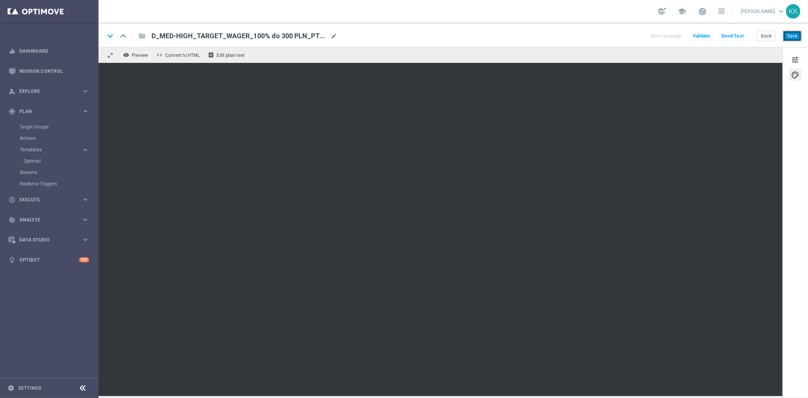
click at [788, 36] on button "Save" at bounding box center [792, 36] width 19 height 11
click at [796, 32] on button "Save" at bounding box center [792, 36] width 19 height 11
click at [790, 31] on button "Save" at bounding box center [792, 36] width 19 height 11
click at [766, 33] on button "Back" at bounding box center [766, 36] width 19 height 11
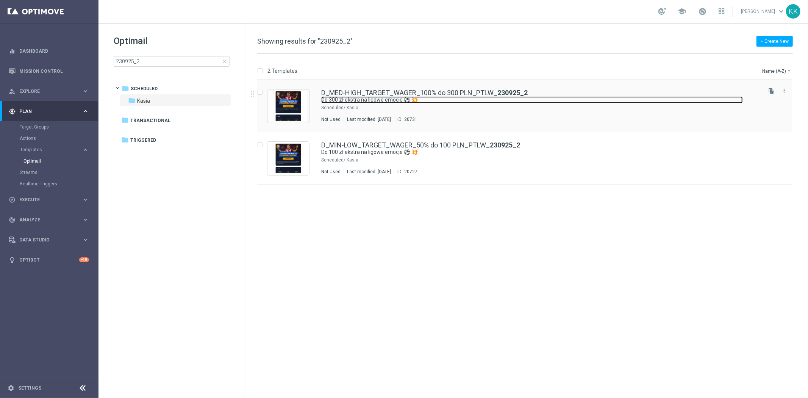
click at [359, 99] on link "Do 300 zł ekstra na ligowe emocje ⚽ 💥" at bounding box center [531, 99] width 421 height 7
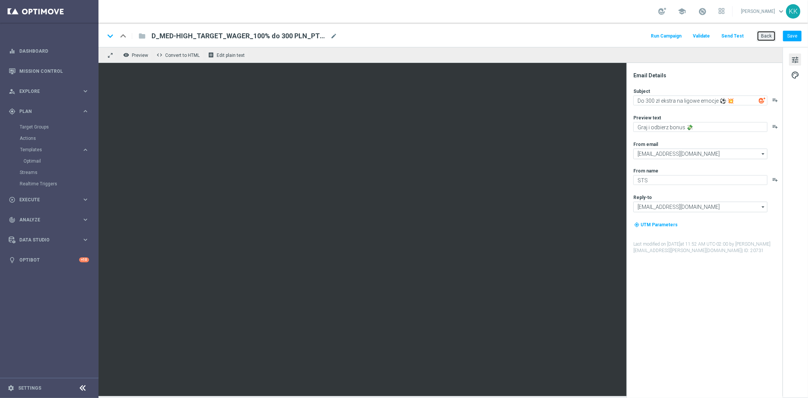
click at [760, 33] on button "Back" at bounding box center [766, 36] width 19 height 11
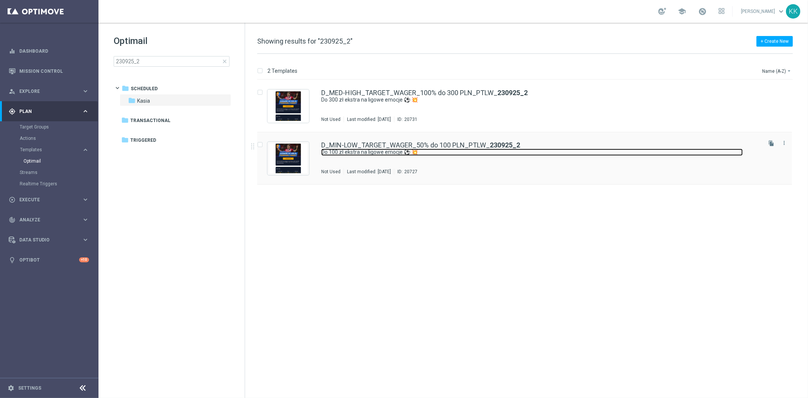
click at [486, 152] on link "Do 100 zł ekstra na ligowe emocje ⚽ 💥" at bounding box center [531, 151] width 421 height 7
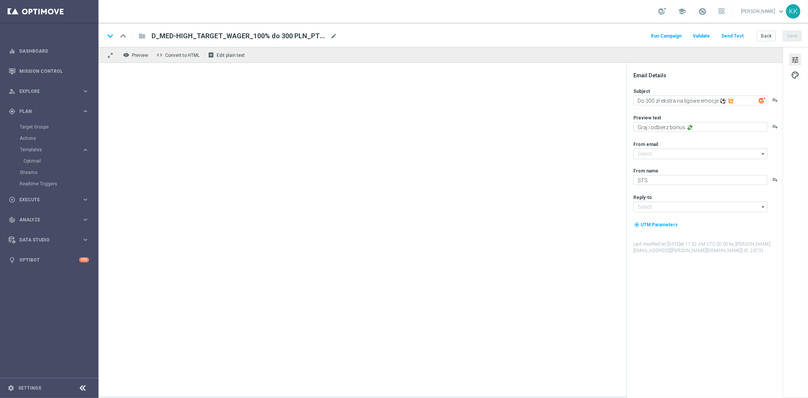
type input "[EMAIL_ADDRESS][DOMAIN_NAME]"
type textarea "Do 100 zł ekstra na ligowe emocje ⚽ 💥"
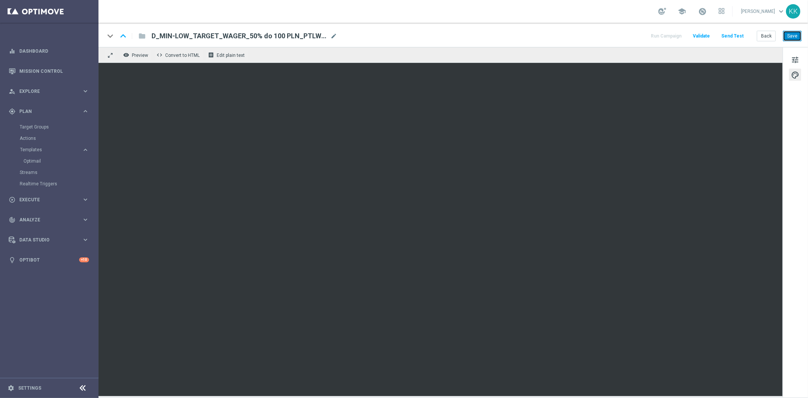
click at [791, 33] on button "Save" at bounding box center [792, 36] width 19 height 11
click at [792, 57] on span "tune" at bounding box center [795, 60] width 8 height 10
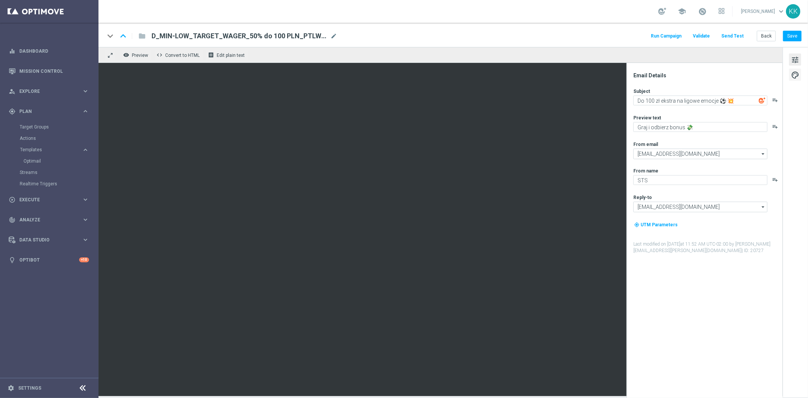
click at [792, 70] on span "palette" at bounding box center [795, 75] width 8 height 10
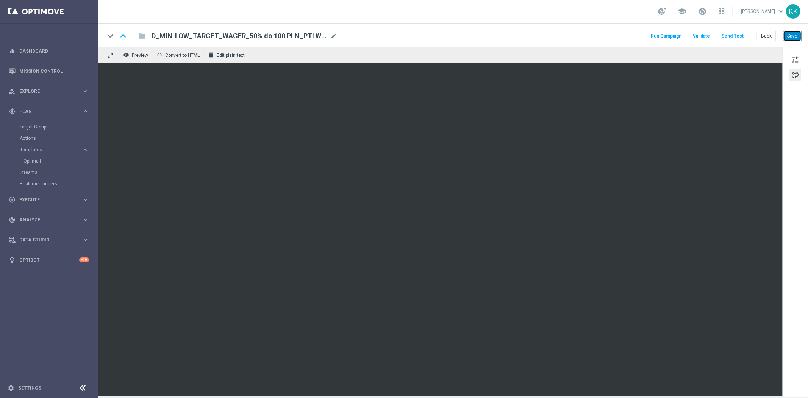
click at [796, 35] on button "Save" at bounding box center [792, 36] width 19 height 11
click at [770, 33] on button "Back" at bounding box center [766, 36] width 19 height 11
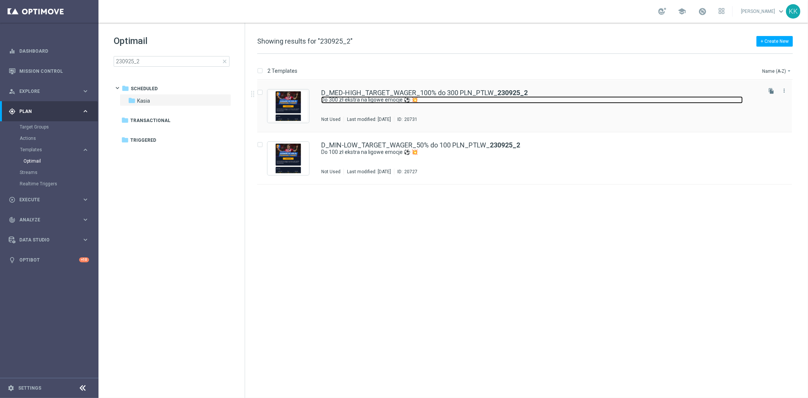
click at [398, 101] on link "Do 300 zł ekstra na ligowe emocje ⚽ 💥" at bounding box center [531, 99] width 421 height 7
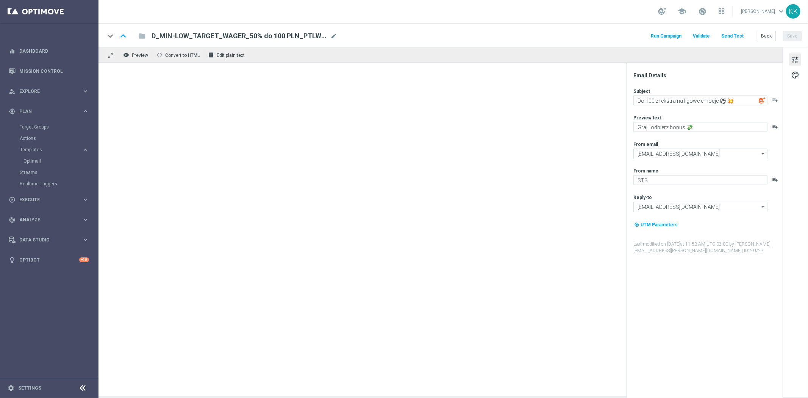
type textarea "Do 300 zł ekstra na ligowe emocje ⚽ 💥"
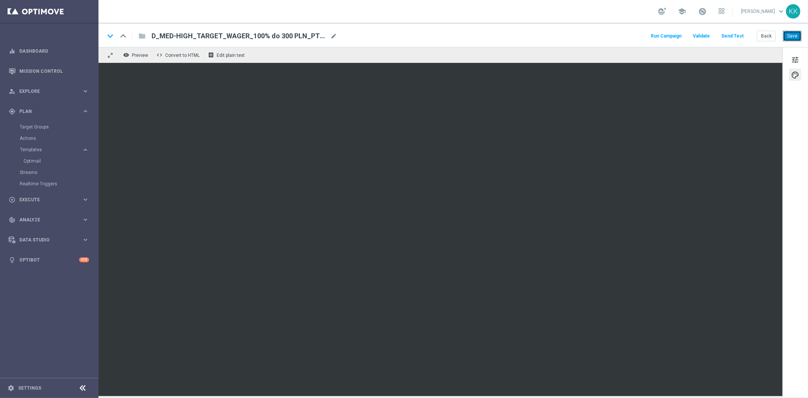
click at [789, 34] on button "Save" at bounding box center [792, 36] width 19 height 11
click at [758, 32] on button "Back" at bounding box center [766, 36] width 19 height 11
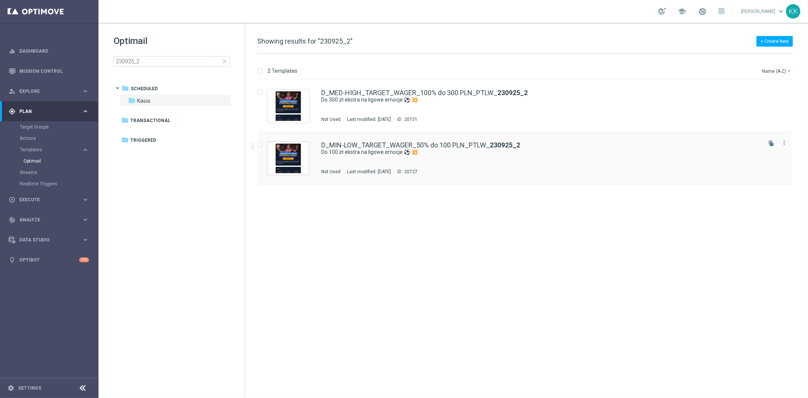
click at [365, 167] on div "D_MIN-LOW_TARGET_WAGER_50% do 100 PLN_PTLW_ 230925_2 Do 100 zł ekstra na ligowe…" at bounding box center [540, 158] width 439 height 33
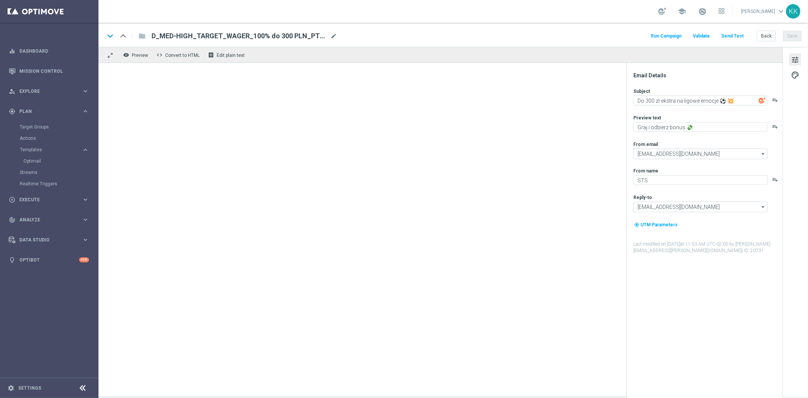
type textarea "Do 100 zł ekstra na ligowe emocje ⚽ 💥"
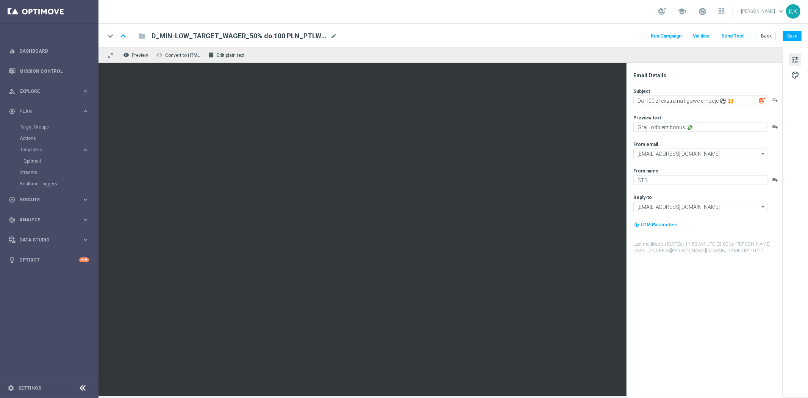
click at [342, 36] on div "keyboard_arrow_down keyboard_arrow_up folder D_MIN-LOW_TARGET_WAGER_50% do 100 …" at bounding box center [453, 36] width 697 height 10
click at [333, 34] on span "mode_edit" at bounding box center [333, 36] width 7 height 7
drag, startPoint x: 312, startPoint y: 35, endPoint x: 99, endPoint y: 36, distance: 213.6
click at [101, 37] on div "keyboard_arrow_down keyboard_arrow_up folder D_MIN-LOW_TARGET_WAGER_50% do 100 …" at bounding box center [452, 35] width 709 height 24
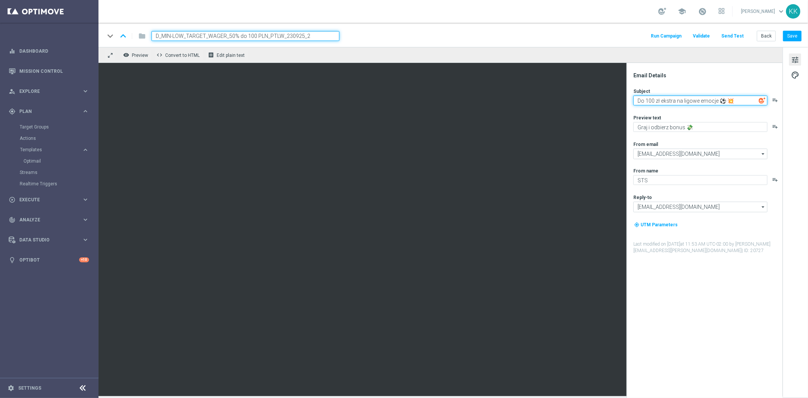
drag, startPoint x: 732, startPoint y: 100, endPoint x: 683, endPoint y: 105, distance: 49.4
click at [683, 105] on textarea "Do 100 zł ekstra na ligowe emocje ⚽ 💥" at bounding box center [700, 100] width 134 height 10
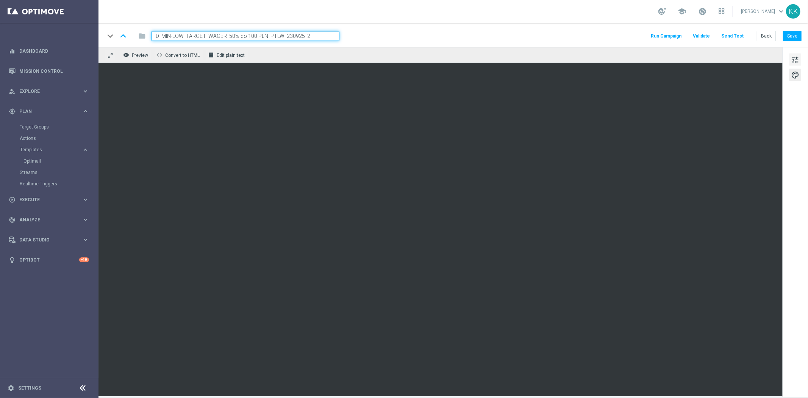
drag, startPoint x: 801, startPoint y: 61, endPoint x: 796, endPoint y: 59, distance: 4.7
click at [800, 60] on button "tune" at bounding box center [795, 59] width 12 height 12
click at [790, 59] on button "tune" at bounding box center [795, 59] width 12 height 12
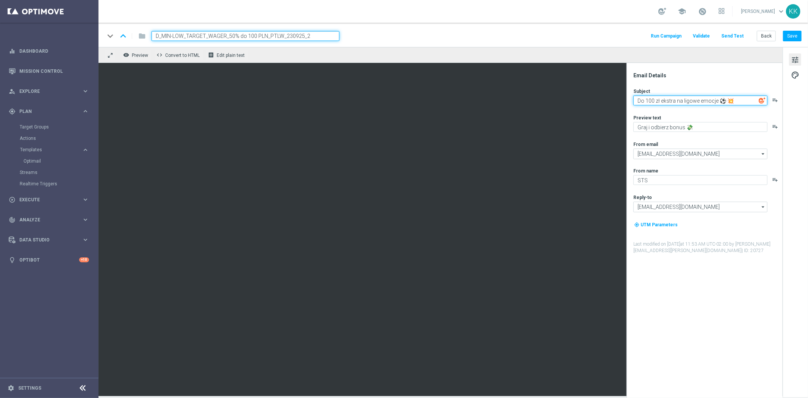
click at [724, 101] on textarea "Do 100 zł ekstra na ligowe emocje ⚽ 💥" at bounding box center [700, 100] width 134 height 10
drag, startPoint x: 721, startPoint y: 97, endPoint x: 682, endPoint y: 98, distance: 39.0
click at [682, 98] on textarea "Do 100 zł ekstra na ligowe emocje ⚽ 💥" at bounding box center [700, 100] width 134 height 10
click at [684, 98] on textarea "Do 100 zł ekstra na ligowe emocje ⚽ 💥" at bounding box center [700, 100] width 134 height 10
drag, startPoint x: 683, startPoint y: 101, endPoint x: 774, endPoint y: 101, distance: 91.3
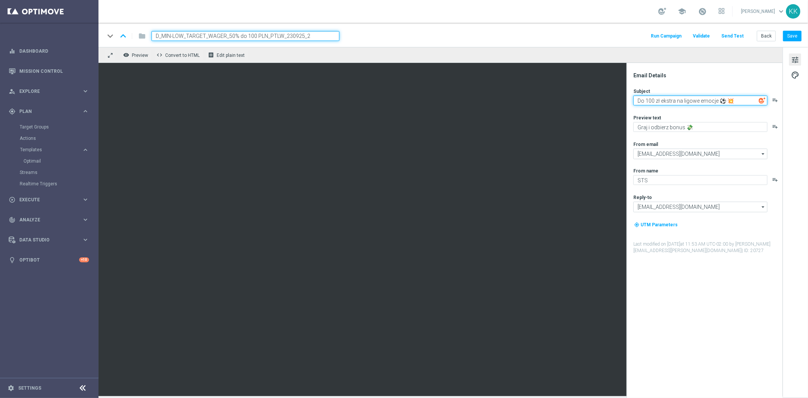
click at [774, 101] on div "Do 100 zł ekstra na ligowe emocje ⚽ 💥 playlist_add" at bounding box center [707, 100] width 148 height 10
click at [763, 33] on button "Back" at bounding box center [766, 36] width 19 height 11
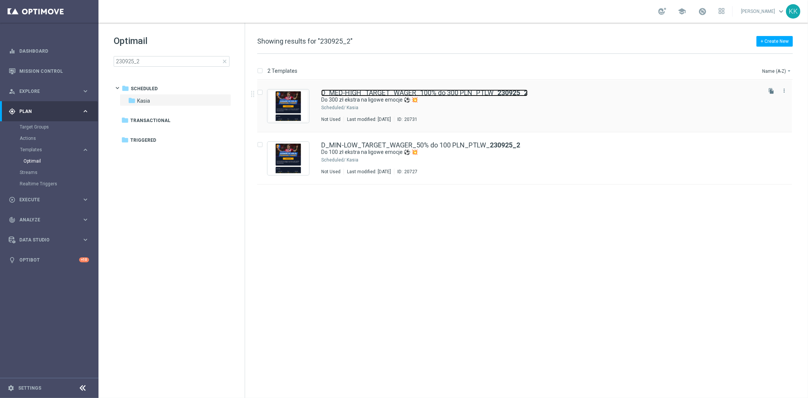
click at [425, 91] on link "D_MED-HIGH_TARGET_WAGER_100% do 300 PLN_PTLW_ 230925_2" at bounding box center [424, 92] width 206 height 7
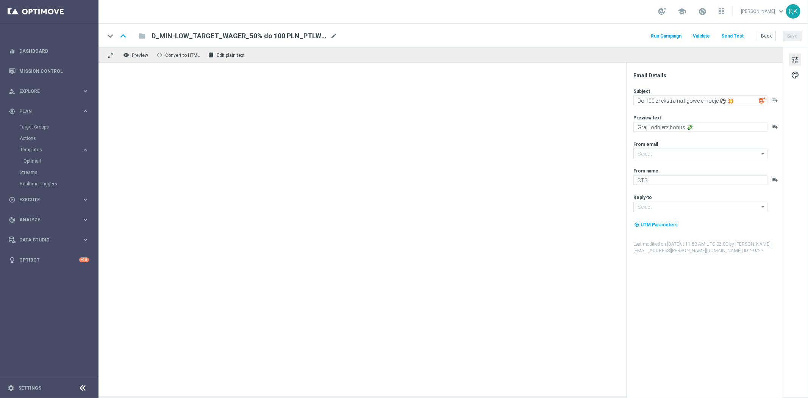
type input "[EMAIL_ADDRESS][DOMAIN_NAME]"
type textarea "Do 300 zł ekstra na ligowe emocje ⚽ 💥"
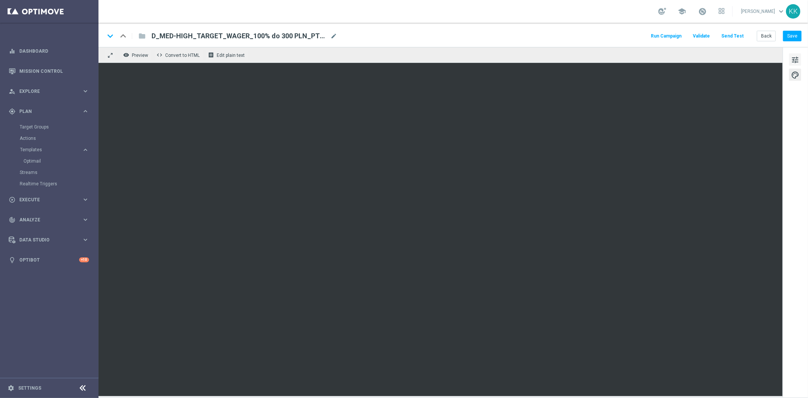
click at [791, 61] on span "tune" at bounding box center [795, 60] width 8 height 10
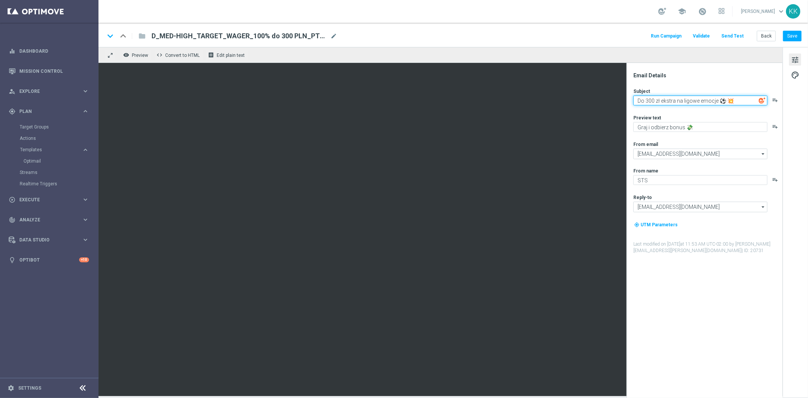
drag, startPoint x: 733, startPoint y: 101, endPoint x: 683, endPoint y: 105, distance: 50.5
click at [683, 105] on textarea "Do 300 zł ekstra na ligowe emocje ⚽ 💥" at bounding box center [700, 100] width 134 height 10
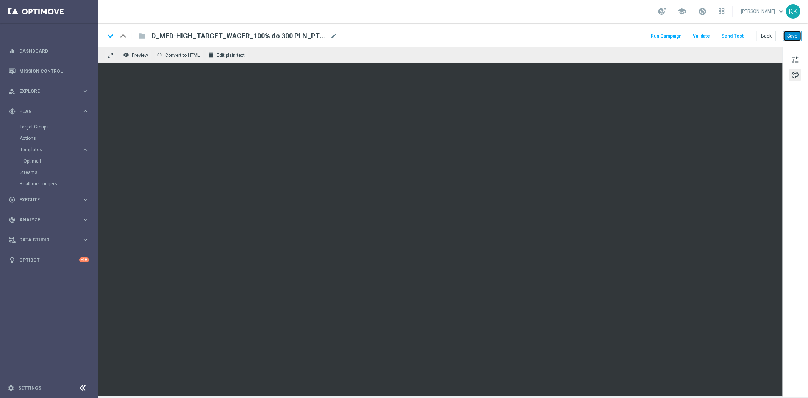
click at [794, 35] on button "Save" at bounding box center [792, 36] width 19 height 11
click at [31, 124] on link "Target Groups" at bounding box center [49, 127] width 59 height 6
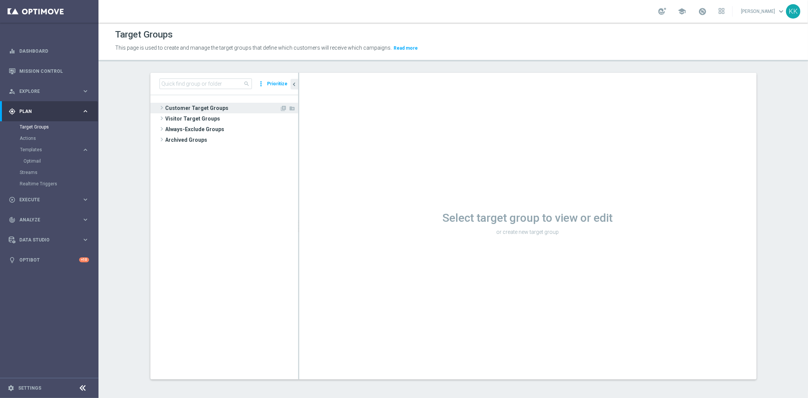
click at [226, 111] on span "Customer Target Groups" at bounding box center [222, 108] width 114 height 11
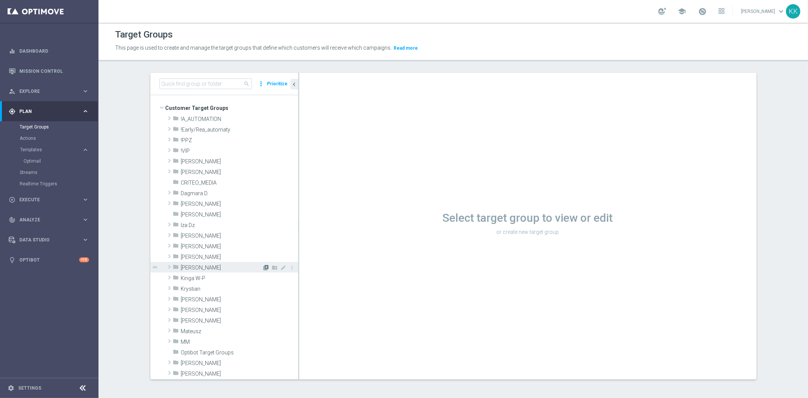
click at [263, 267] on icon "library_add" at bounding box center [266, 267] width 6 height 6
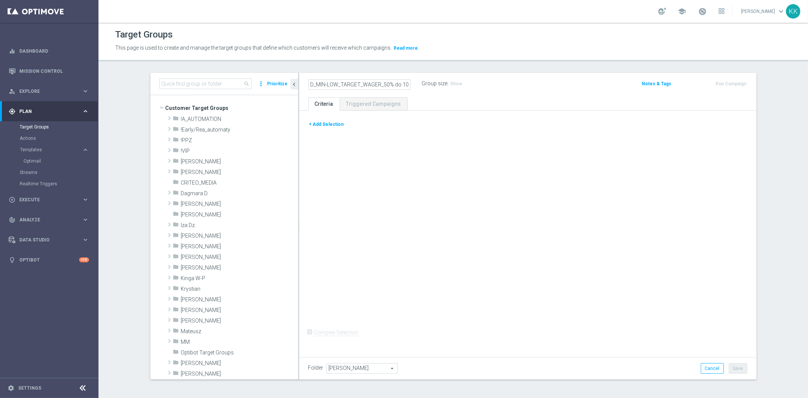
scroll to position [0, 54]
type input "D_MIN-LOW_TARGET_WAGER_50% do 100 PLN_PTLW_230925_2"
click at [651, 260] on div "+ Add Selection Complex Selection Invalid Expression" at bounding box center [527, 232] width 457 height 243
click at [35, 139] on link "Actions" at bounding box center [49, 138] width 59 height 6
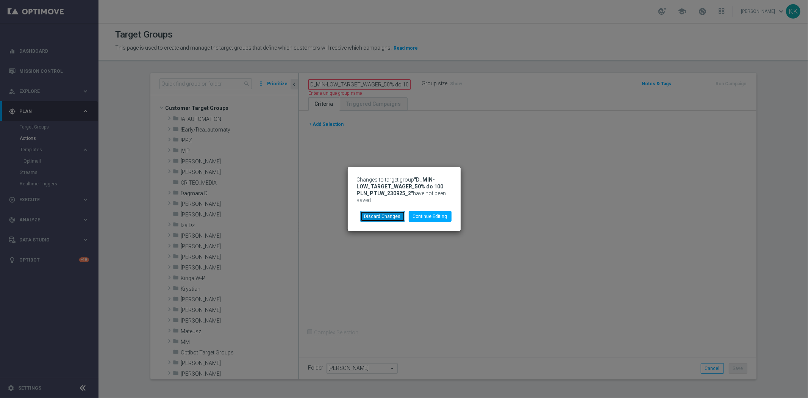
click at [385, 216] on button "Discard Changes" at bounding box center [382, 216] width 45 height 11
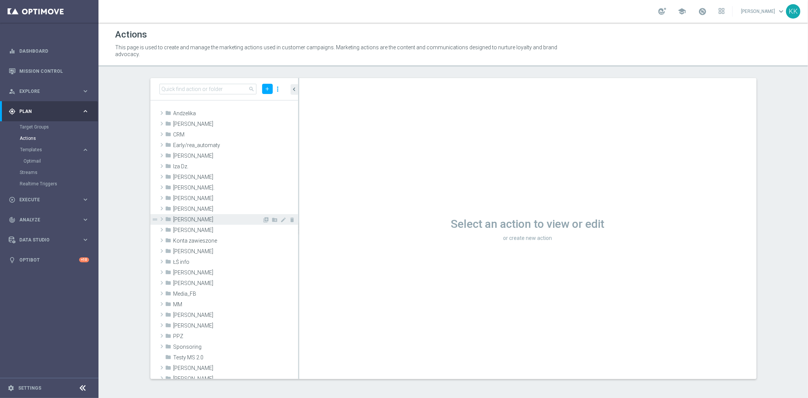
click at [263, 217] on div "library_add create_new_folder mode_edit delete" at bounding box center [279, 221] width 34 height 8
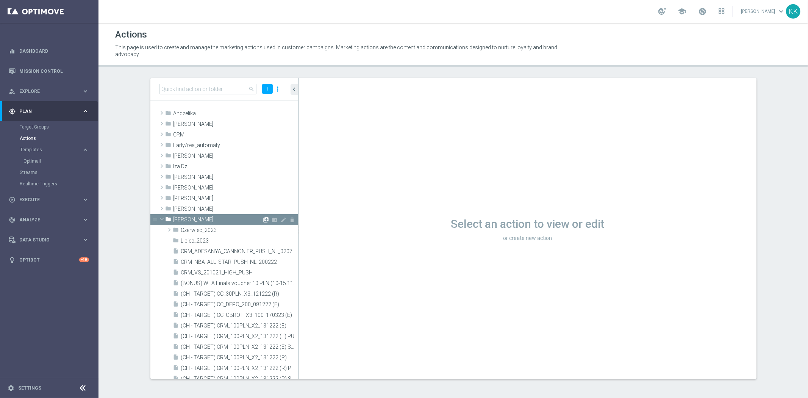
click at [263, 218] on icon "library_add" at bounding box center [266, 220] width 6 height 6
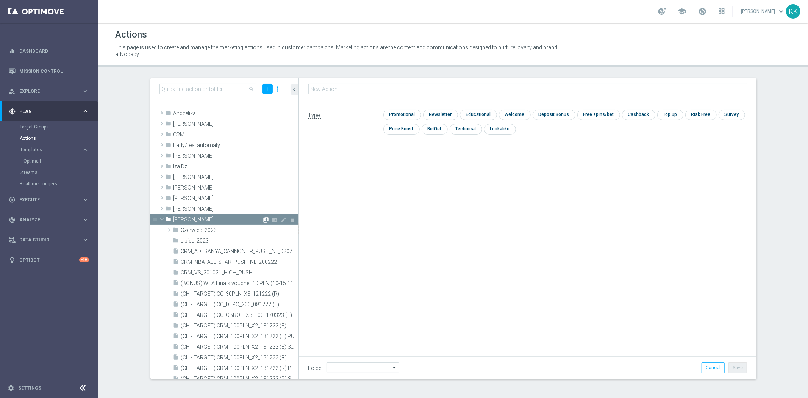
type input "[PERSON_NAME]"
type input "D_MIN-LOW_TARGET_WAGER_50% do 100 PLN_PTLW_230925_2"
drag, startPoint x: 407, startPoint y: 111, endPoint x: 462, endPoint y: 139, distance: 61.3
click at [407, 111] on input "checkbox" at bounding box center [401, 114] width 36 height 10
checkbox input "true"
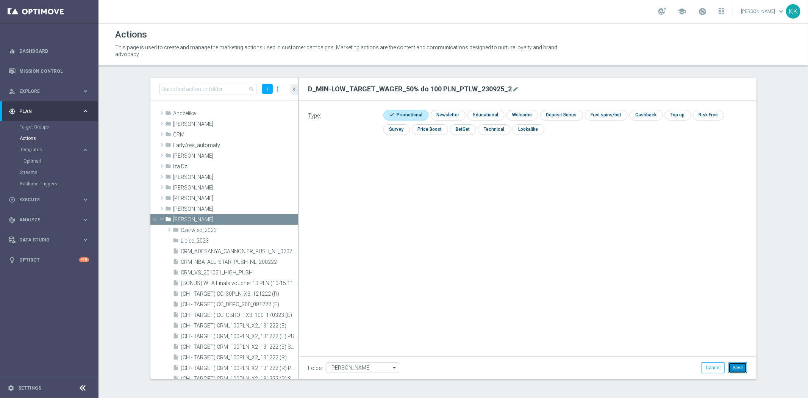
click at [741, 366] on button "Save" at bounding box center [737, 367] width 19 height 11
click at [263, 219] on icon "library_add" at bounding box center [266, 220] width 6 height 6
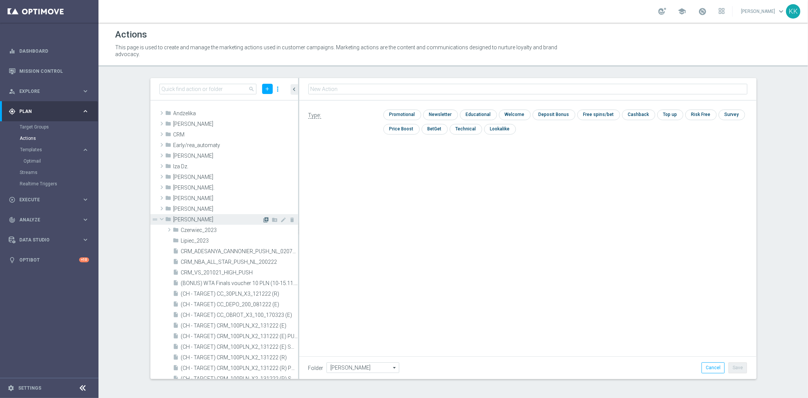
type input "D_MED-HIGH_TARGET_WAGER_100% do 300 PLN_PTLW_230925_2"
click at [391, 115] on input "checkbox" at bounding box center [401, 114] width 36 height 10
checkbox input "true"
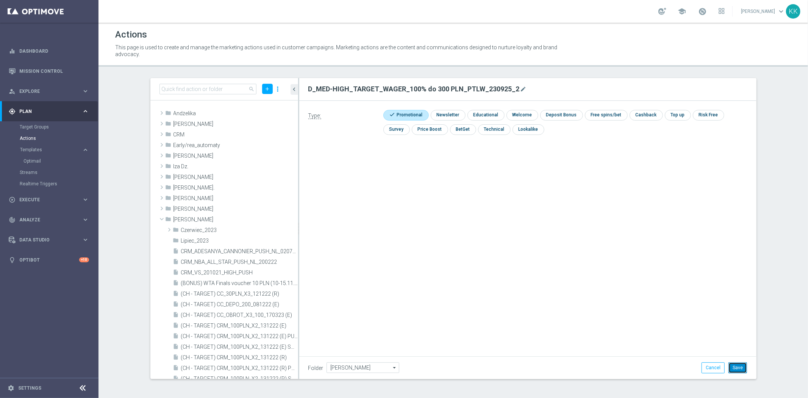
click at [735, 370] on button "Save" at bounding box center [737, 367] width 19 height 11
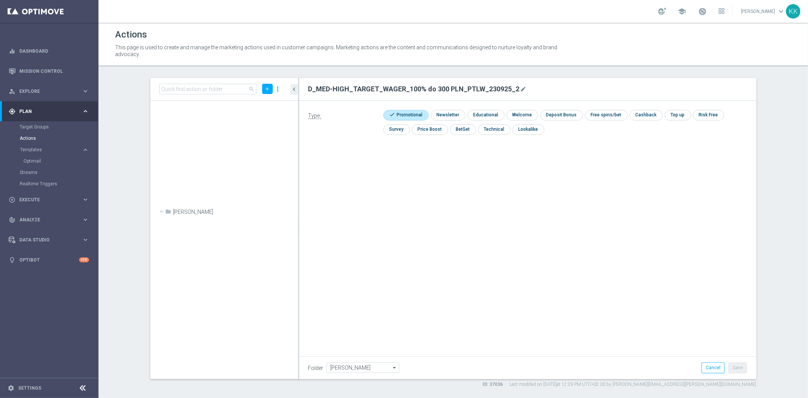
scroll to position [24691, 0]
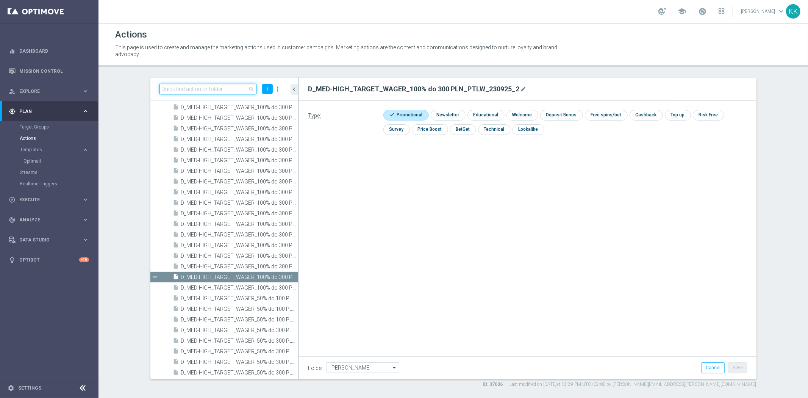
click at [226, 92] on input at bounding box center [207, 89] width 97 height 11
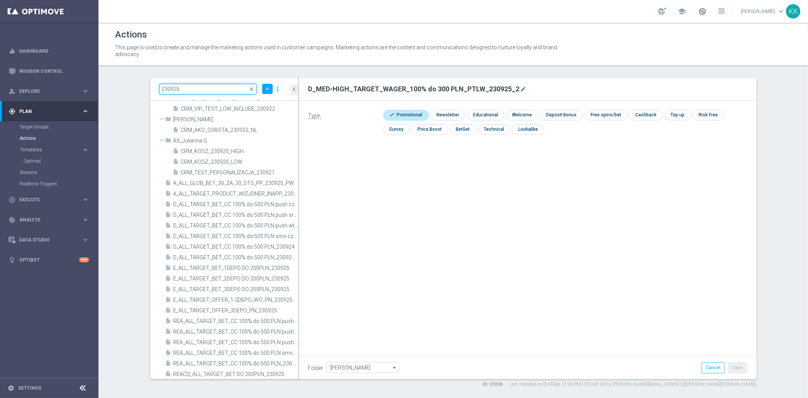
scroll to position [0, 0]
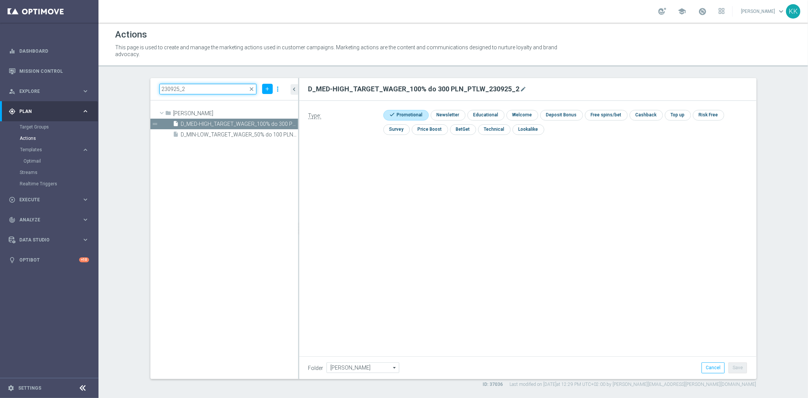
type input "230925_2"
click at [38, 127] on link "Target Groups" at bounding box center [49, 127] width 59 height 6
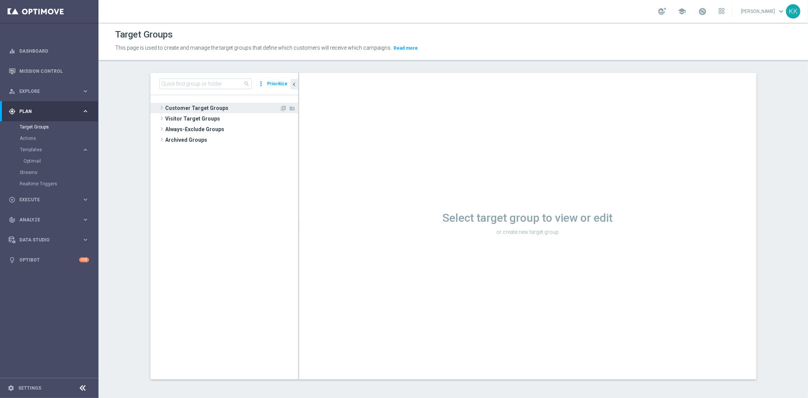
click at [218, 107] on span "Customer Target Groups" at bounding box center [222, 108] width 114 height 11
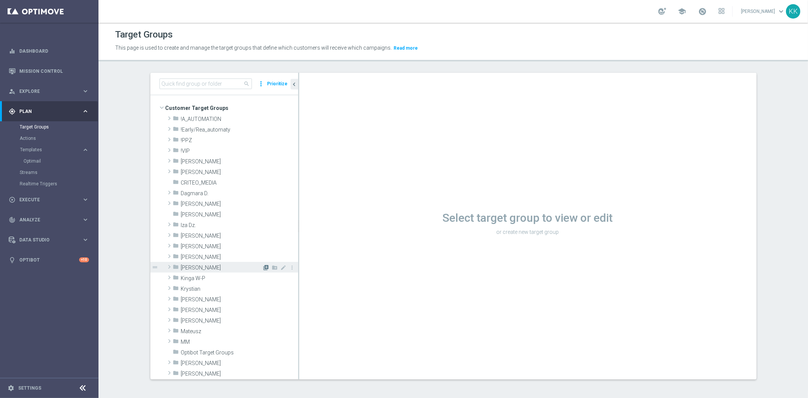
click at [263, 268] on icon "library_add" at bounding box center [266, 267] width 6 height 6
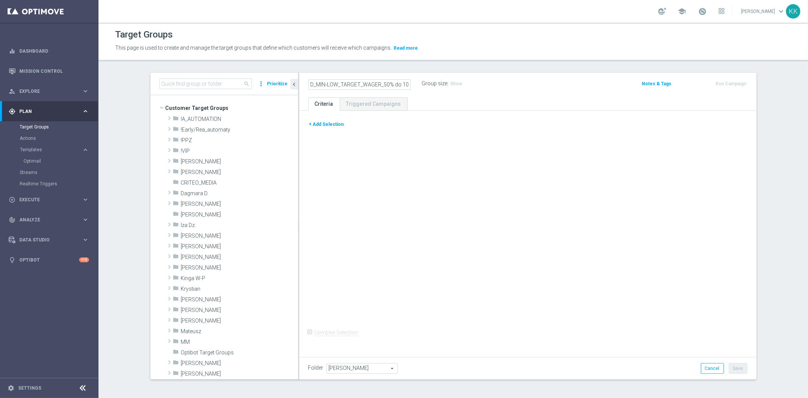
scroll to position [0, 62]
type input "D_MIN-LOW_TARGET_WAGER_50% do 100 PLN_PTLW_230925_SMS"
click at [329, 120] on button "+ Add Selection" at bounding box center [326, 124] width 36 height 8
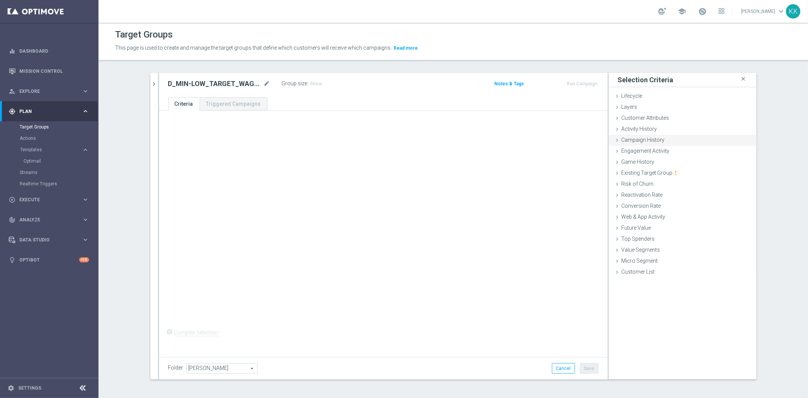
click at [646, 135] on div "Campaign History done" at bounding box center [683, 140] width 148 height 11
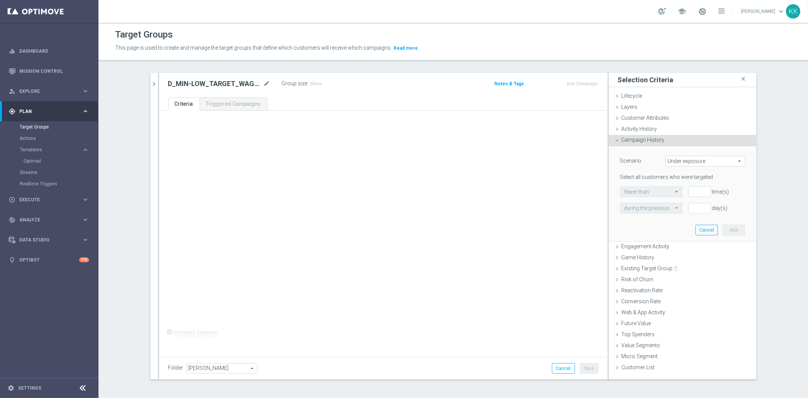
click at [698, 158] on span "Under-exposure" at bounding box center [705, 161] width 79 height 10
click at [690, 209] on span "Custom" at bounding box center [704, 211] width 71 height 6
type input "Custom"
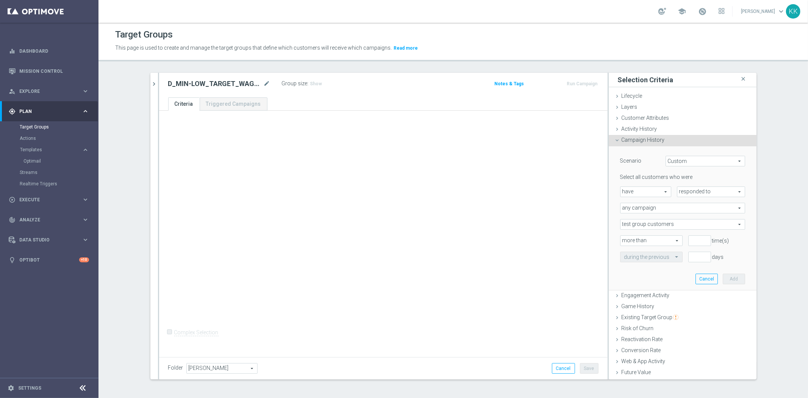
click at [684, 192] on span "responded to" at bounding box center [710, 192] width 67 height 10
click at [708, 212] on span "been targeted with" at bounding box center [711, 212] width 60 height 6
type input "been targeted with"
click at [653, 209] on span "any campaign" at bounding box center [682, 208] width 124 height 10
click at [653, 239] on span "one or more actions" at bounding box center [682, 239] width 117 height 6
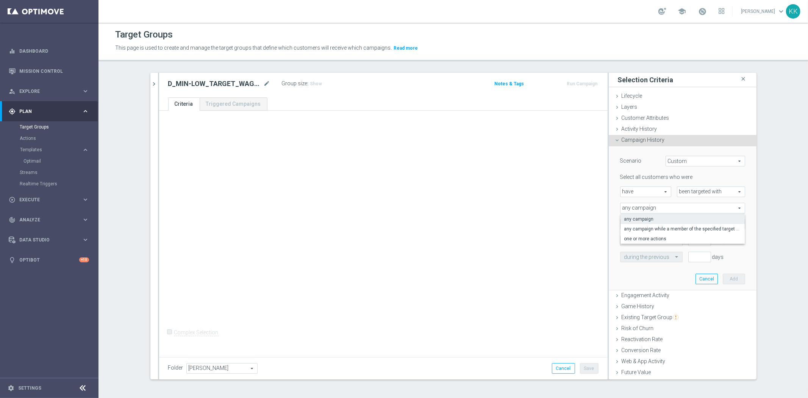
type input "one or more actions"
click at [644, 221] on span at bounding box center [682, 224] width 124 height 10
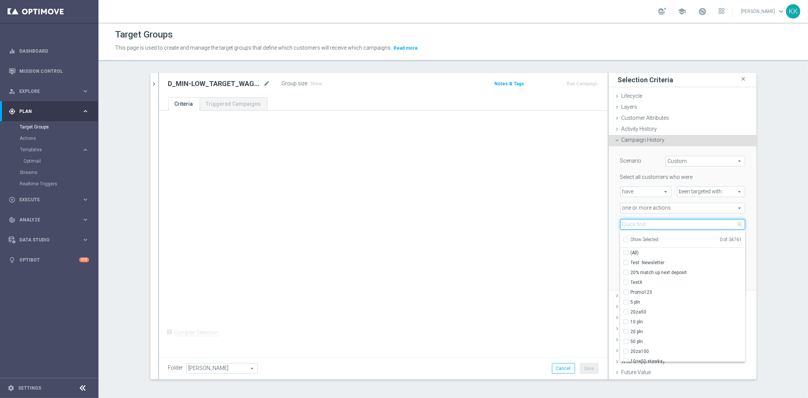
click at [644, 221] on input "search" at bounding box center [682, 224] width 125 height 11
paste input "D_MIN-LOW_TARGET_WAGER_50% do 100 PLN_PTLW_230925_SMS"
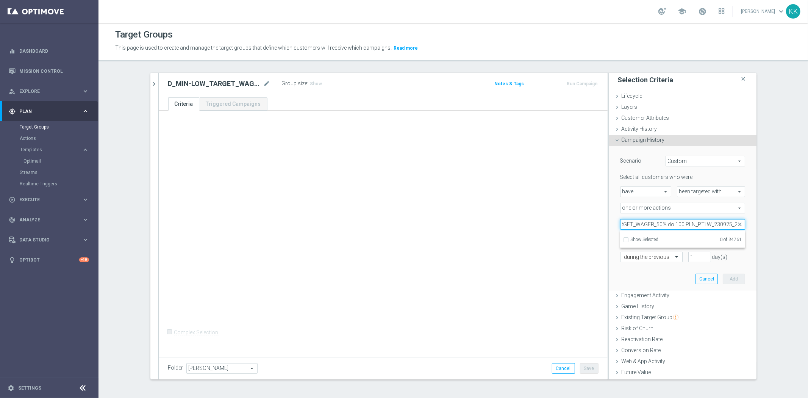
scroll to position [0, 42]
type input "D_MIN-LOW_TARGET_WAGER_50% do 100 PLN_PTLW_230925_2"
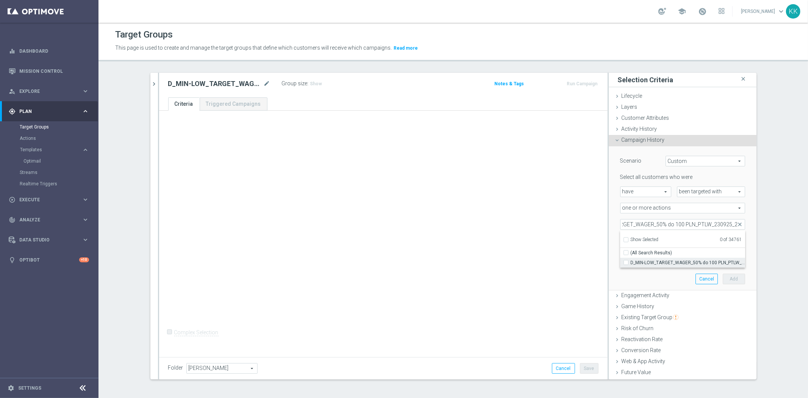
click at [630, 262] on label "D_MIN-LOW_TARGET_WAGER_50% do 100 PLN_PTLW_230925_2" at bounding box center [687, 262] width 114 height 10
click at [626, 262] on input "D_MIN-LOW_TARGET_WAGER_50% do 100 PLN_PTLW_230925_2" at bounding box center [628, 262] width 5 height 5
checkbox input "true"
type input "D_MIN-LOW_TARGET_WAGER_50% do 100 PLN_PTLW_230925_2"
checkbox input "true"
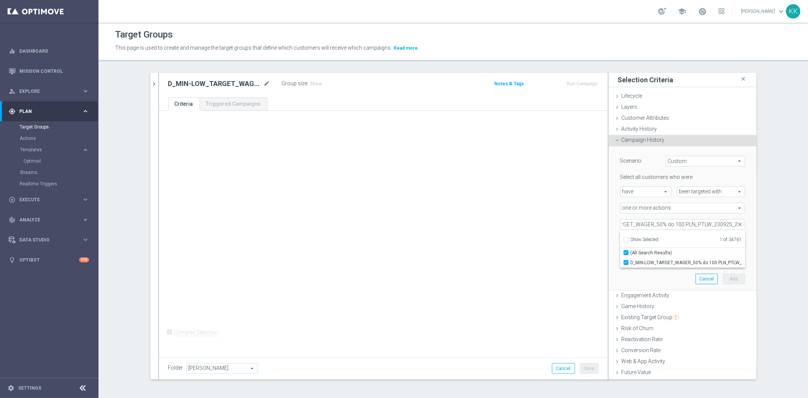
scroll to position [0, 0]
click at [563, 254] on div "+ Add Selection Complex Selection Invalid Expression" at bounding box center [383, 232] width 448 height 243
click at [689, 237] on input "number" at bounding box center [699, 240] width 23 height 11
type input "0"
click at [641, 256] on input "text" at bounding box center [643, 257] width 39 height 7
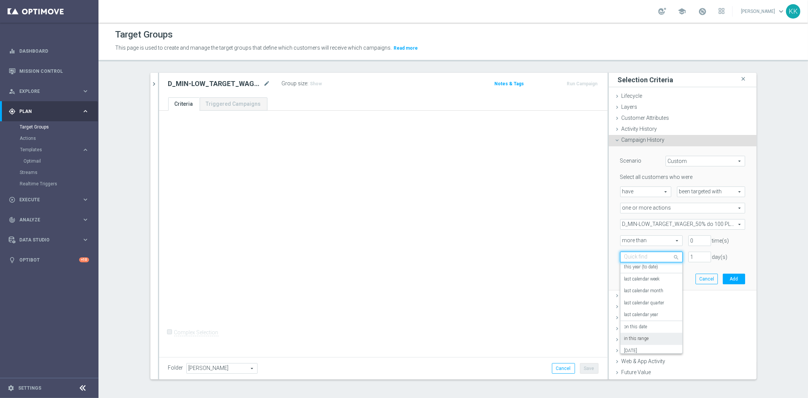
scroll to position [66, 0]
click at [645, 330] on label "in this range" at bounding box center [636, 333] width 25 height 6
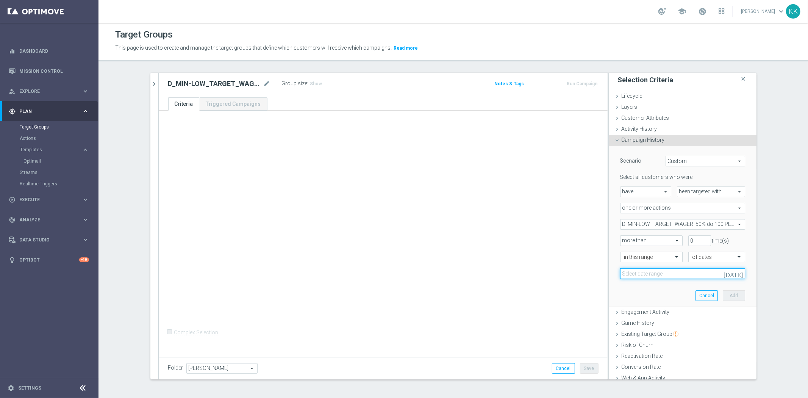
click at [650, 275] on input at bounding box center [682, 273] width 125 height 11
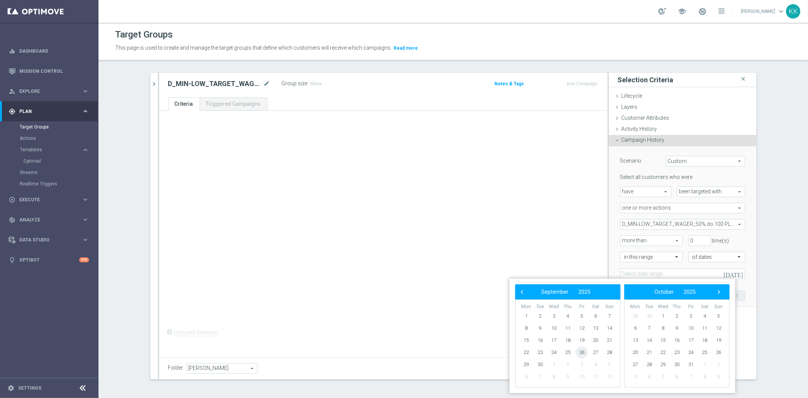
click at [583, 353] on span "26" at bounding box center [582, 352] width 12 height 12
click at [597, 350] on span "27" at bounding box center [595, 352] width 12 height 12
type input "[DATE] - [DATE]"
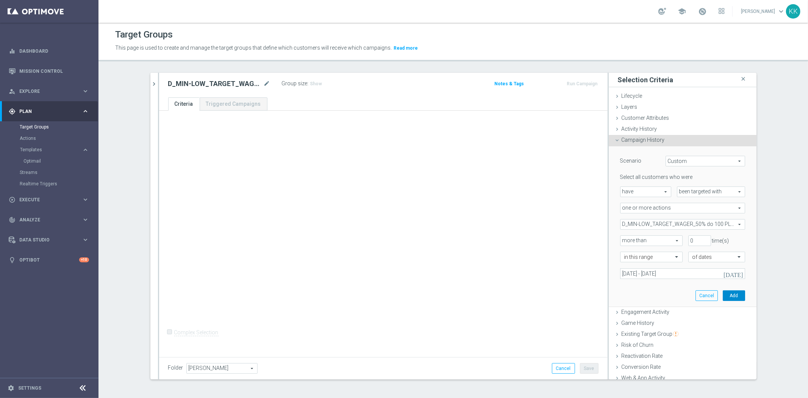
click at [722, 293] on button "Add" at bounding box center [733, 295] width 22 height 11
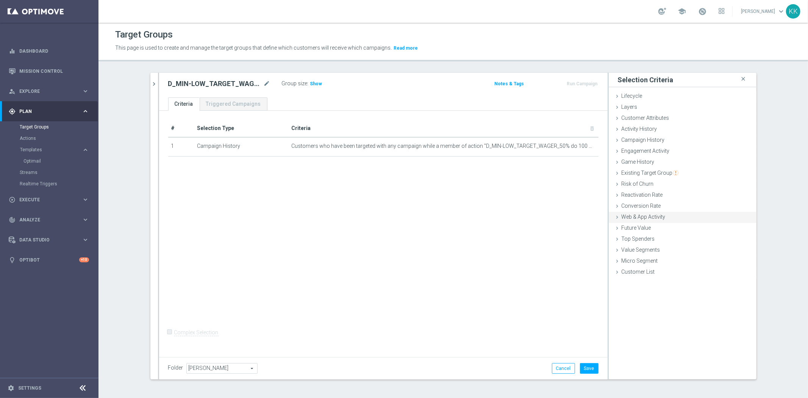
click at [641, 214] on span "Web & App Activity" at bounding box center [643, 217] width 44 height 6
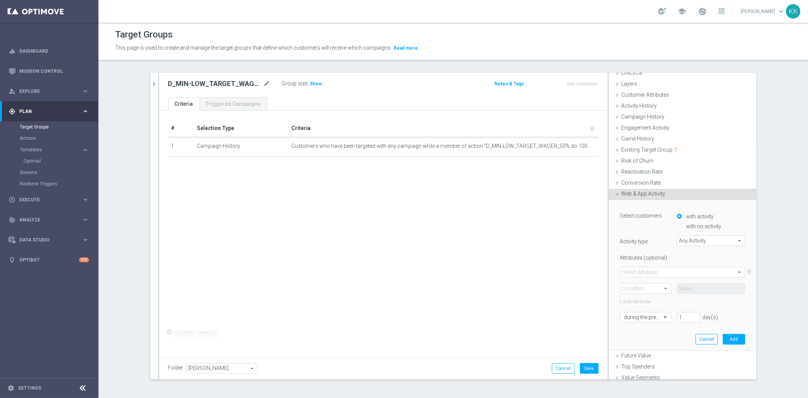
scroll to position [42, 0]
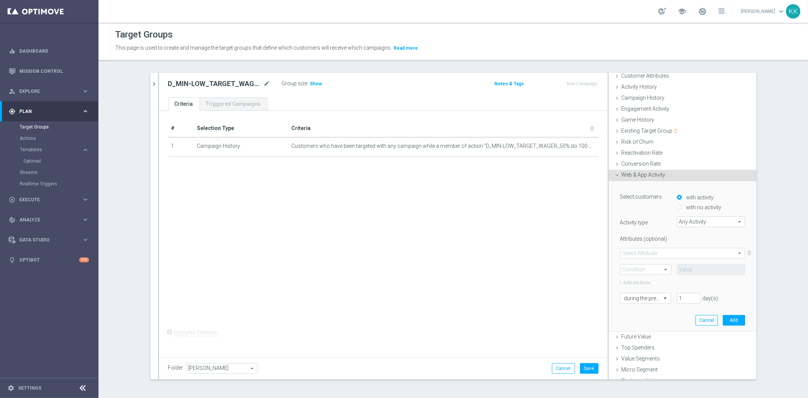
click at [685, 206] on label "with no activity" at bounding box center [702, 207] width 37 height 7
click at [682, 206] on input "with no activity" at bounding box center [679, 207] width 5 height 5
radio input "true"
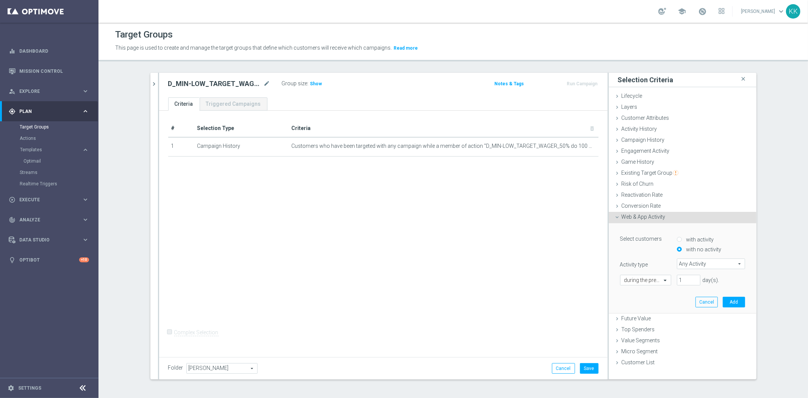
click at [685, 261] on span "Any Activity" at bounding box center [710, 264] width 67 height 10
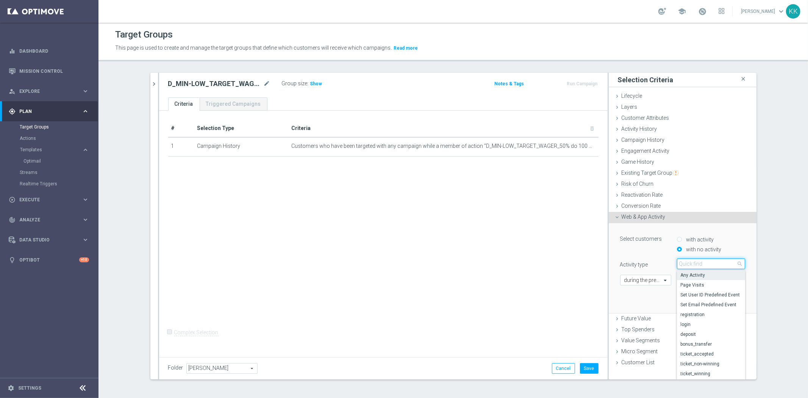
click at [685, 261] on input "search" at bounding box center [711, 263] width 68 height 11
type input "camp"
click at [686, 277] on span "campaign_opt_in" at bounding box center [710, 275] width 61 height 6
type input "campaign_opt_in"
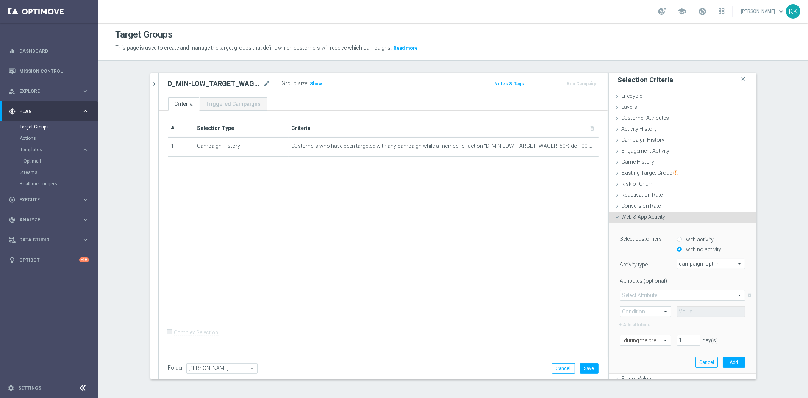
click at [639, 296] on span at bounding box center [682, 295] width 124 height 10
click at [641, 304] on span "campaign_id" at bounding box center [682, 306] width 117 height 6
type input "campaign_id"
click at [641, 308] on span at bounding box center [645, 311] width 50 height 10
click at [634, 323] on span "=" at bounding box center [645, 322] width 43 height 6
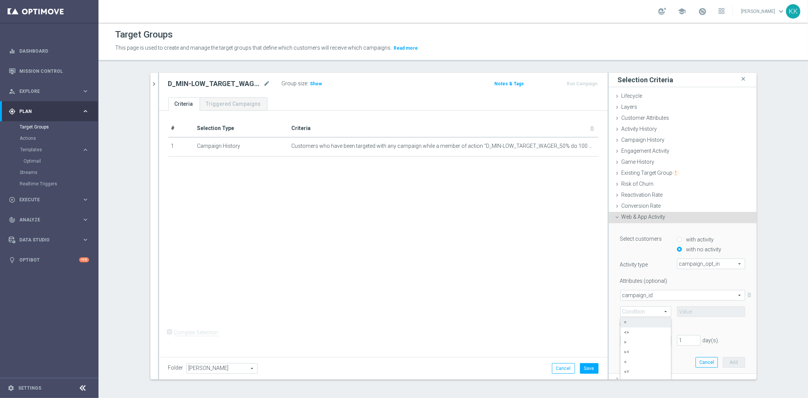
type input "="
click at [710, 306] on input at bounding box center [711, 311] width 68 height 11
paste input "182431"
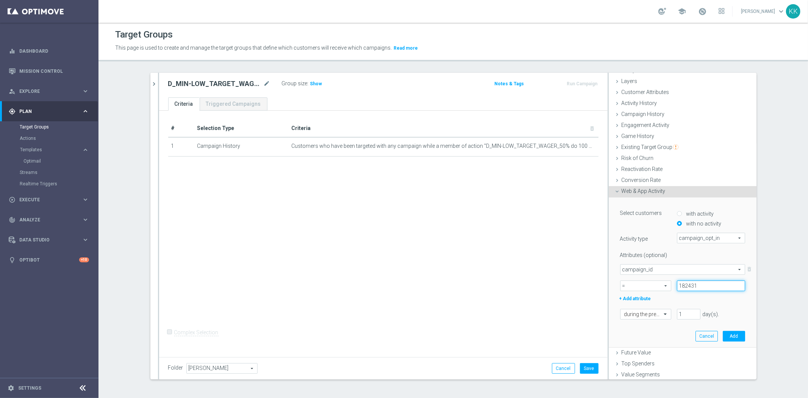
scroll to position [48, 0]
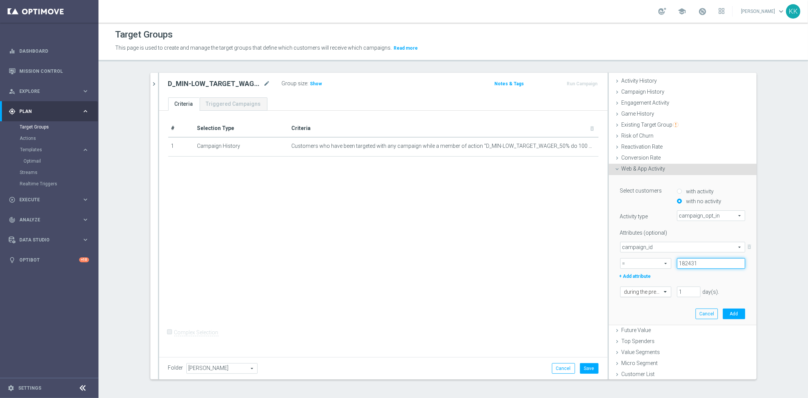
type input "182431"
click at [640, 294] on input "text" at bounding box center [638, 292] width 28 height 7
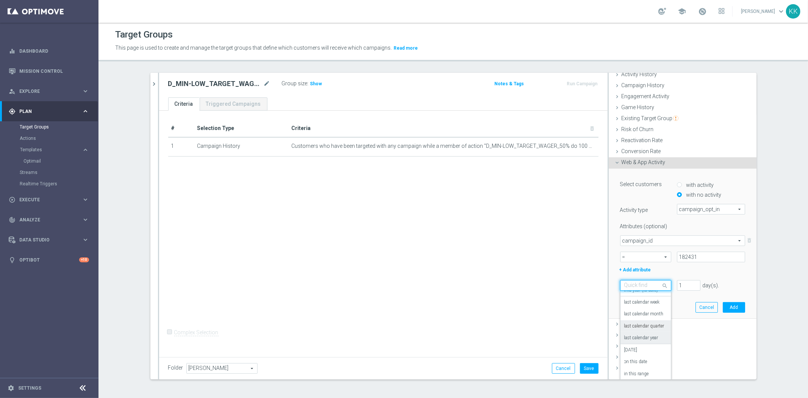
scroll to position [56, 0]
click at [648, 373] on div "in this range" at bounding box center [645, 372] width 43 height 12
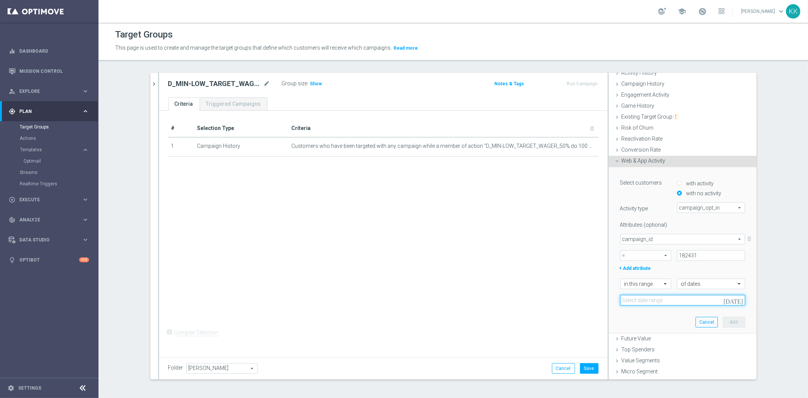
click at [642, 303] on input at bounding box center [682, 300] width 125 height 11
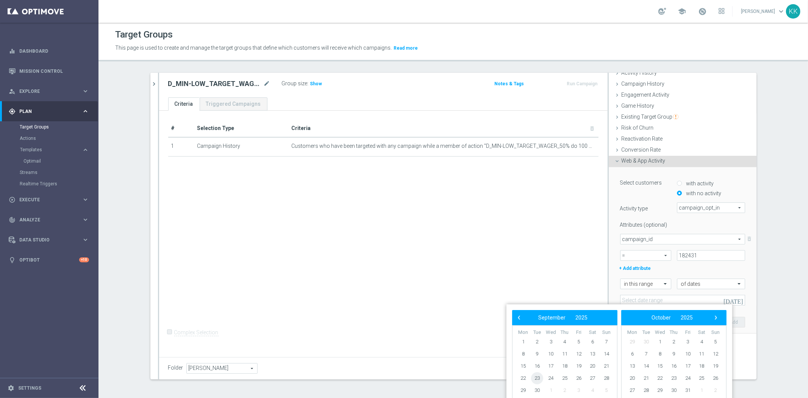
click at [533, 379] on span "23" at bounding box center [537, 378] width 12 height 12
click at [593, 376] on span "27" at bounding box center [592, 378] width 12 height 12
type input "[DATE] - [DATE]"
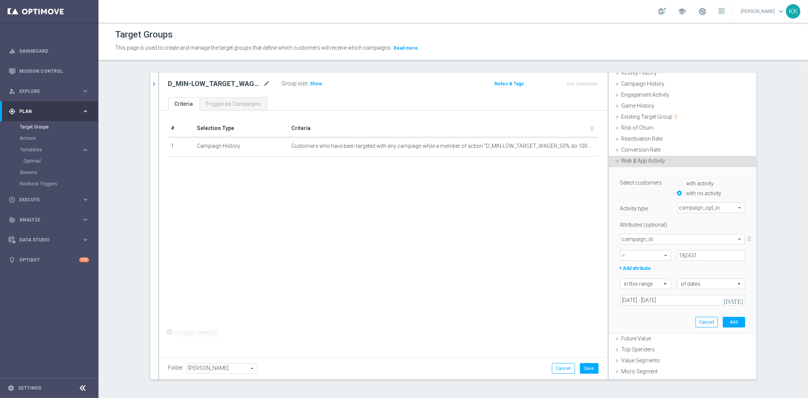
click at [725, 327] on div "Select customers with activity with no activity Activity type campaign_opt_in c…" at bounding box center [682, 250] width 136 height 166
click at [723, 321] on button "Add" at bounding box center [733, 322] width 22 height 11
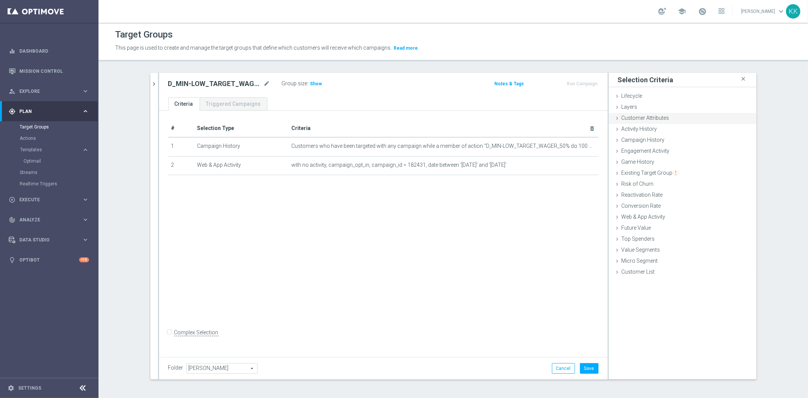
click at [639, 116] on span "Customer Attributes" at bounding box center [645, 118] width 48 height 6
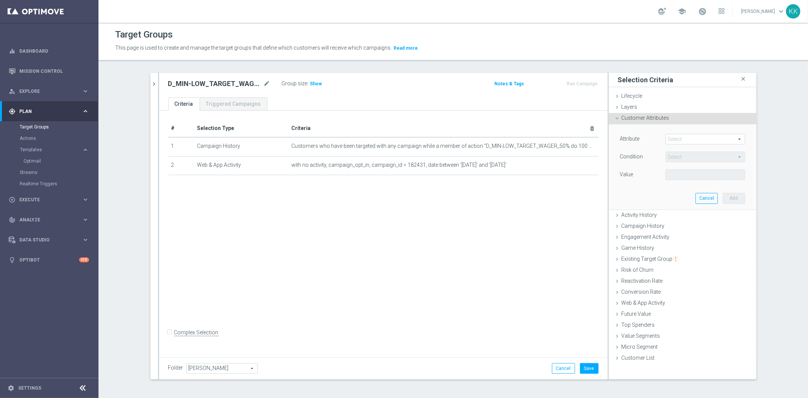
click at [683, 143] on span at bounding box center [705, 139] width 79 height 10
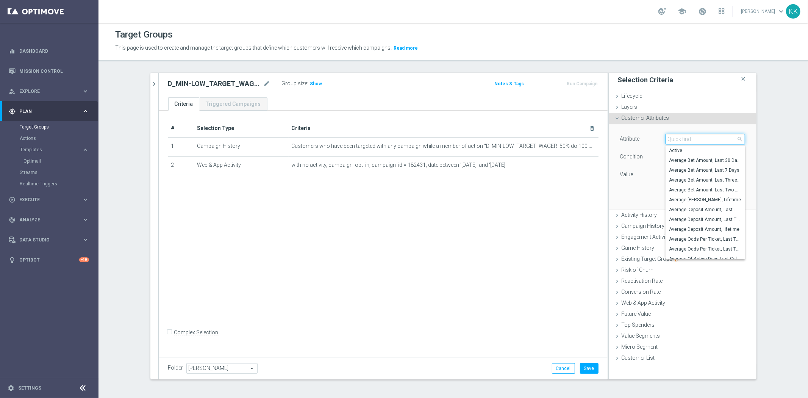
click at [683, 143] on input "search" at bounding box center [705, 139] width 80 height 11
click at [683, 143] on input "m" at bounding box center [705, 139] width 80 height 11
type input "mark"
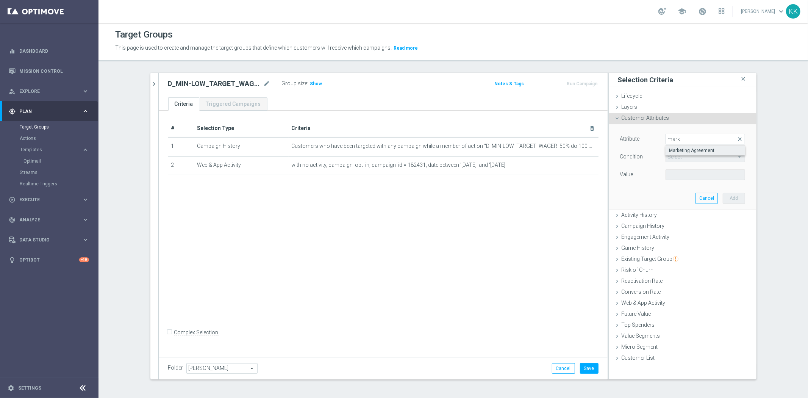
click at [673, 154] on label "Marketing Agreement" at bounding box center [705, 150] width 80 height 10
type input "Marketing Agreement"
type input "Equals"
drag, startPoint x: 690, startPoint y: 174, endPoint x: 691, endPoint y: 179, distance: 5.2
click at [690, 174] on span at bounding box center [705, 175] width 79 height 10
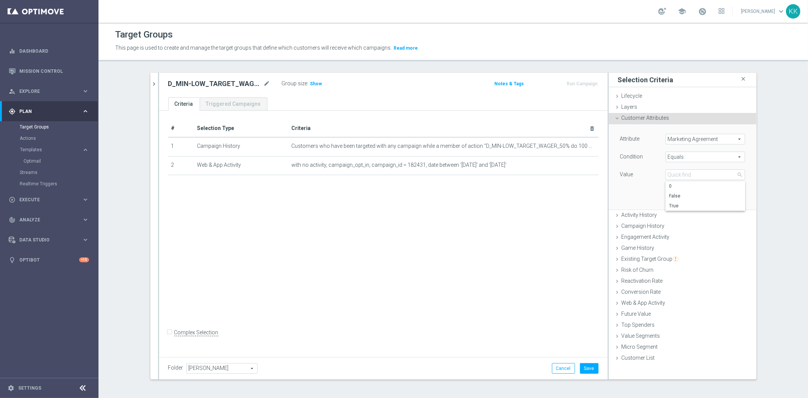
click at [694, 208] on span "True" at bounding box center [705, 206] width 72 height 6
type input "True"
click at [733, 198] on button "Add" at bounding box center [733, 198] width 22 height 11
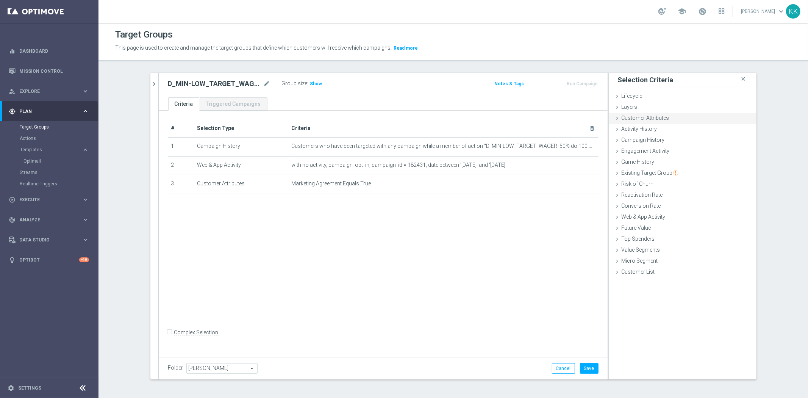
click at [636, 117] on span "Customer Attributes" at bounding box center [645, 118] width 48 height 6
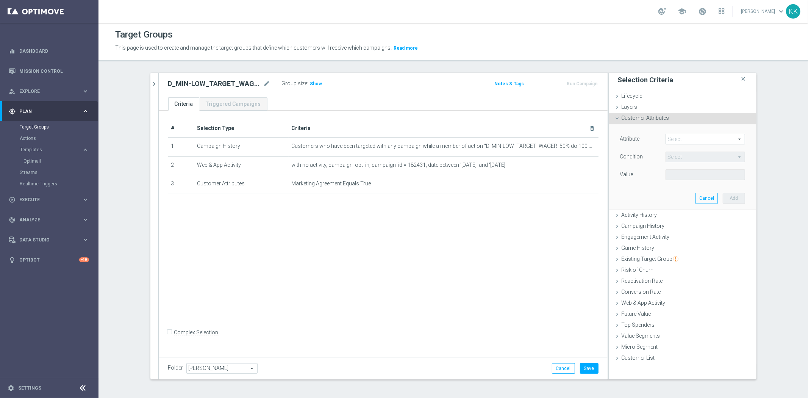
click at [694, 139] on span at bounding box center [705, 139] width 79 height 10
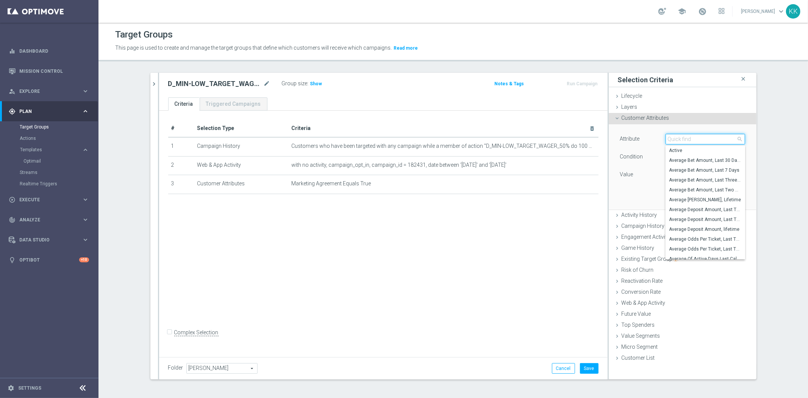
click at [694, 139] on input "search" at bounding box center [705, 139] width 80 height 11
type input "incompl"
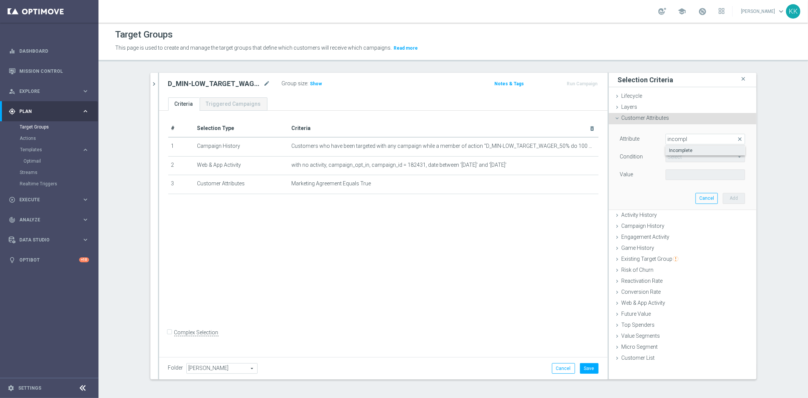
click at [693, 153] on label "Incomplete" at bounding box center [705, 150] width 80 height 10
type input "Incomplete"
type input "Equals"
click at [688, 175] on span at bounding box center [705, 175] width 79 height 10
click at [683, 186] on span "False" at bounding box center [705, 186] width 72 height 6
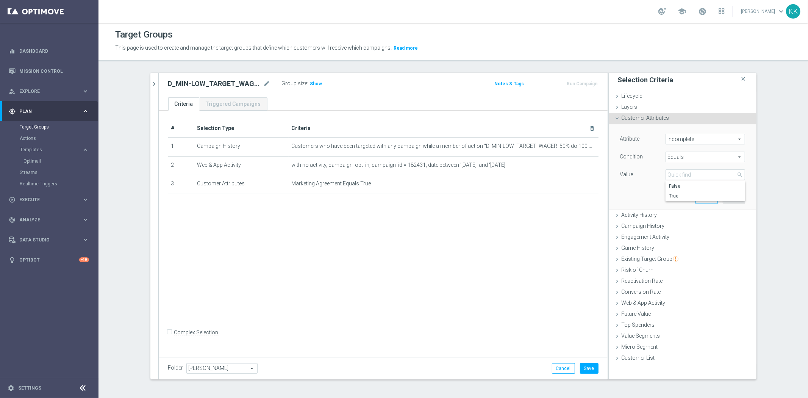
type input "False"
click at [744, 198] on div "Attribute Incomplete Incomplete arrow_drop_down search Condition Equals Equals …" at bounding box center [682, 166] width 136 height 85
click at [735, 198] on button "Add" at bounding box center [733, 198] width 22 height 11
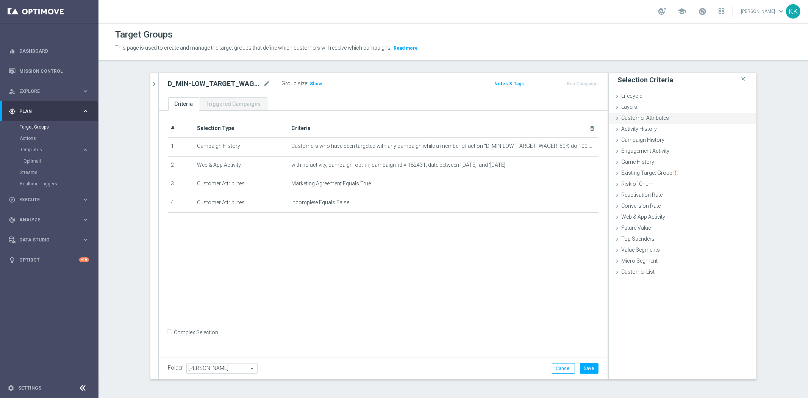
click at [678, 114] on div "Customer Attributes done selection saved" at bounding box center [683, 118] width 148 height 11
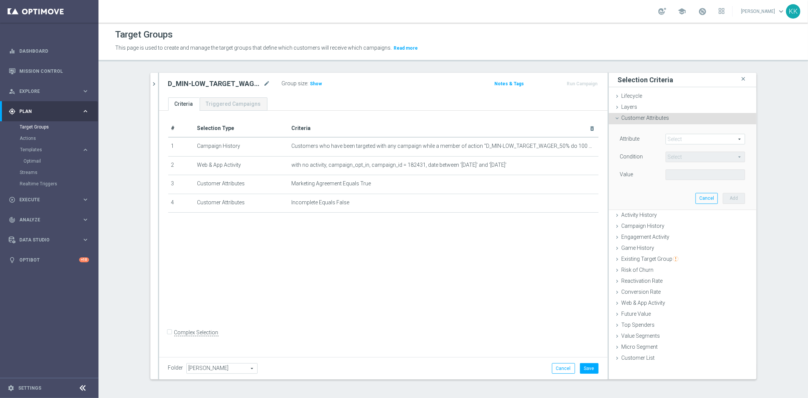
click at [684, 142] on span at bounding box center [705, 139] width 79 height 10
click at [0, 0] on input "search" at bounding box center [0, 0] width 0 height 0
type input "temporar"
click at [682, 148] on span "Is Temporary" at bounding box center [705, 150] width 72 height 6
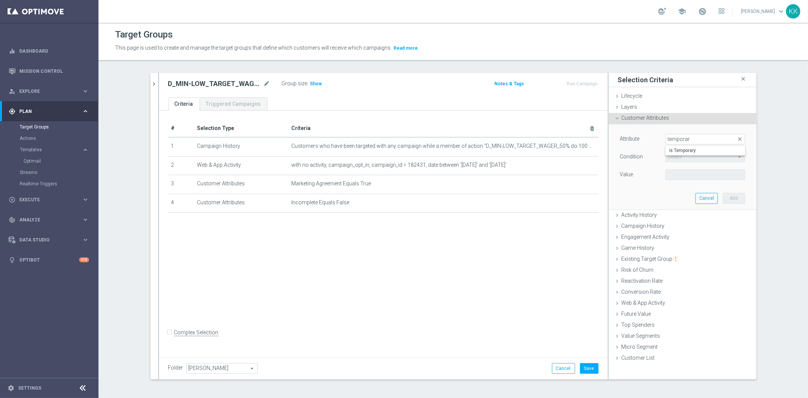
type input "Is Temporary"
type input "Equals"
click at [679, 173] on span at bounding box center [705, 175] width 79 height 10
click at [679, 188] on span "False" at bounding box center [705, 186] width 72 height 6
type input "False"
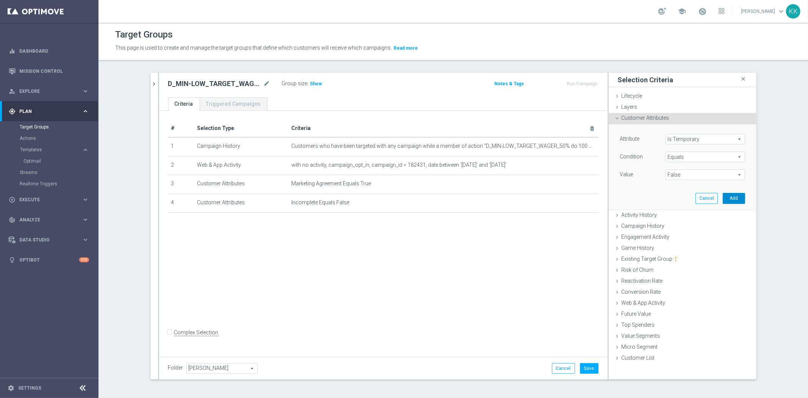
click at [732, 193] on button "Add" at bounding box center [733, 198] width 22 height 11
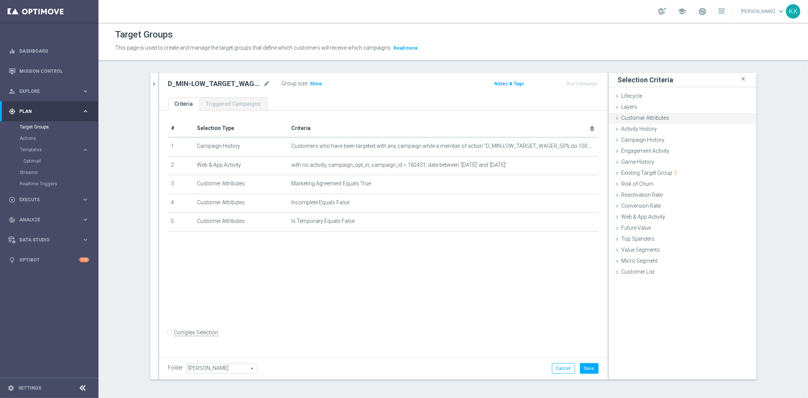
click at [674, 119] on div "Customer Attributes done selection saved" at bounding box center [683, 118] width 148 height 11
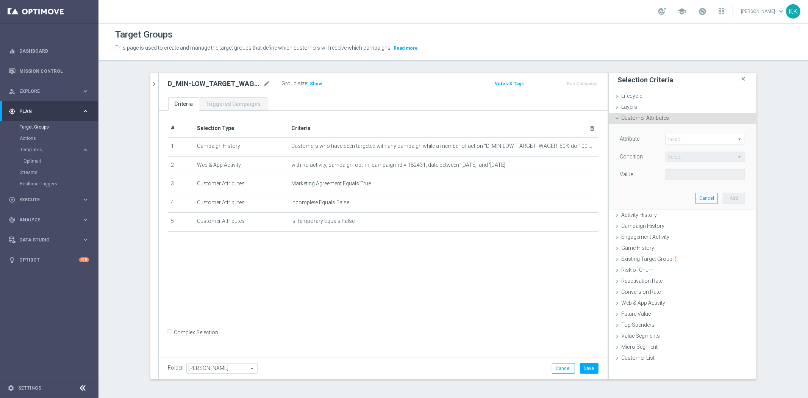
click at [678, 138] on span at bounding box center [705, 139] width 79 height 10
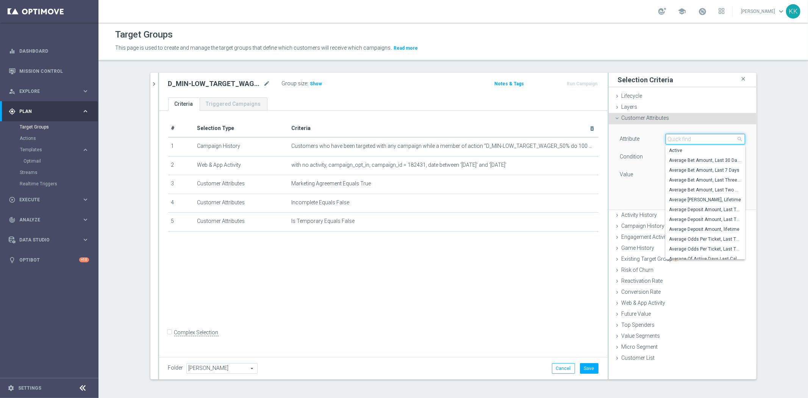
click at [678, 138] on input "search" at bounding box center [705, 139] width 80 height 11
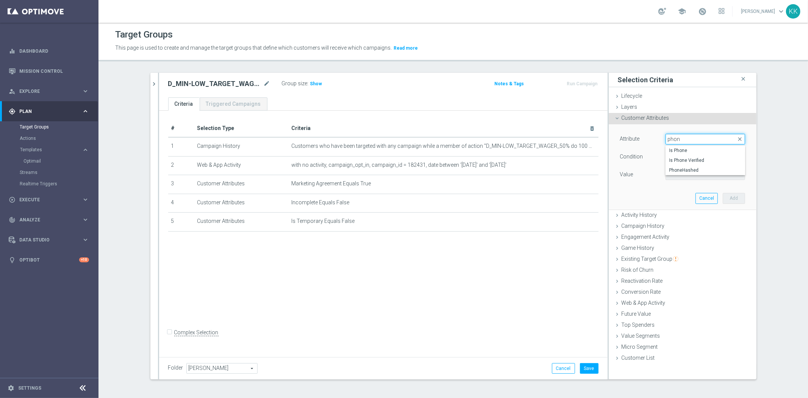
type input "phone"
click at [679, 145] on label "Is Phone" at bounding box center [705, 150] width 80 height 10
type input "Is Phone"
type input "Equals"
click at [681, 179] on span at bounding box center [705, 175] width 79 height 10
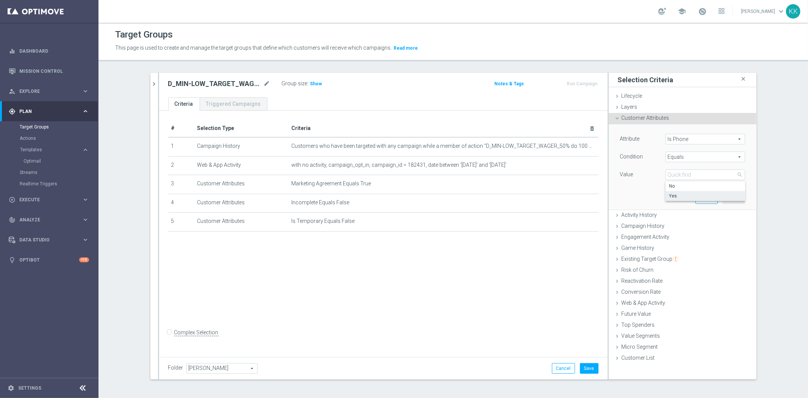
click at [680, 195] on span "Yes" at bounding box center [705, 196] width 72 height 6
type input "Yes"
click at [726, 196] on button "Add" at bounding box center [733, 198] width 22 height 11
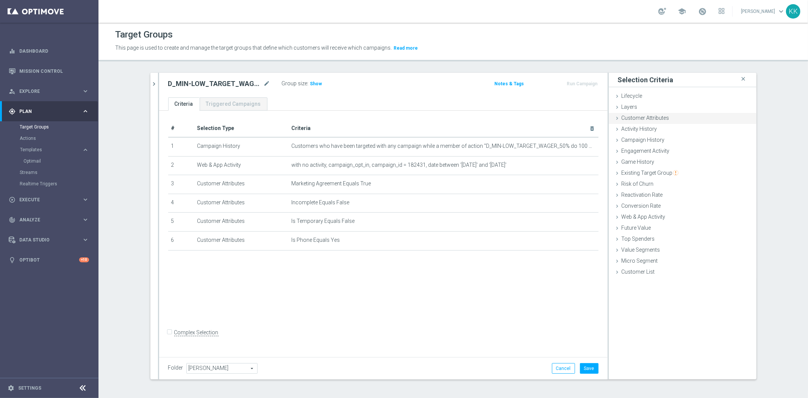
click at [679, 117] on div "Customer Attributes done selection saved" at bounding box center [683, 118] width 148 height 11
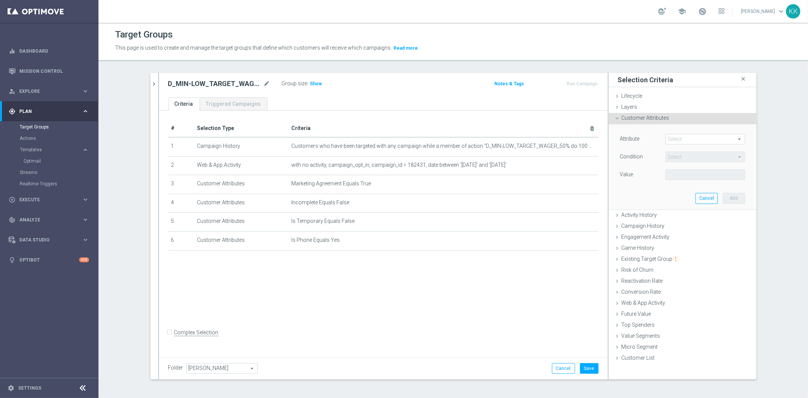
click at [697, 137] on span at bounding box center [705, 139] width 79 height 10
click at [698, 139] on span at bounding box center [705, 139] width 79 height 10
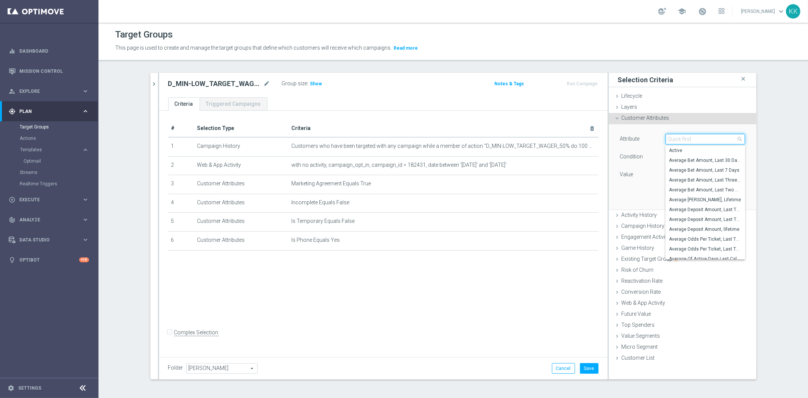
click at [698, 139] on input "search" at bounding box center [705, 139] width 80 height 11
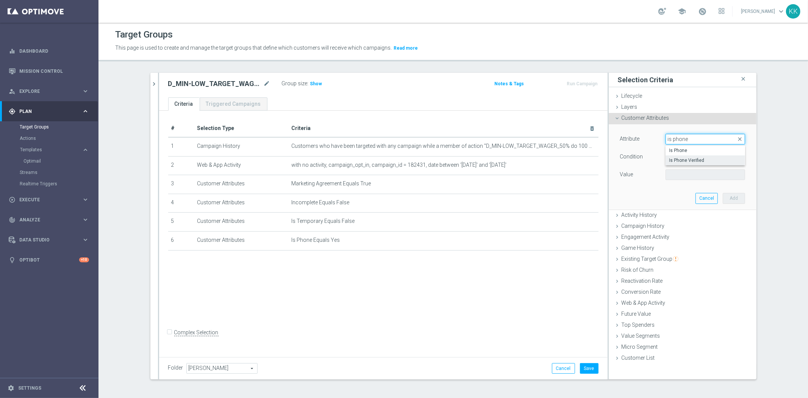
type input "is phone"
click at [701, 158] on span "Is Phone Verified" at bounding box center [705, 160] width 72 height 6
type input "Is Phone Verified"
type input "Equals"
click at [694, 182] on div "Attribute Is Phone Verified Is Phone Verified arrow_drop_down search Condition …" at bounding box center [682, 166] width 136 height 85
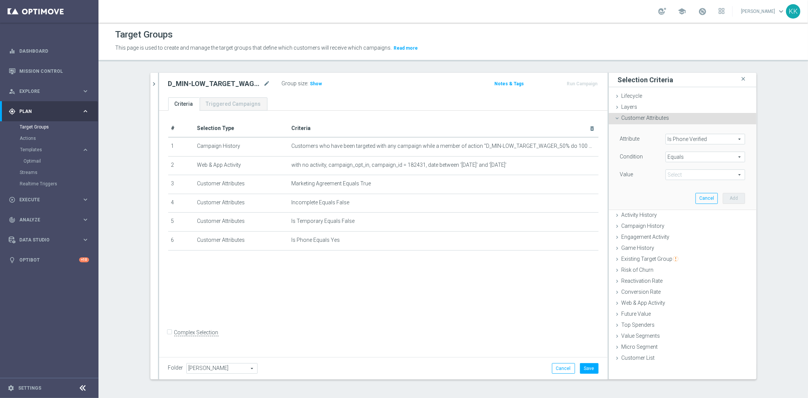
click at [694, 176] on span at bounding box center [705, 175] width 79 height 10
click at [693, 200] on label "True" at bounding box center [705, 196] width 80 height 10
type input "True"
click at [746, 196] on div "Attribute Is Phone Verified Is Phone Verified arrow_drop_down search Condition …" at bounding box center [682, 166] width 136 height 85
click at [735, 195] on button "Add" at bounding box center [733, 198] width 22 height 11
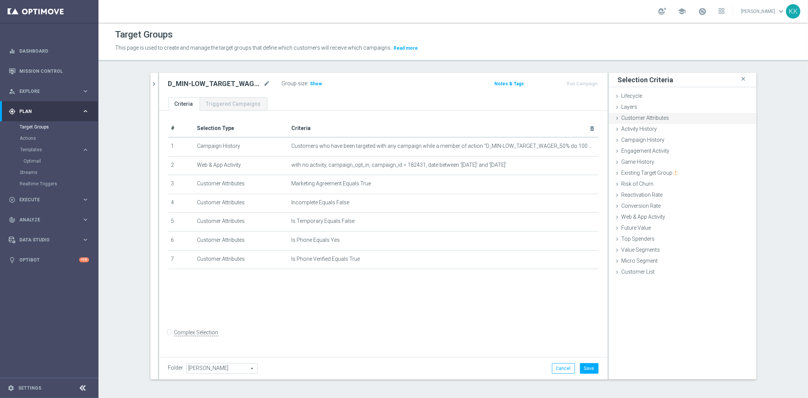
click at [669, 120] on div "Customer Attributes done selection saved" at bounding box center [683, 118] width 148 height 11
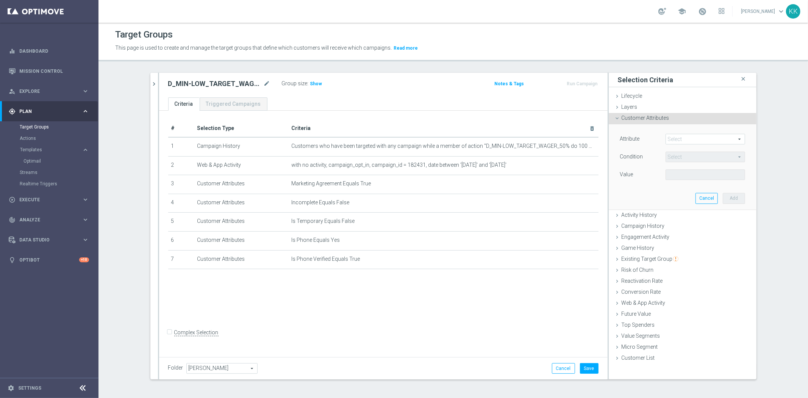
click at [687, 139] on span at bounding box center [705, 139] width 79 height 10
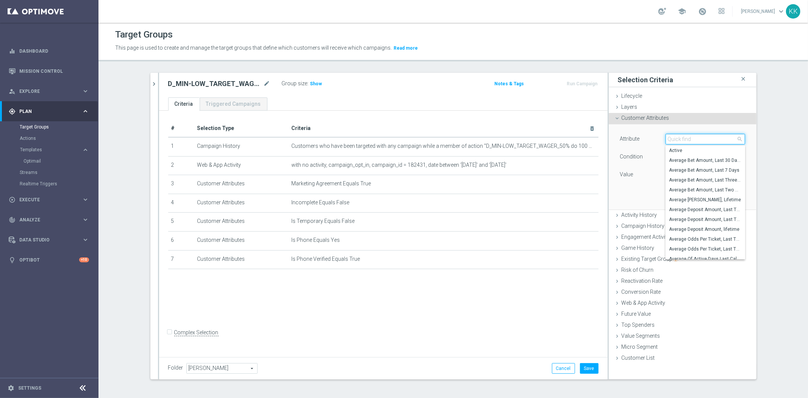
click at [687, 139] on input "search" at bounding box center [705, 139] width 80 height 11
type input "generosity"
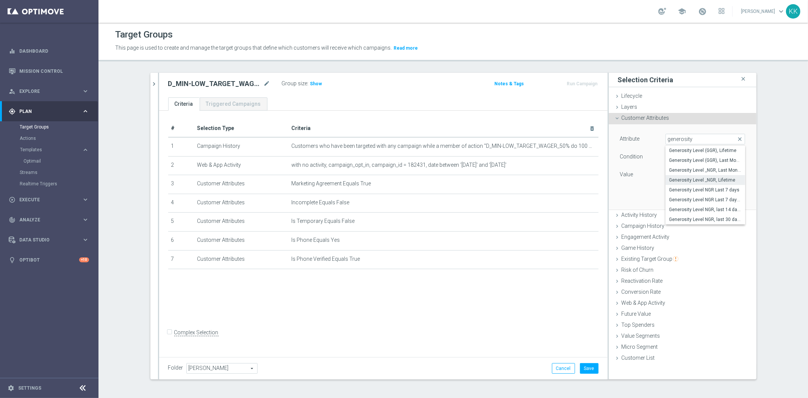
click at [685, 180] on span "Generosity Level _NGR, Lifetime" at bounding box center [705, 180] width 72 height 6
type input "Generosity Level _NGR, Lifetime"
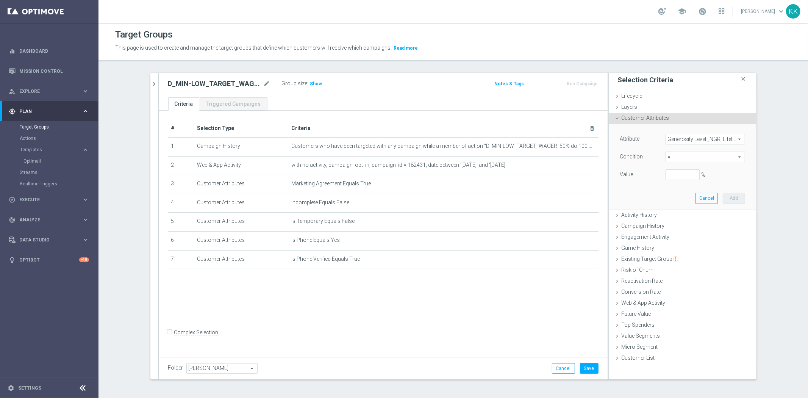
click at [678, 152] on span "=" at bounding box center [705, 157] width 79 height 10
click at [687, 225] on span "between" at bounding box center [705, 227] width 72 height 6
type input "between"
click at [679, 173] on input "%" at bounding box center [682, 174] width 34 height 11
type input "0"
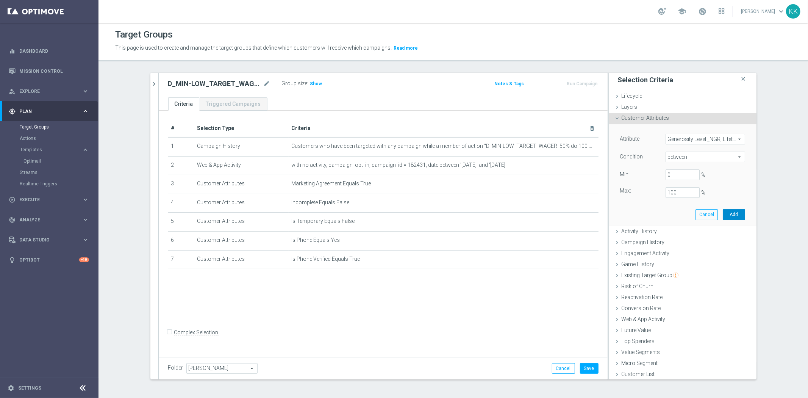
click at [722, 215] on button "Add" at bounding box center [733, 214] width 22 height 11
type input "1"
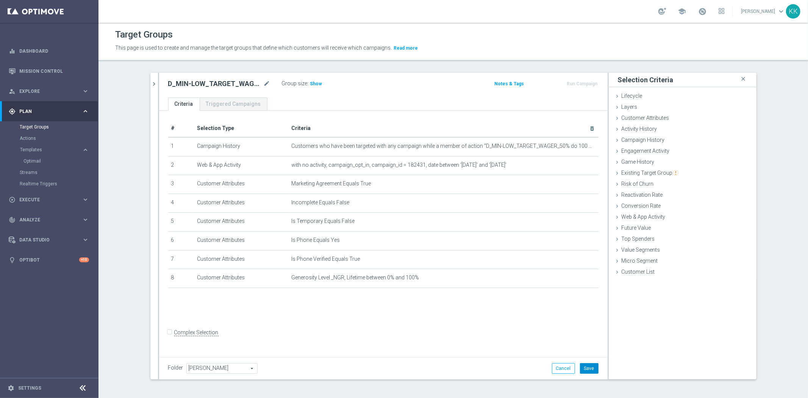
click at [590, 367] on button "Save" at bounding box center [589, 368] width 19 height 11
drag, startPoint x: 313, startPoint y: 84, endPoint x: 311, endPoint y: 94, distance: 10.1
click at [313, 86] on h3 "Show" at bounding box center [316, 84] width 14 height 8
click at [150, 90] on button "chevron_right" at bounding box center [154, 84] width 8 height 22
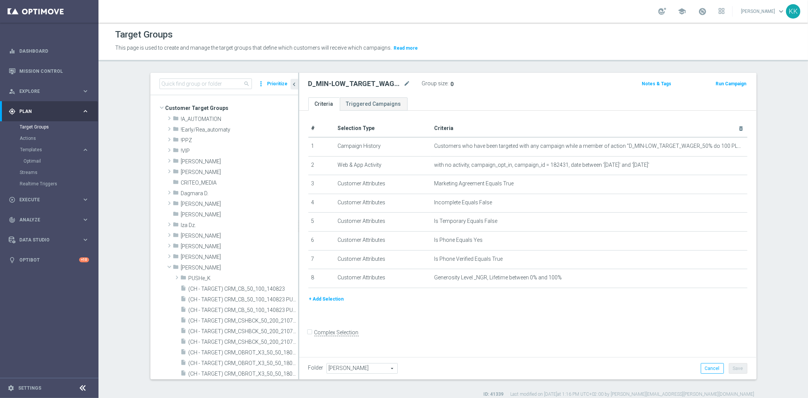
click at [320, 85] on h2 "D_MIN-LOW_TARGET_WAGER_50% do 100 PLN_PTLW_230925_SMS" at bounding box center [355, 83] width 94 height 9
copy div "D_MIN-LOW_TARGET_WAGER_50% do 100 PLN_PTLW_230925_SMS"
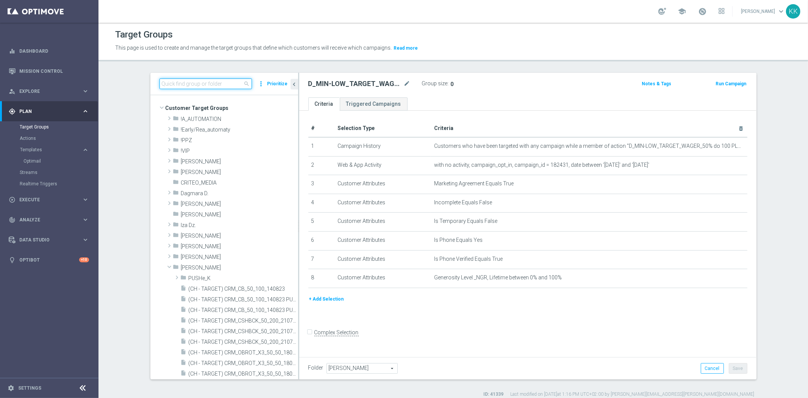
click at [201, 80] on input at bounding box center [205, 83] width 92 height 11
paste input "D_MIN-LOW_TARGET_WAGER_50% do 100 PLN_PTLW_230925_SMS"
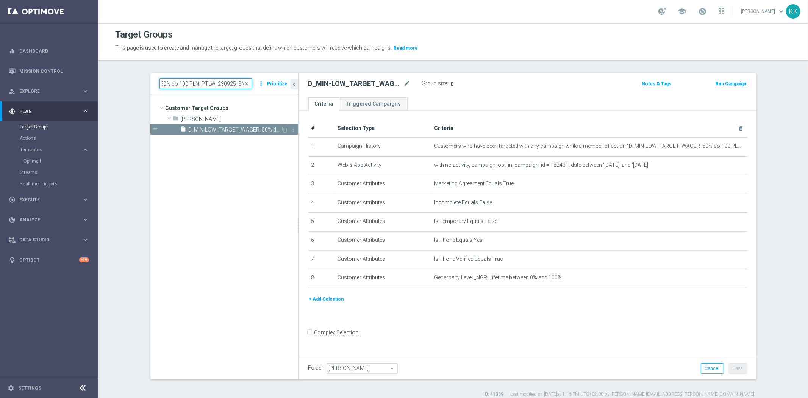
type input "D_MIN-LOW_TARGET_WAGER_50% do 100 PLN_PTLW_230925_SMS"
click at [215, 127] on span "D_MIN-LOW_TARGET_WAGER_50% do 100 PLN_PTLW_230925_SMS" at bounding box center [235, 129] width 92 height 6
click at [282, 126] on icon "content_copy" at bounding box center [285, 129] width 6 height 6
click at [404, 82] on icon "mode_edit" at bounding box center [407, 83] width 7 height 9
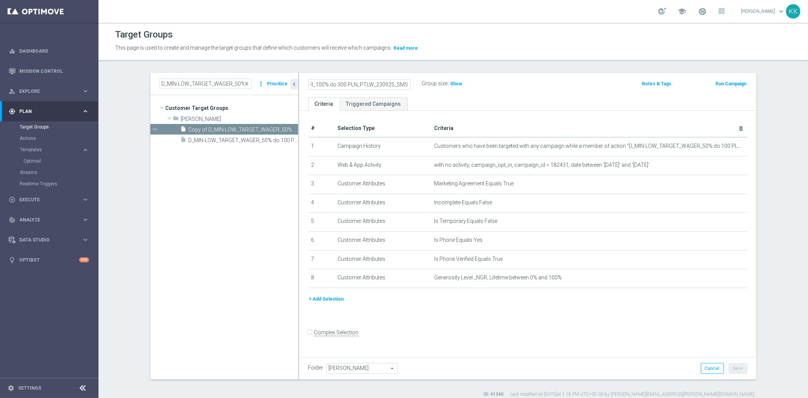
scroll to position [0, 67]
type input "D_MED-HIGH_TARGET_WAGER_100% do 300 PLN_PTLW_230925_SMS"
click at [494, 90] on div "D_MED-HIGH_TARGET_WAGER_100% do 300 PLN_PTLW_230925_SMS Group size : Show Notes…" at bounding box center [527, 85] width 457 height 25
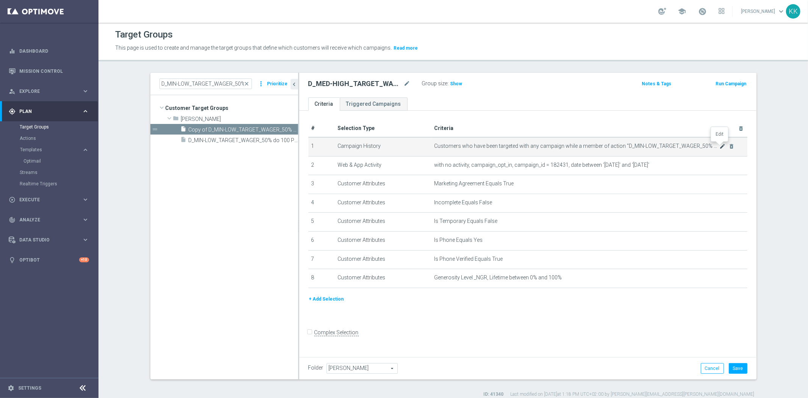
click at [719, 143] on icon "mode_edit" at bounding box center [722, 146] width 6 height 6
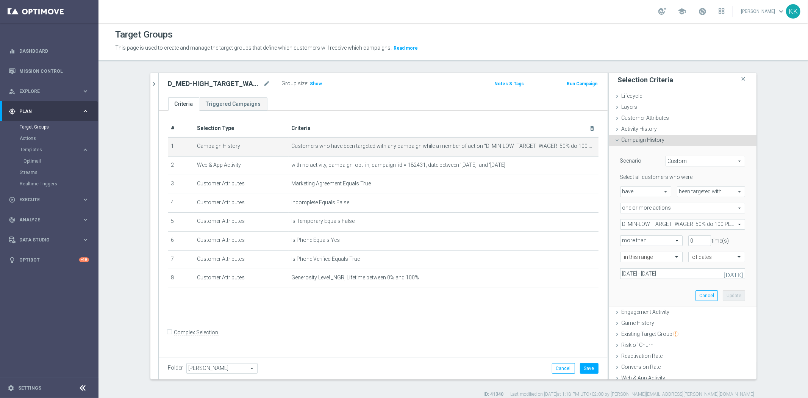
click at [644, 222] on span "D_MIN-LOW_TARGET_WAGER_50% do 100 PLN_PTLW_230925_2" at bounding box center [682, 224] width 124 height 10
click at [623, 239] on input "Show Selected" at bounding box center [625, 240] width 5 height 5
checkbox input "true"
click at [626, 260] on input "D_MIN-LOW_TARGET_WAGER_50% do 100 PLN_PTLW_230925_2" at bounding box center [628, 262] width 5 height 5
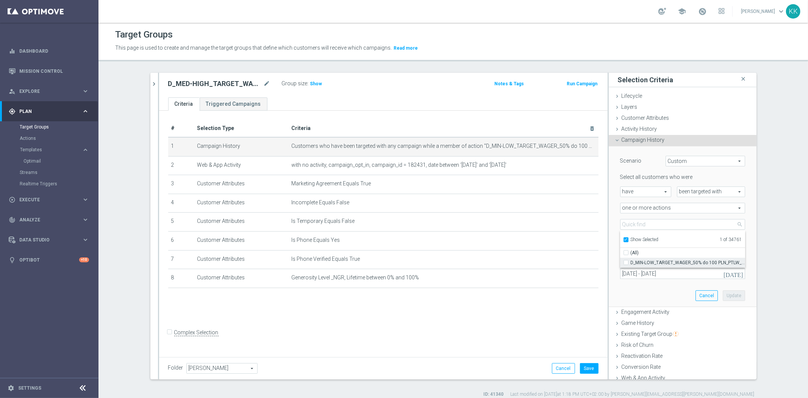
checkbox input "false"
type input "Select Action"
checkbox input "false"
click at [623, 239] on input "Show Selected" at bounding box center [625, 240] width 5 height 5
checkbox input "false"
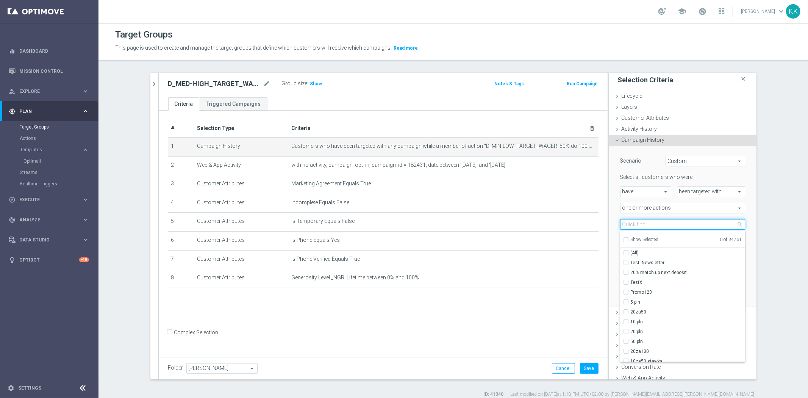
click at [624, 224] on input "search" at bounding box center [682, 224] width 125 height 11
paste input "D_MED-HIGH_TARGET_WAGER_100% do 300 PLN_PTLW_230925_SMS"
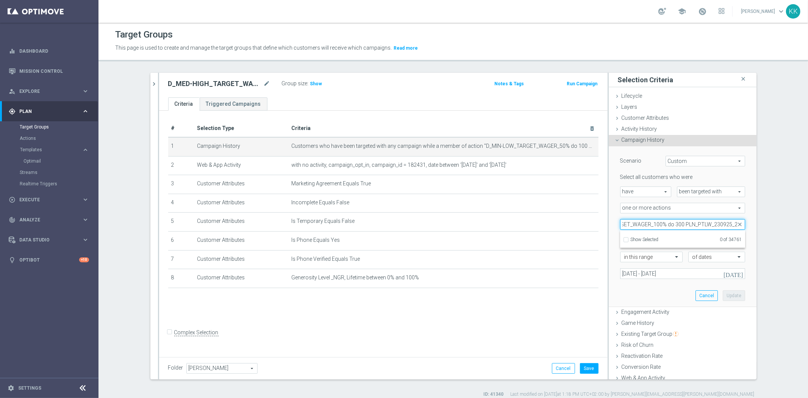
scroll to position [0, 48]
type input "D_MED-HIGH_TARGET_WAGER_100% do 300 PLN_PTLW_230925_2"
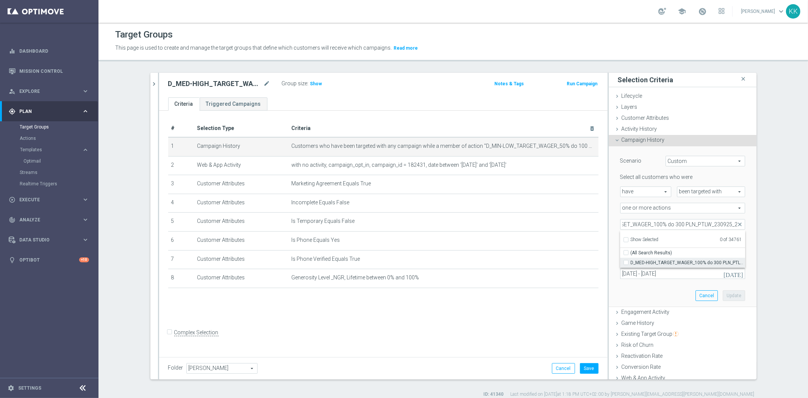
click at [621, 260] on div "D_MED-HIGH_TARGET_WAGER_100% do 300 PLN_PTLW_230925_2" at bounding box center [682, 262] width 125 height 10
click at [630, 299] on div "Scenario Custom Custom arrow_drop_down search Select all customers who were hav…" at bounding box center [682, 226] width 136 height 160
click at [639, 218] on div "Select all customers who were have have arrow_drop_down search been targeted wi…" at bounding box center [682, 225] width 125 height 105
click at [640, 223] on span at bounding box center [682, 224] width 124 height 10
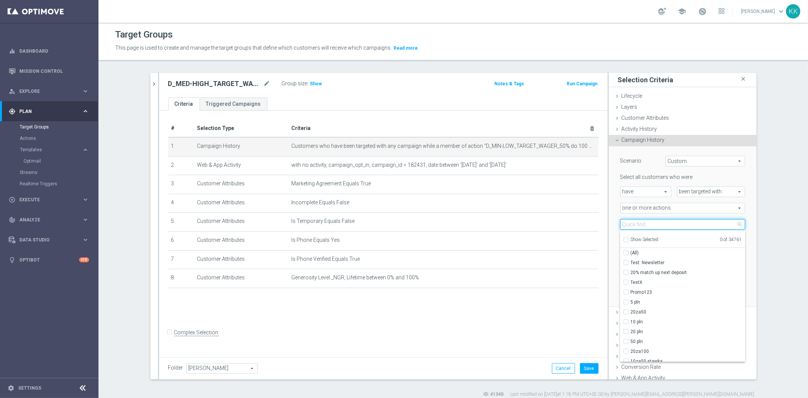
click at [640, 223] on input "search" at bounding box center [682, 224] width 125 height 11
paste input "D_MED-HIGH_TARGET_WAGER_100% do 300 PLN_PTLW_230925_SMS"
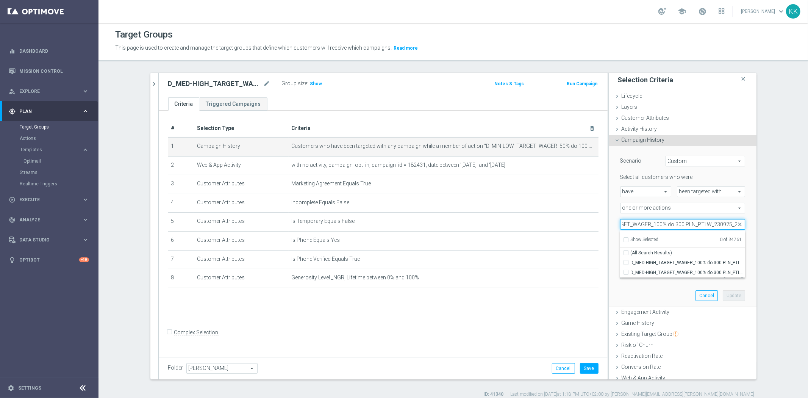
scroll to position [0, 48]
type input "D_MED-HIGH_TARGET_WAGER_100% do 300 PLN_PTLW_230925_2"
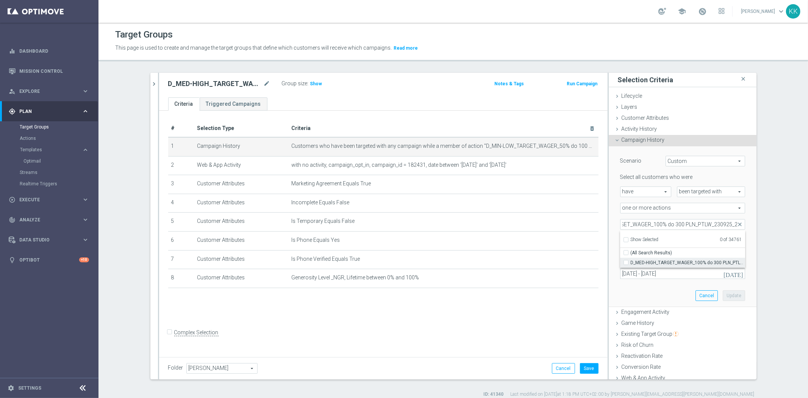
click at [626, 262] on input "D_MED-HIGH_TARGET_WAGER_100% do 300 PLN_PTLW_230925_2" at bounding box center [628, 262] width 5 height 5
checkbox input "true"
type input "D_MED-HIGH_TARGET_WAGER_100% do 300 PLN_PTLW_230925_2"
checkbox input "true"
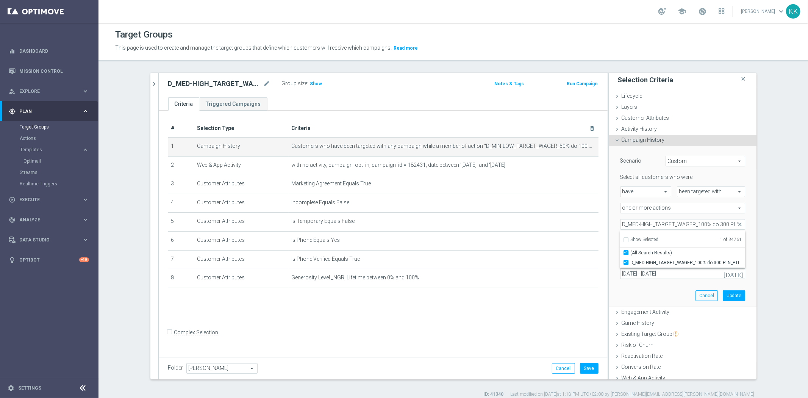
click at [635, 296] on div "Scenario Custom Custom arrow_drop_down search Select all customers who were hav…" at bounding box center [682, 226] width 136 height 160
click at [729, 296] on button "Update" at bounding box center [733, 295] width 22 height 11
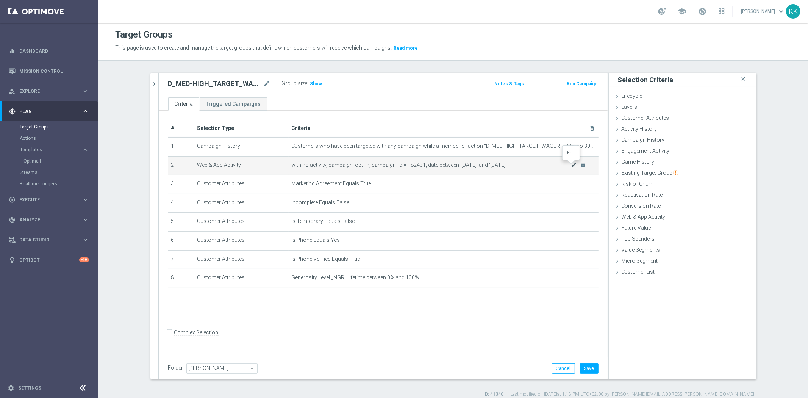
click at [571, 163] on icon "mode_edit" at bounding box center [574, 165] width 6 height 6
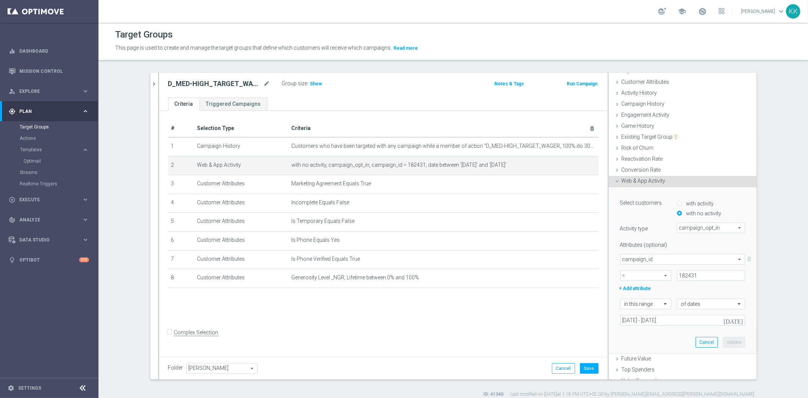
scroll to position [65, 0]
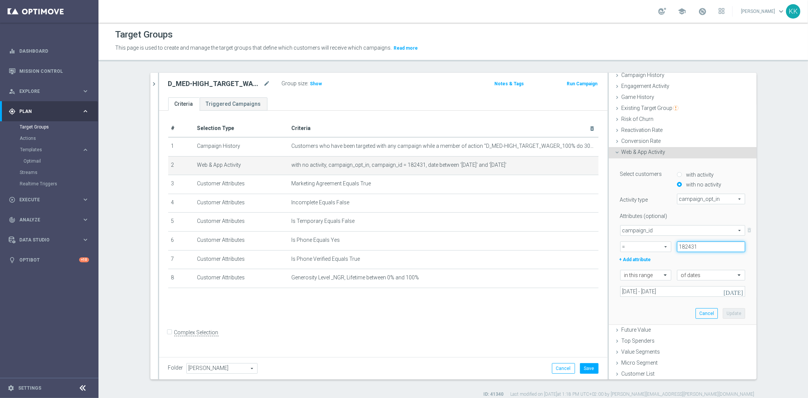
click at [697, 248] on input "182431" at bounding box center [711, 246] width 68 height 11
type input "182432"
click at [722, 309] on button "Update" at bounding box center [733, 313] width 22 height 11
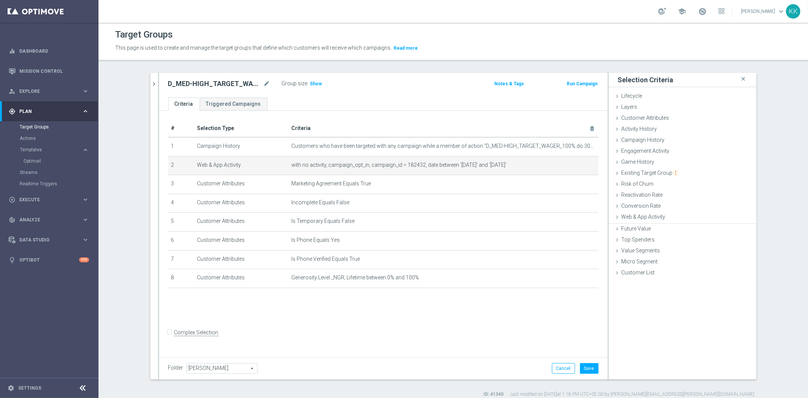
scroll to position [0, 0]
click at [582, 360] on div "Folder [PERSON_NAME] [PERSON_NAME] arrow_drop_down search Cancel Save Saving..." at bounding box center [383, 368] width 448 height 22
click at [582, 361] on div "Folder [PERSON_NAME] [PERSON_NAME] arrow_drop_down search Cancel Save Saving..." at bounding box center [383, 368] width 448 height 22
click at [581, 363] on button "Save" at bounding box center [589, 368] width 19 height 11
click at [316, 81] on span "Show" at bounding box center [316, 83] width 12 height 5
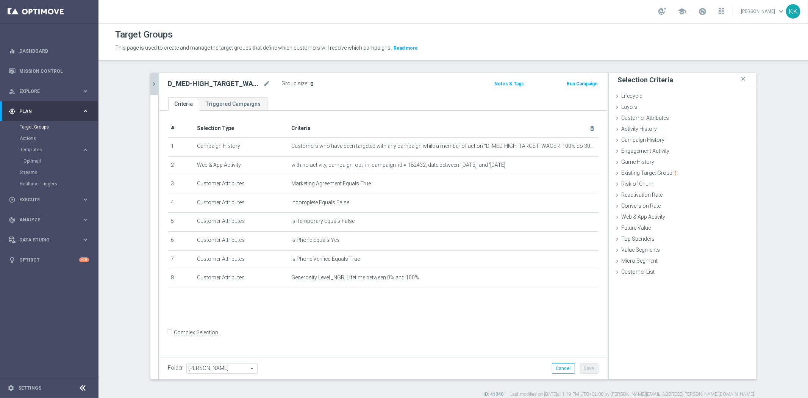
click at [151, 80] on icon "chevron_right" at bounding box center [154, 83] width 7 height 7
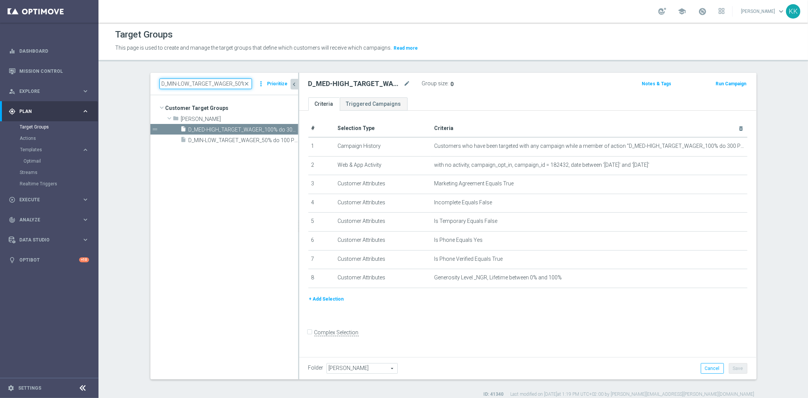
click at [195, 83] on input "D_MIN-LOW_TARGET_WAGER_50% do 100 PLN_PTLW_230925_SMS" at bounding box center [205, 83] width 92 height 11
paste input "REA_ALL_TARGET_CASHBACK_CC LM 100% do 200 PLN SB PUSH_250925"
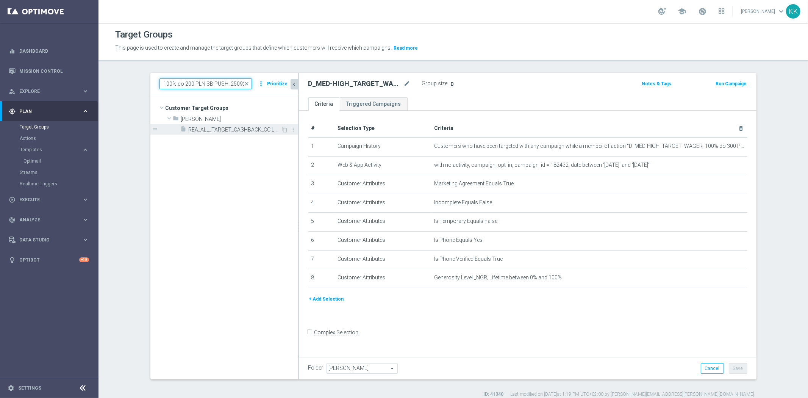
type input "REA_ALL_TARGET_CASHBACK_CC LM 100% do 200 PLN SB PUSH_250925"
click at [210, 130] on span "REA_ALL_TARGET_CASHBACK_CC LM 100% do 200 PLN SB PUSH_250925" at bounding box center [235, 129] width 92 height 6
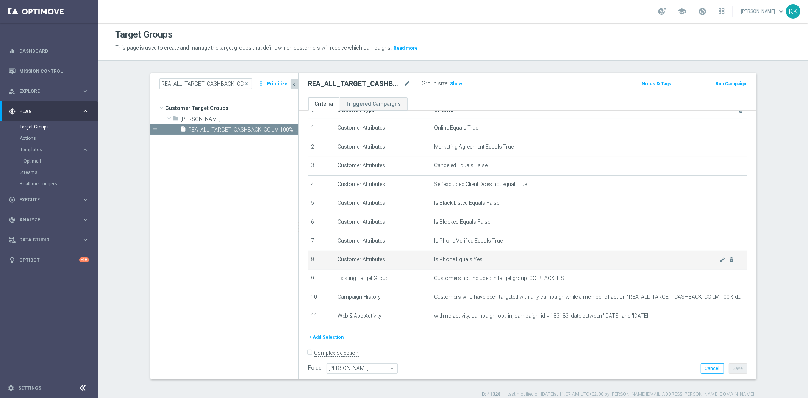
scroll to position [28, 0]
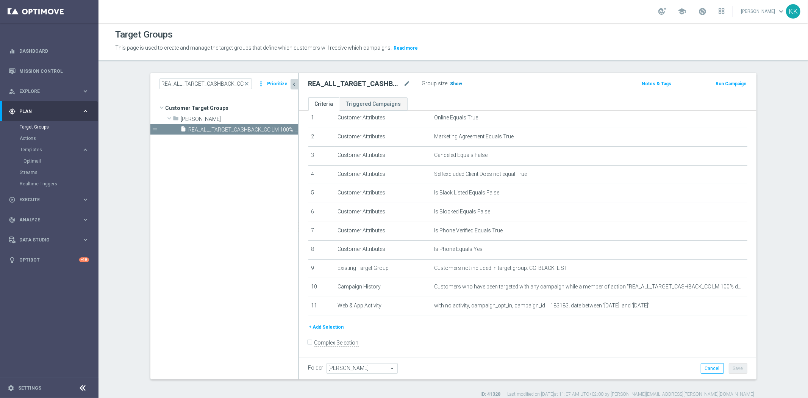
click at [450, 84] on span "Show" at bounding box center [456, 83] width 12 height 5
click at [283, 128] on icon "content_copy" at bounding box center [285, 129] width 6 height 6
click at [404, 83] on icon "mode_edit" at bounding box center [407, 83] width 7 height 9
type input "REA_ALL_TARGET_CASHBACK_CC LM 100% do 200 PLN ND SMS_250925"
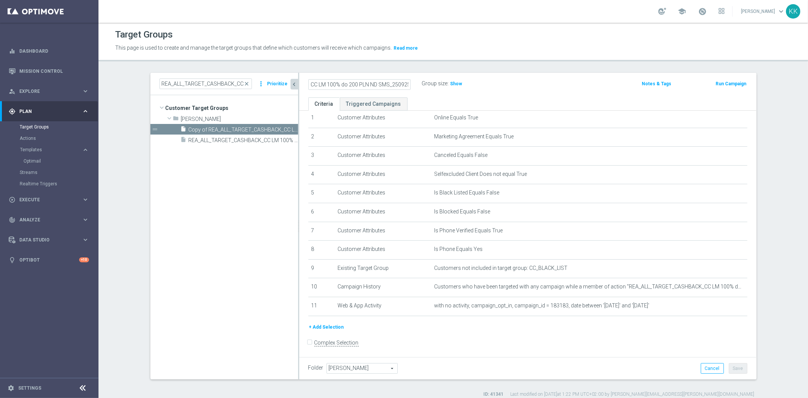
click at [531, 73] on div "REA_ALL_TARGET_CASHBACK_CC LM 100% do 200 PLN ND SMS_250925 Group size : Show N…" at bounding box center [527, 85] width 457 height 25
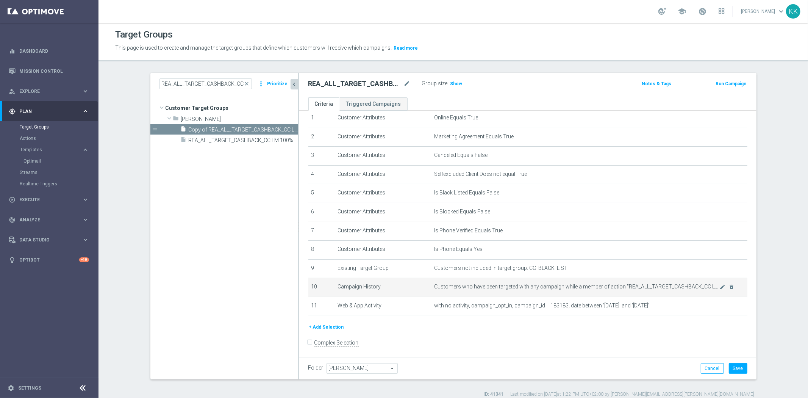
click at [0, 0] on icon "mode_edit" at bounding box center [0, 0] width 0 height 0
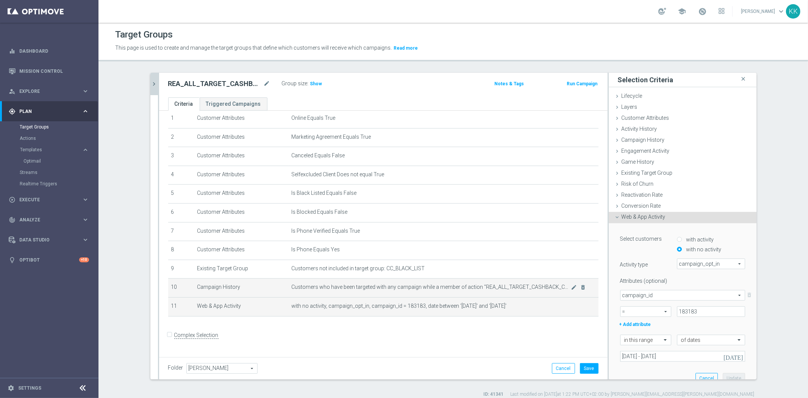
scroll to position [20, 0]
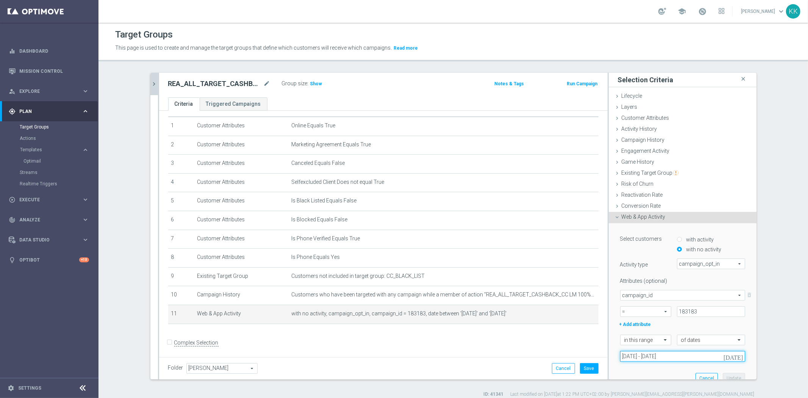
click at [658, 353] on input "[DATE] - [DATE]" at bounding box center [682, 356] width 125 height 11
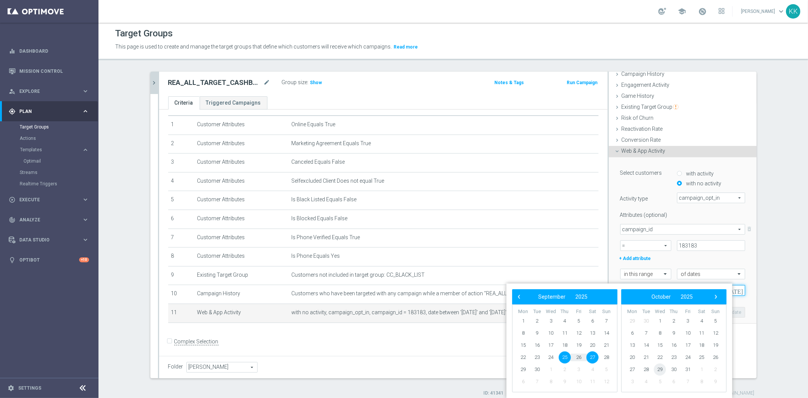
scroll to position [1, 0]
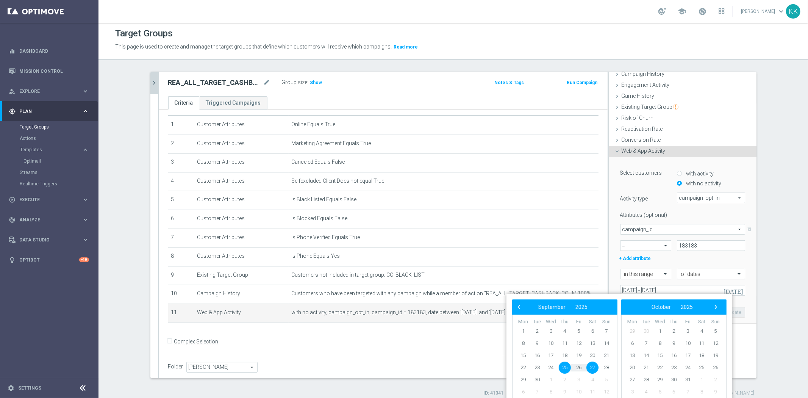
click at [563, 368] on span "25" at bounding box center [565, 367] width 12 height 12
click at [601, 363] on span "28" at bounding box center [606, 367] width 12 height 12
type input "[DATE] - [DATE]"
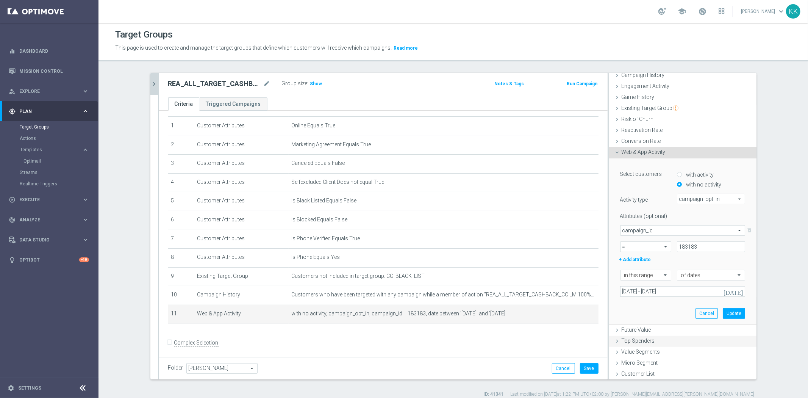
scroll to position [0, 0]
drag, startPoint x: 731, startPoint y: 312, endPoint x: 735, endPoint y: 313, distance: 4.2
click at [731, 312] on button "Update" at bounding box center [733, 313] width 22 height 11
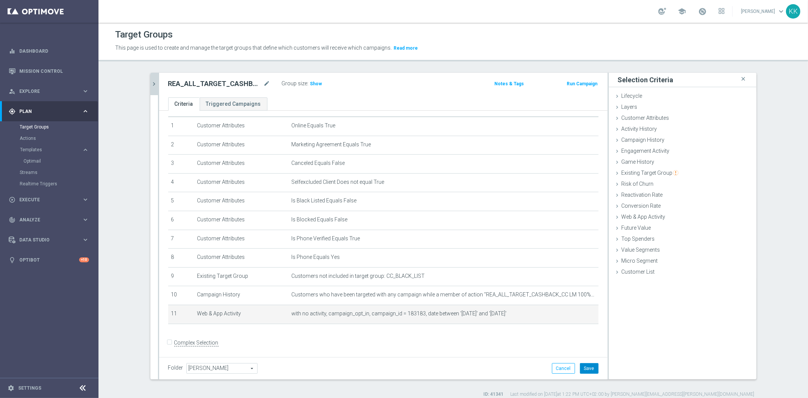
click at [592, 372] on button "Save" at bounding box center [589, 368] width 19 height 11
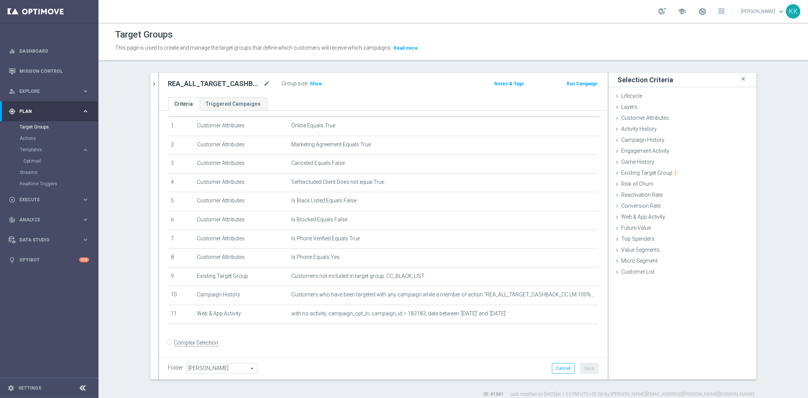
drag, startPoint x: 153, startPoint y: 85, endPoint x: 159, endPoint y: 86, distance: 6.1
click at [153, 85] on icon "chevron_right" at bounding box center [154, 83] width 7 height 7
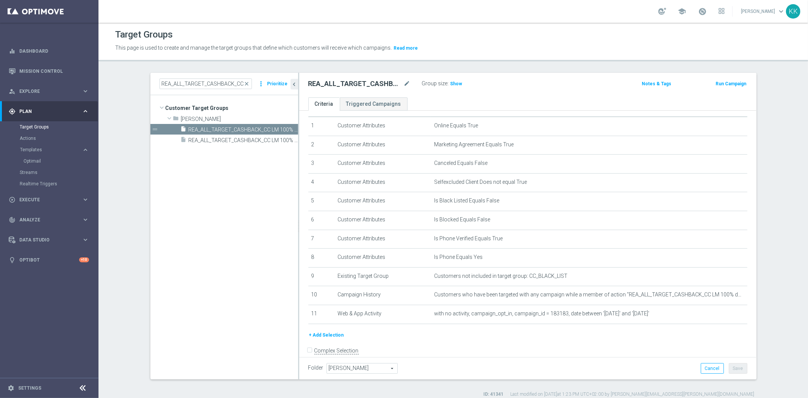
scroll to position [28, 0]
